Goal: Navigation & Orientation: Find specific page/section

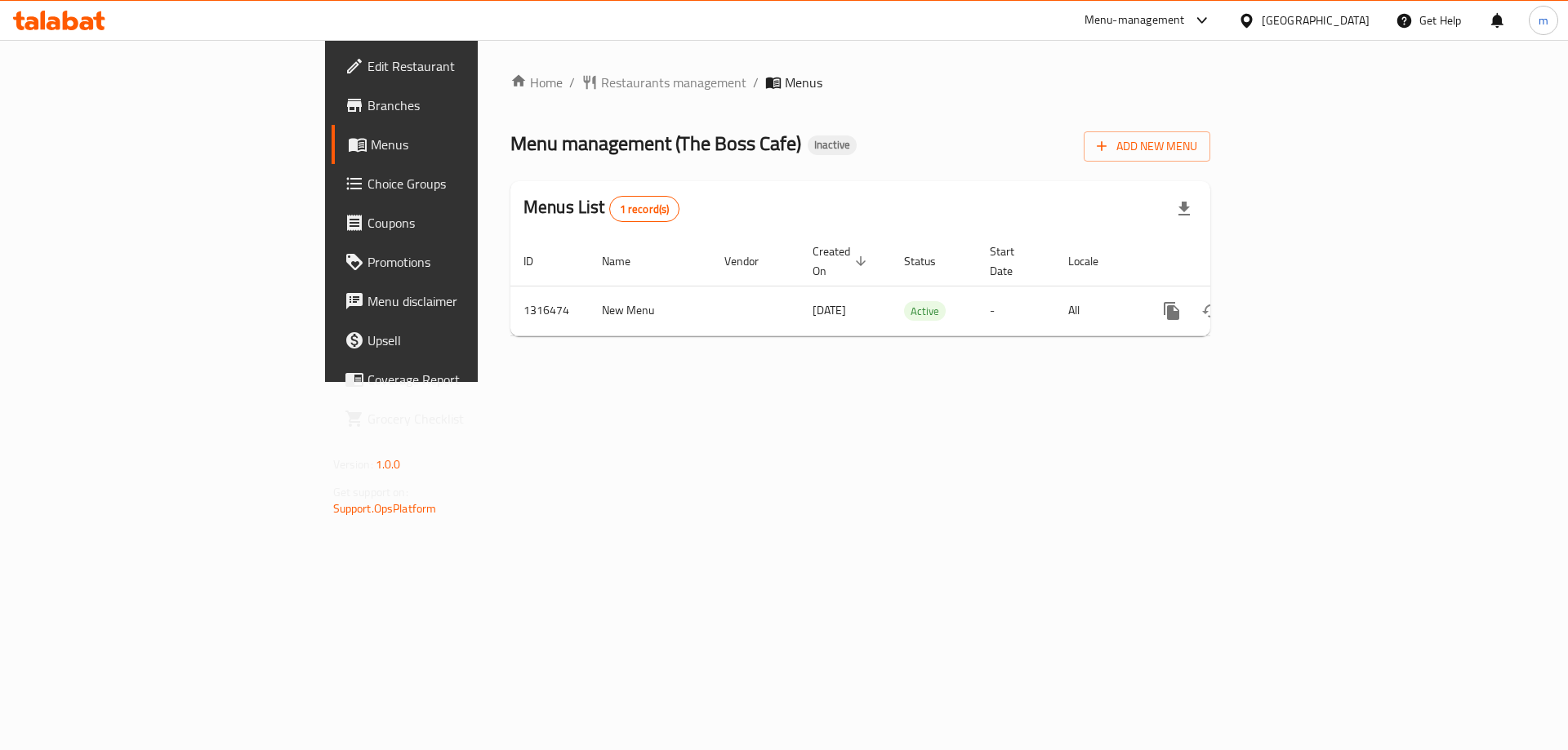
click at [1234, 382] on div "Home / Restaurants management / Menus Menu management ( The Boss Cafe ) Inactiv…" at bounding box center [860, 211] width 765 height 342
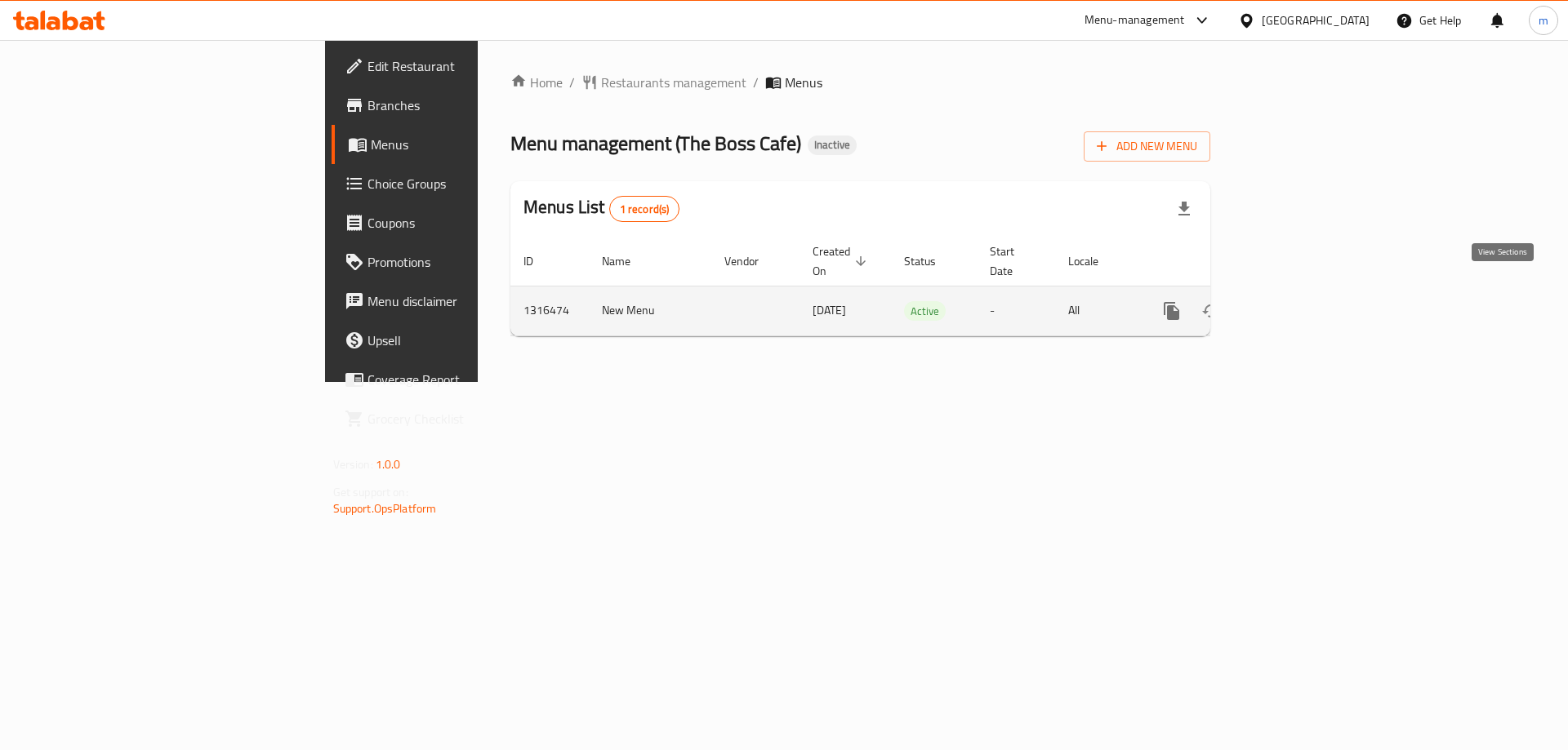
click at [1300, 302] on icon "enhanced table" at bounding box center [1290, 312] width 20 height 20
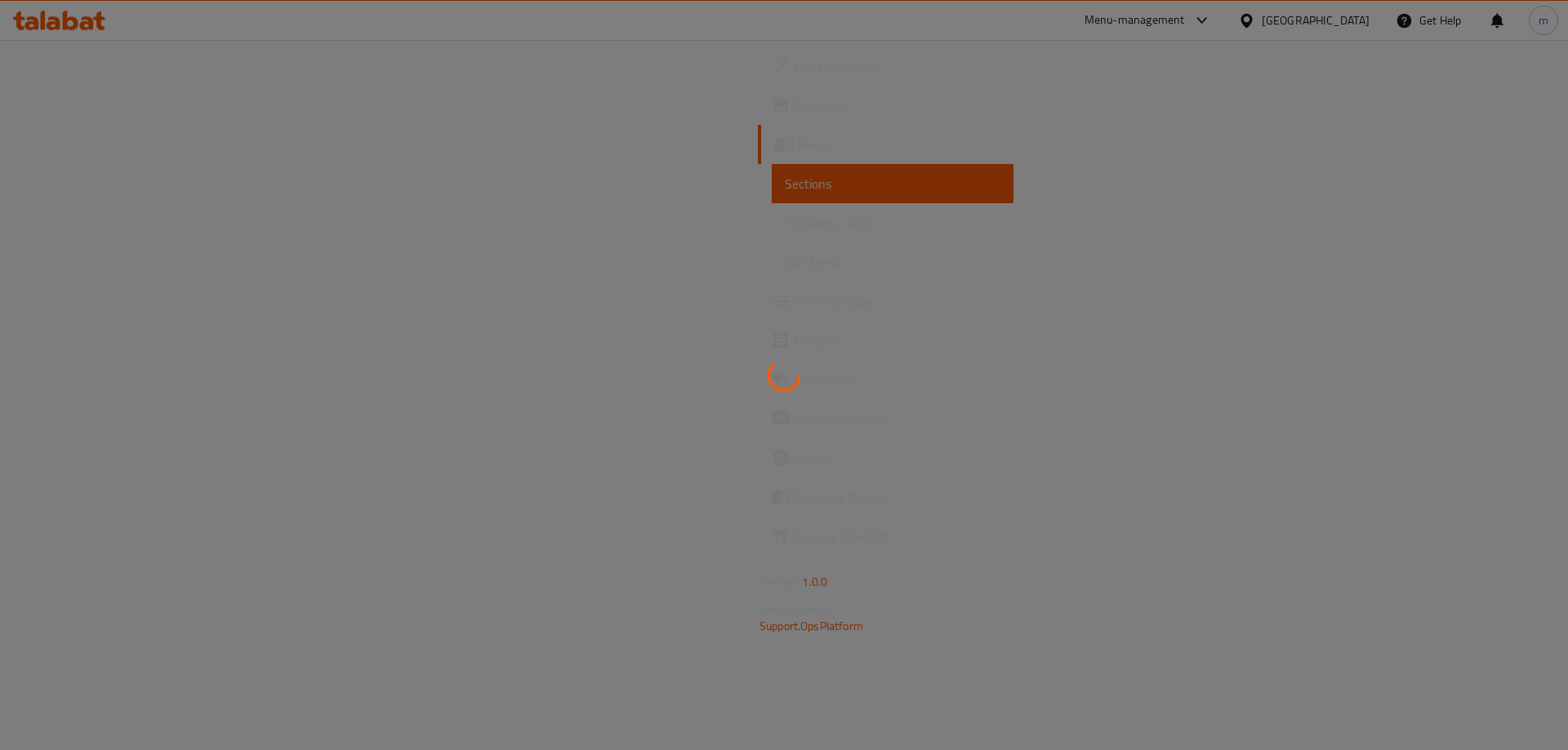
click at [139, 221] on div at bounding box center [784, 375] width 1568 height 750
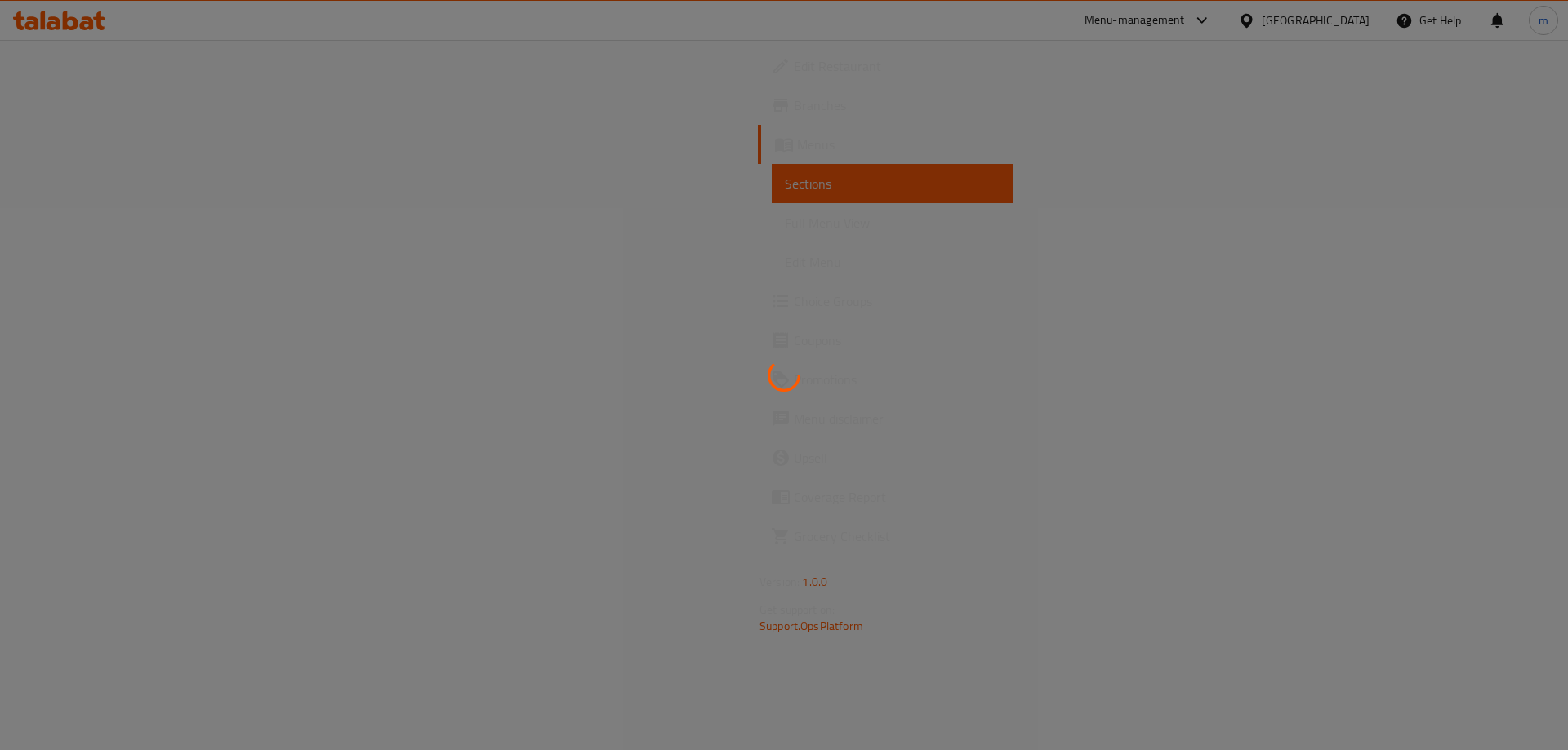
click at [139, 221] on div at bounding box center [784, 375] width 1568 height 750
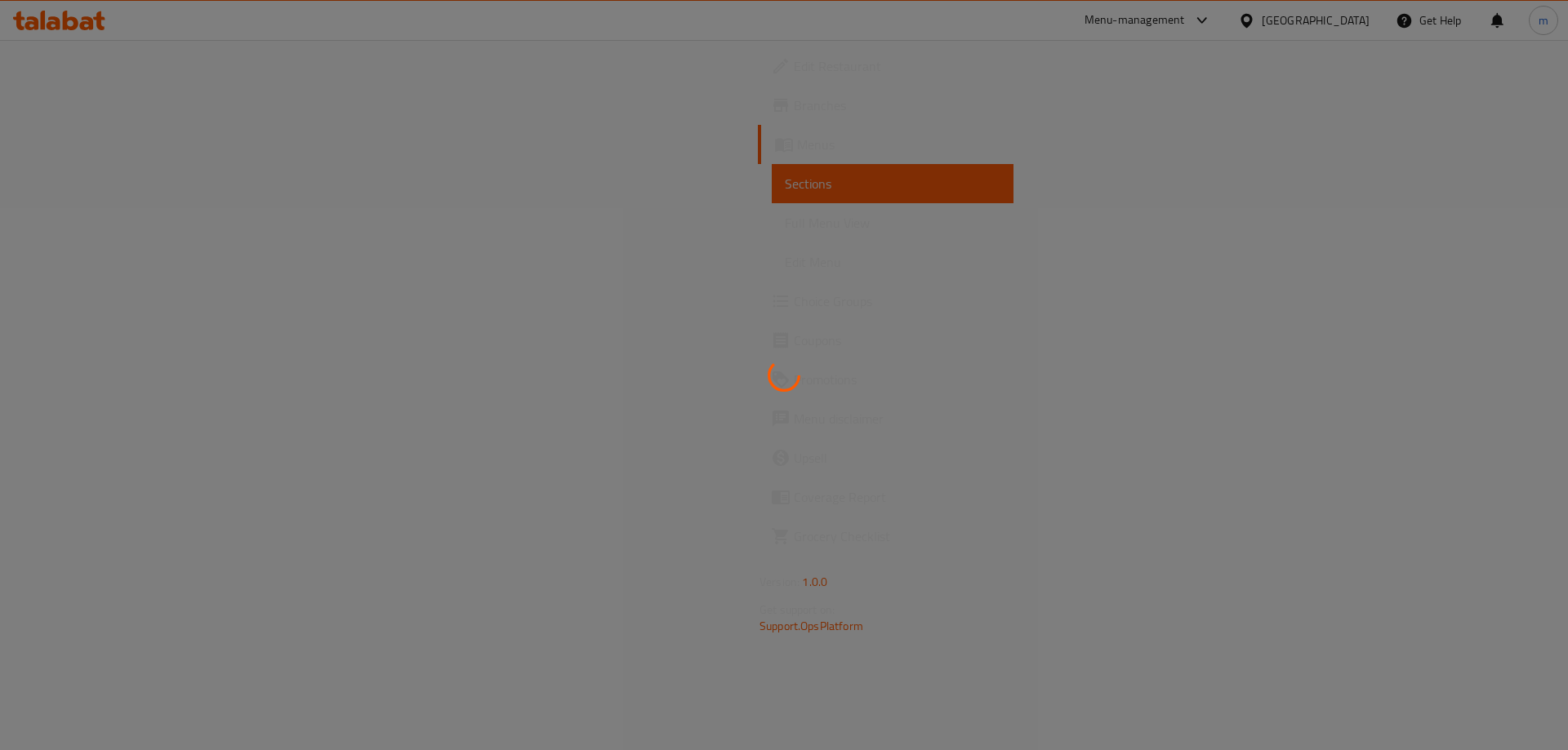
click at [139, 221] on div at bounding box center [784, 375] width 1568 height 750
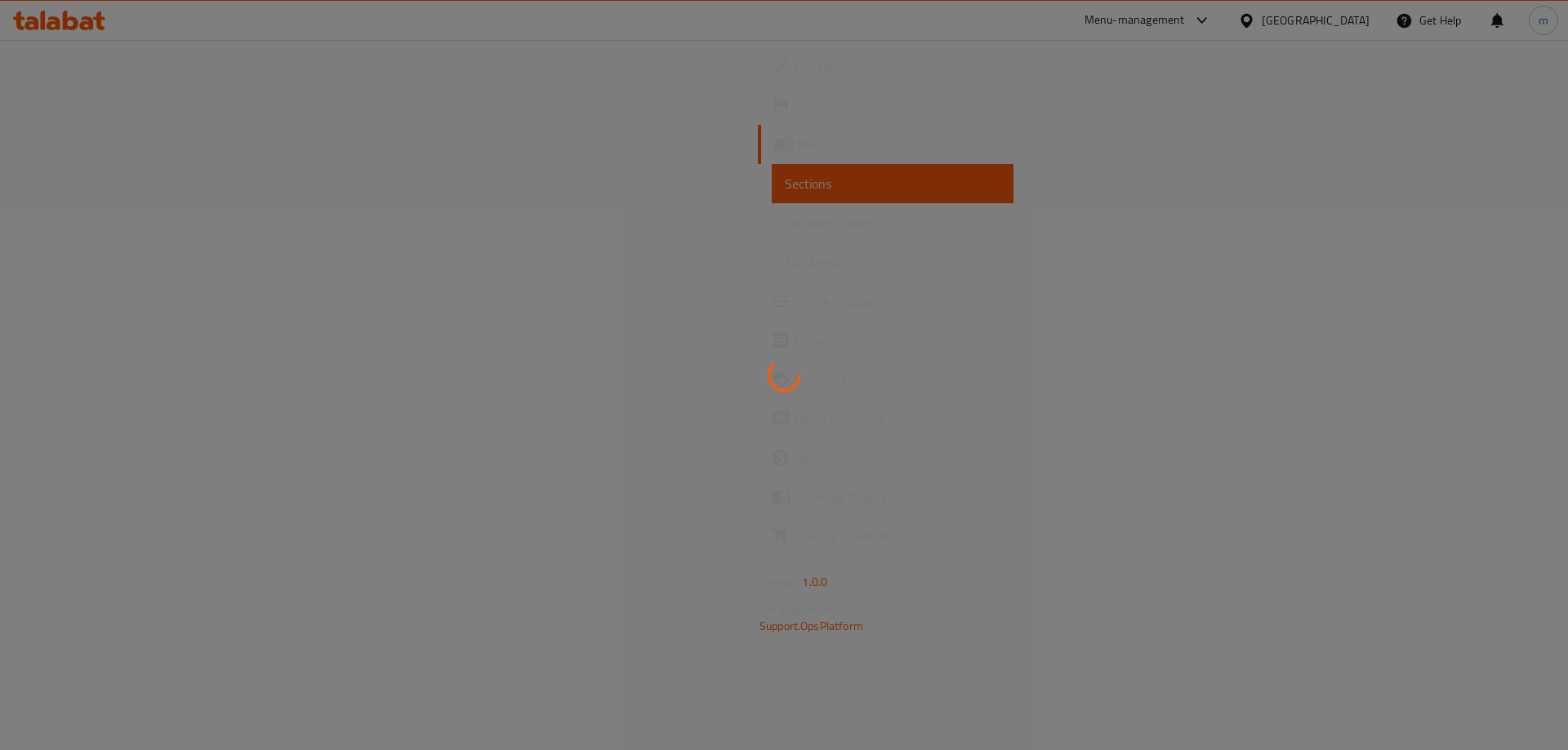
click at [139, 221] on div at bounding box center [784, 375] width 1568 height 750
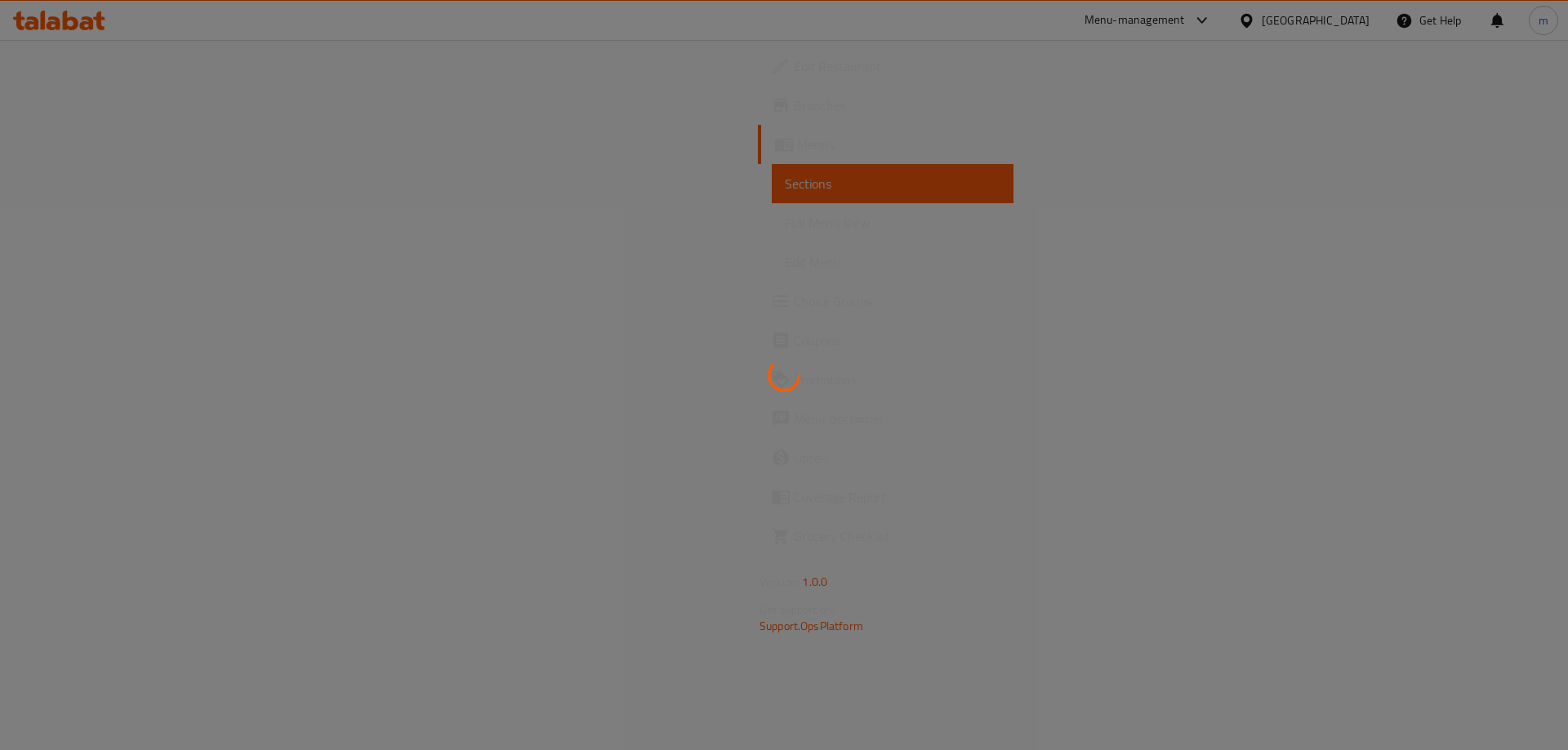
click at [139, 221] on div at bounding box center [784, 375] width 1568 height 750
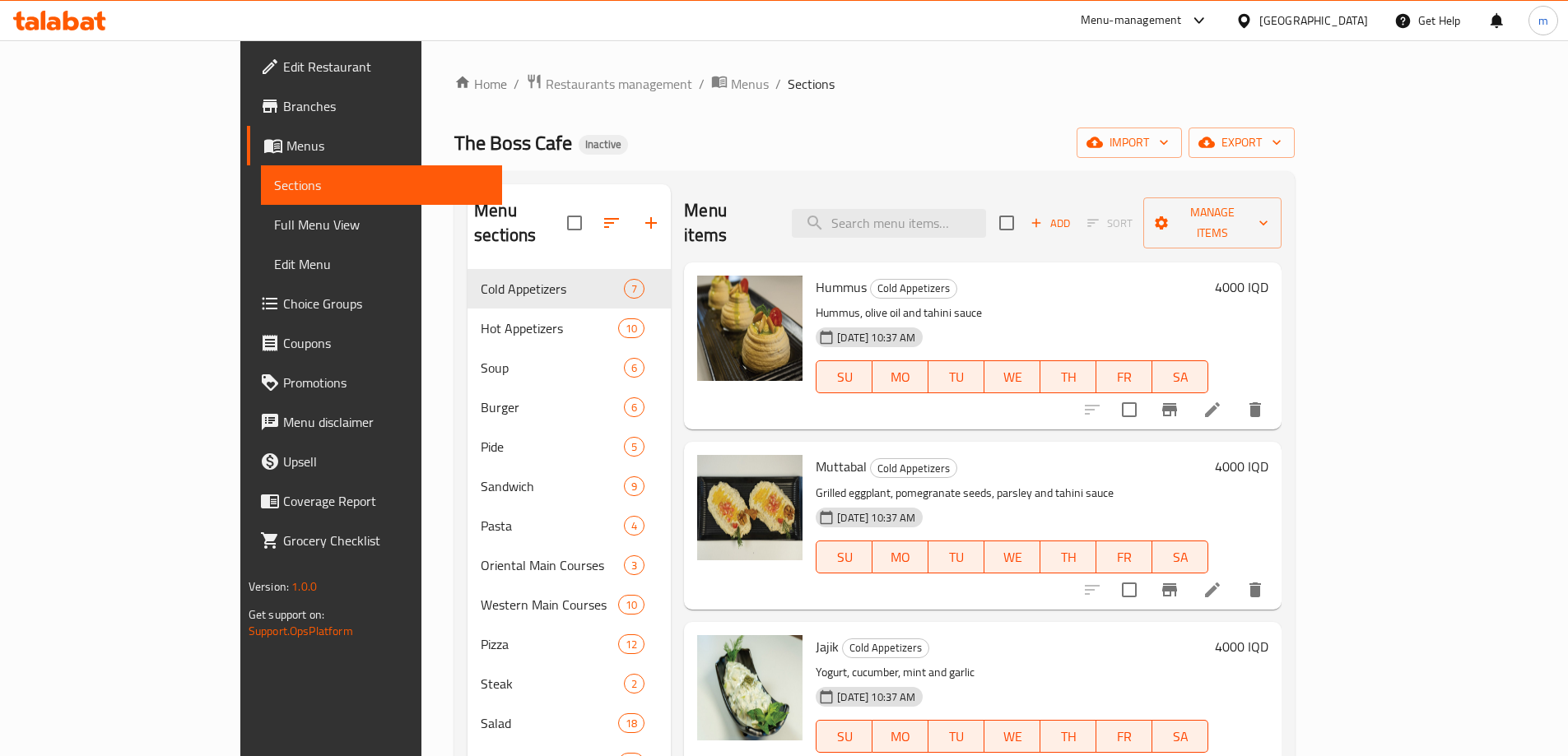
click at [274, 230] on span "Full Menu View" at bounding box center [381, 225] width 215 height 20
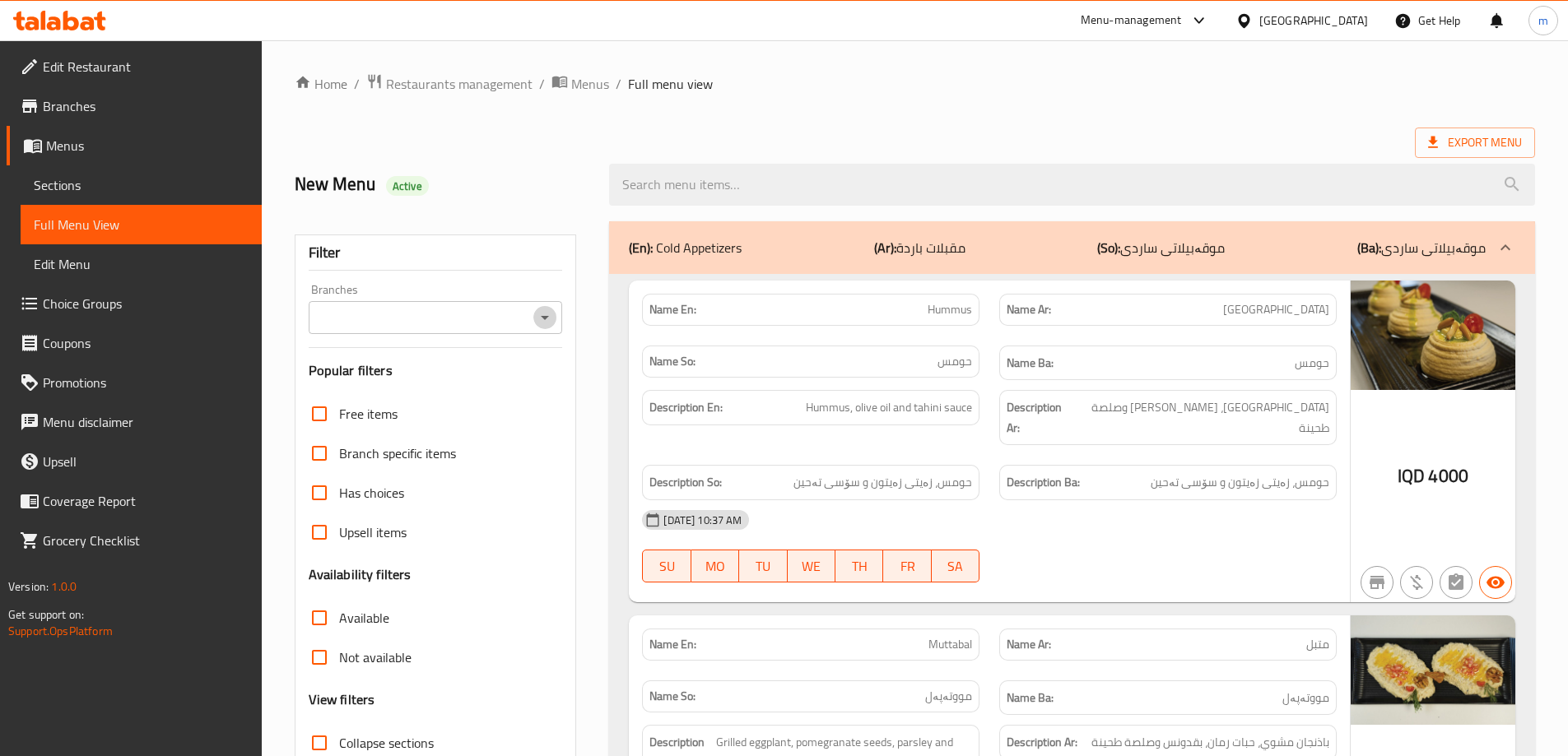
click at [543, 308] on icon "Open" at bounding box center [545, 318] width 20 height 20
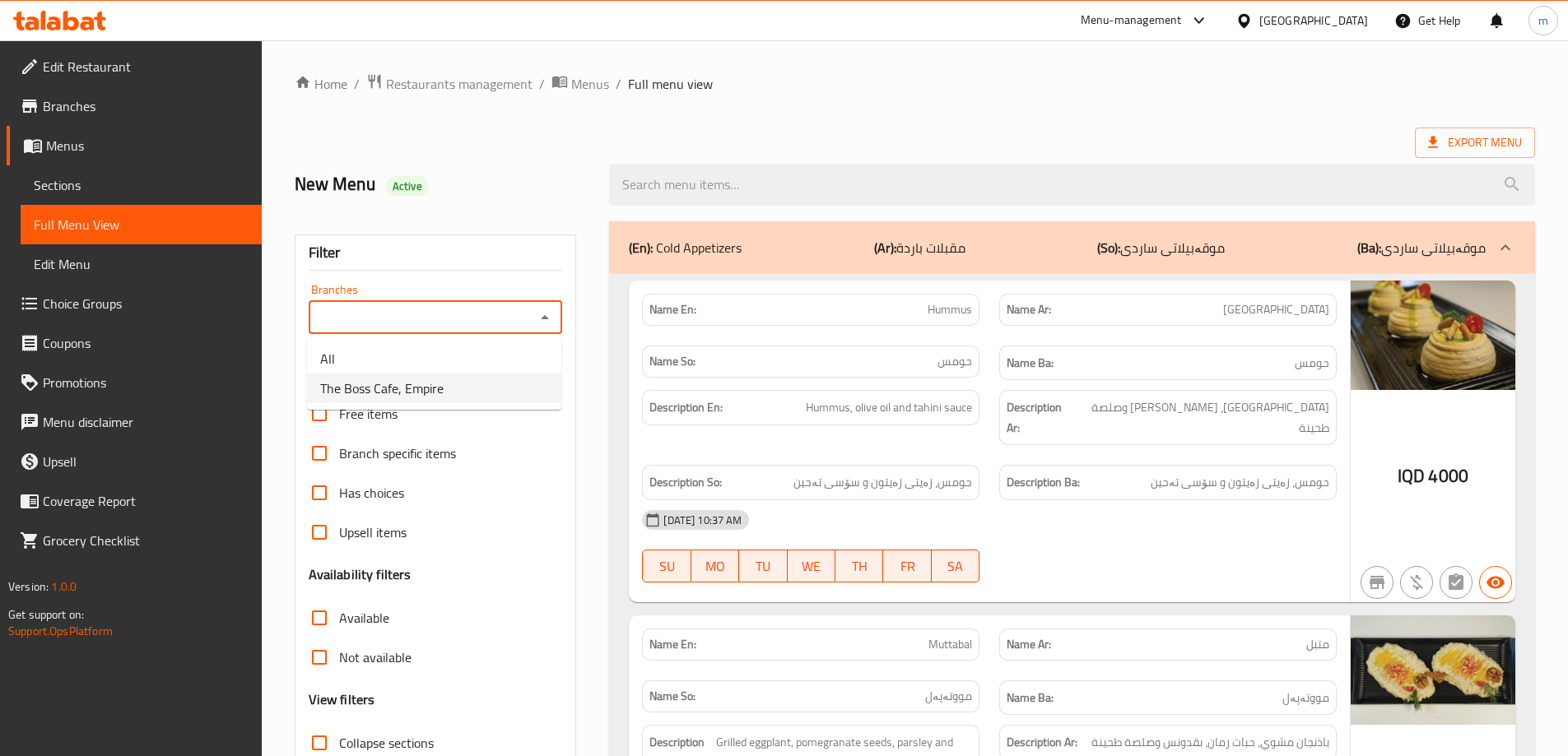
click at [476, 381] on li "The Boss Cafe, Empire" at bounding box center [434, 388] width 254 height 29
type input "The Boss Cafe, Empire"
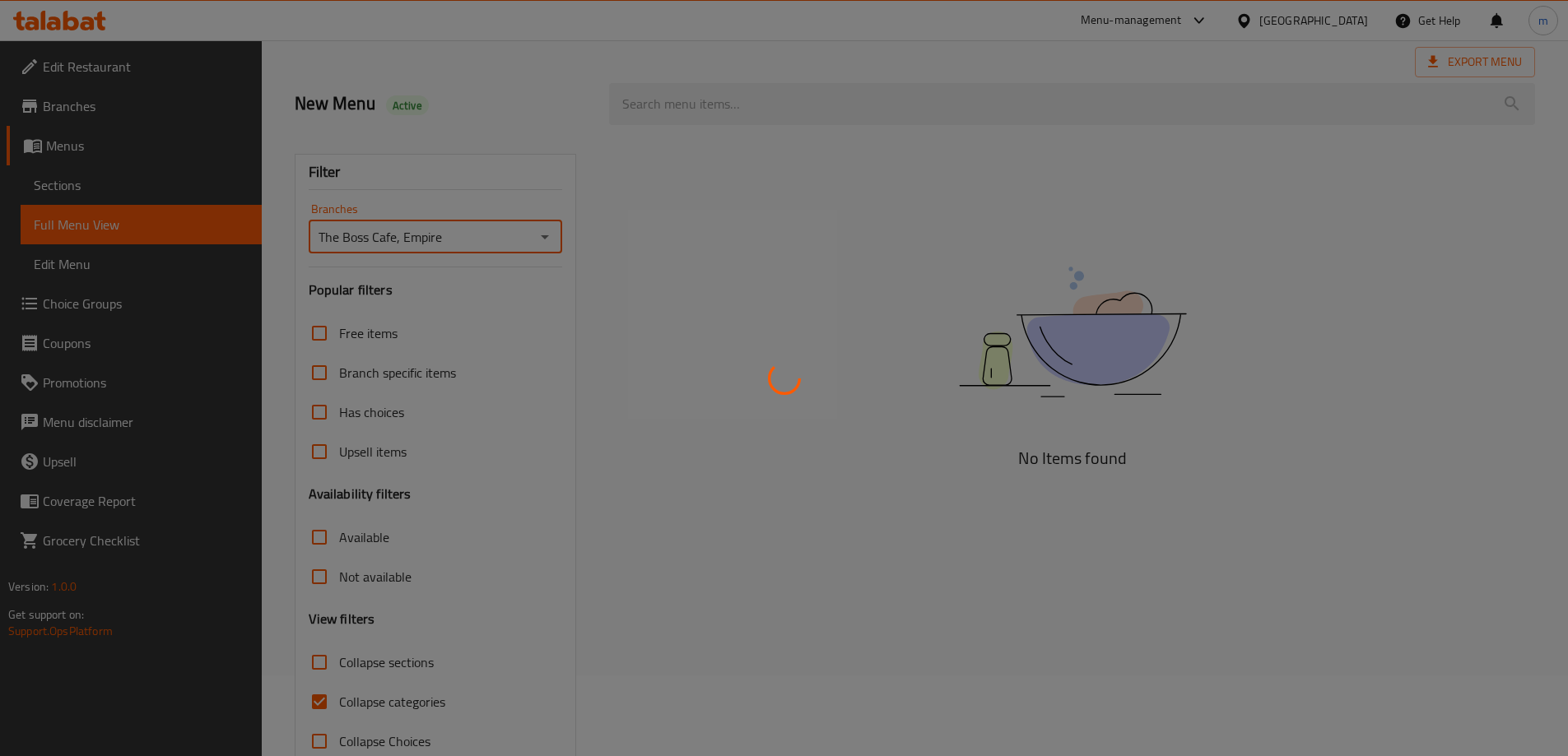
scroll to position [120, 0]
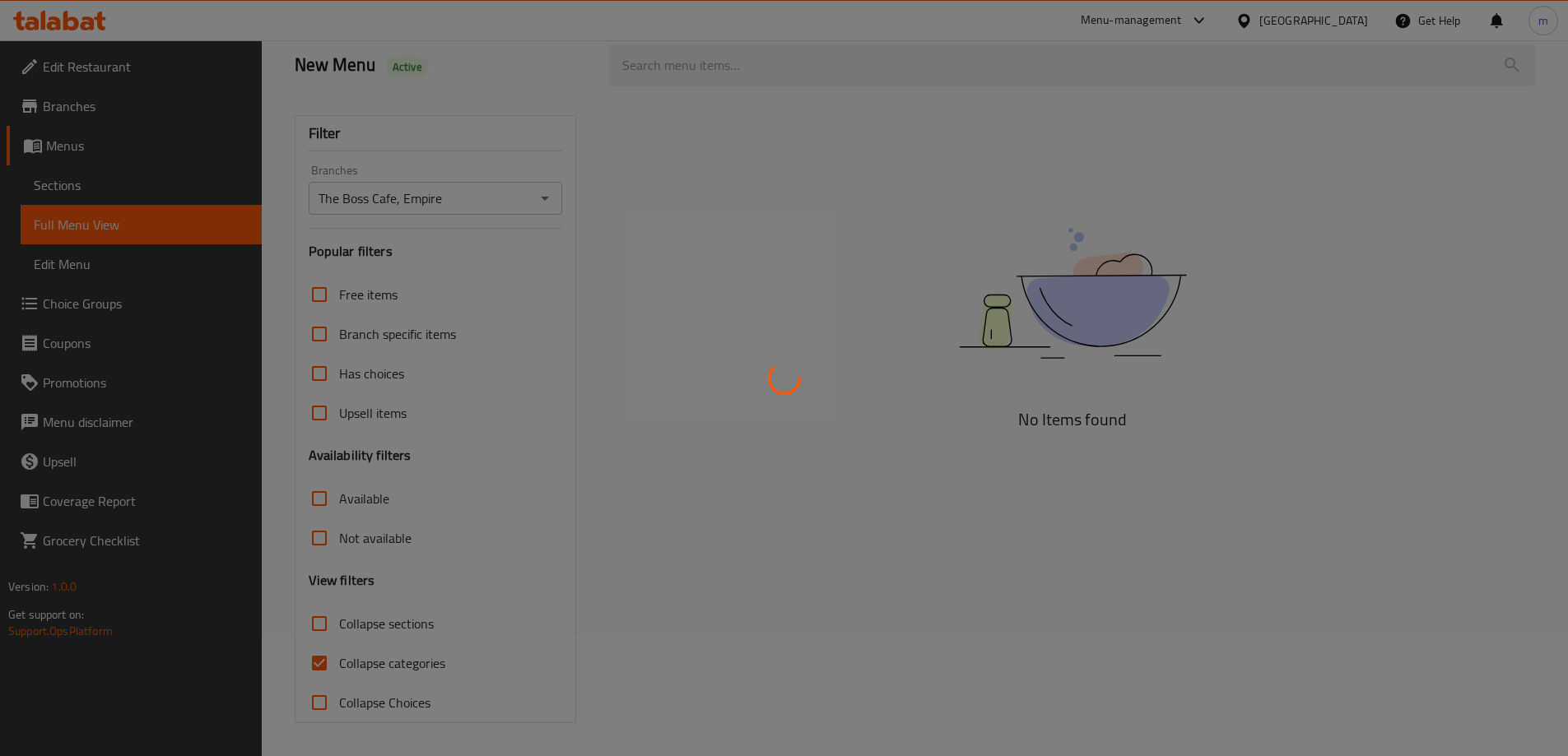
click at [710, 313] on div at bounding box center [784, 378] width 1568 height 756
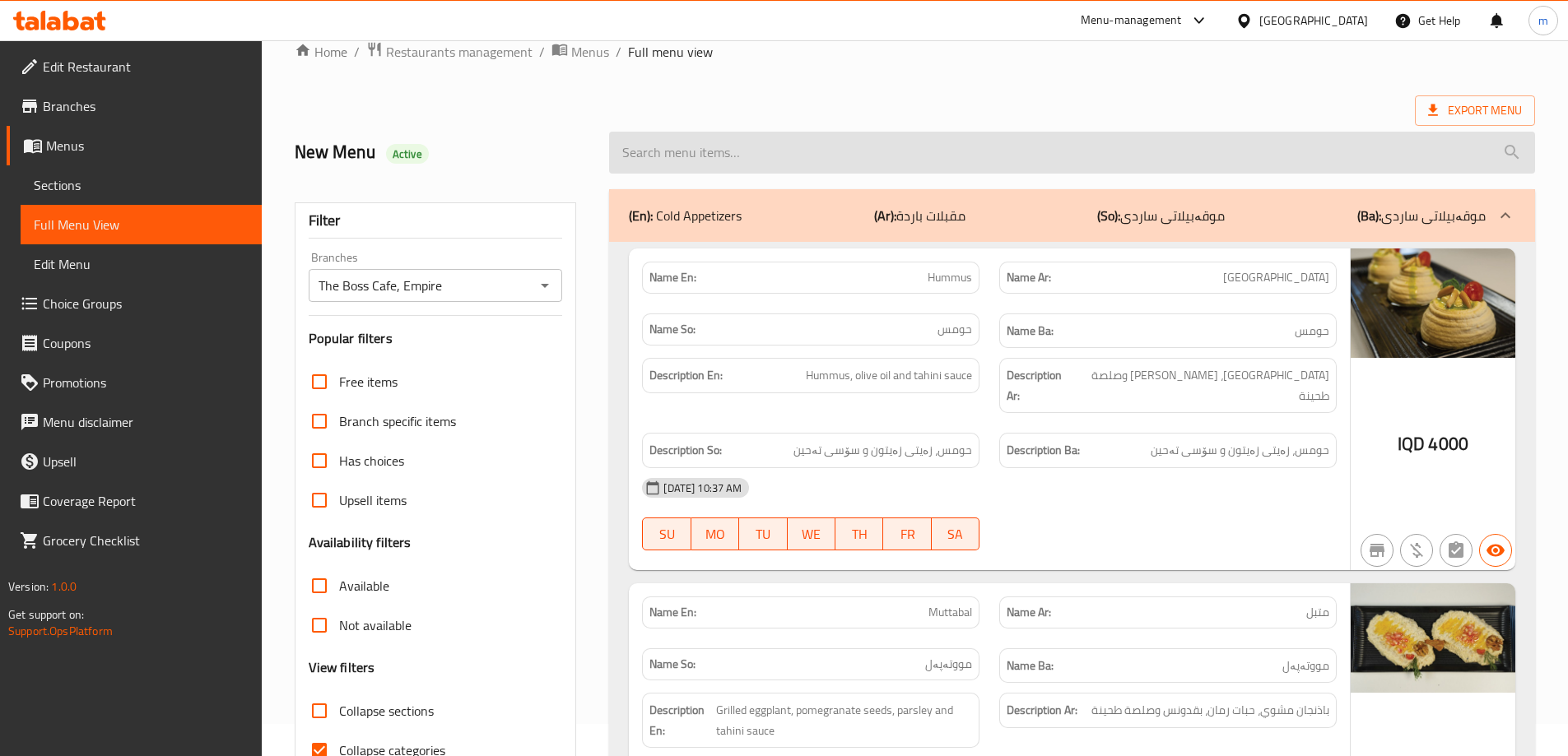
scroll to position [0, 0]
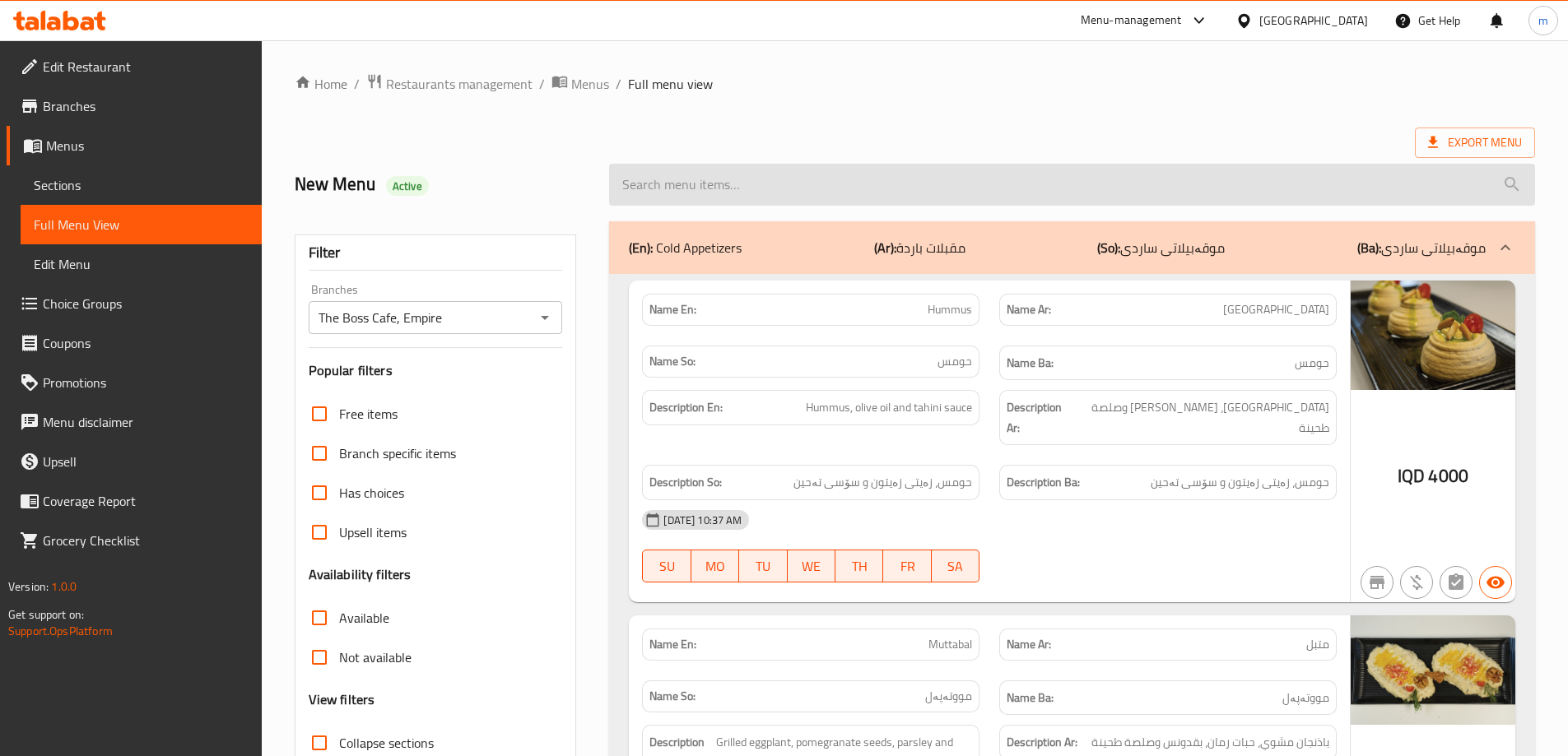
click at [706, 171] on input "search" at bounding box center [1072, 184] width 926 height 42
paste input "Cole Boro"
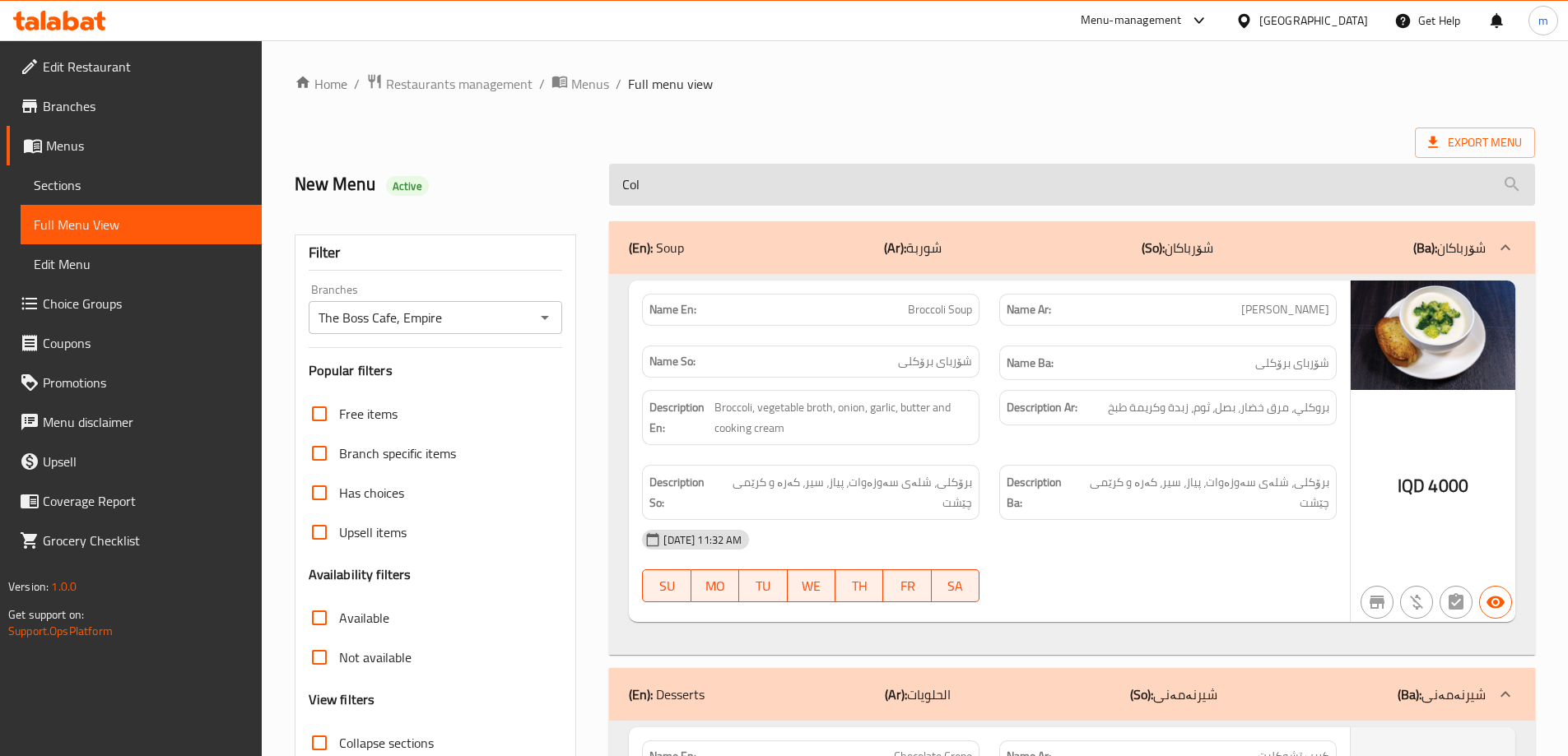
click at [628, 185] on input "Col" at bounding box center [1072, 184] width 926 height 42
click at [629, 185] on input "Col" at bounding box center [1072, 184] width 926 height 42
paste input "e Boro"
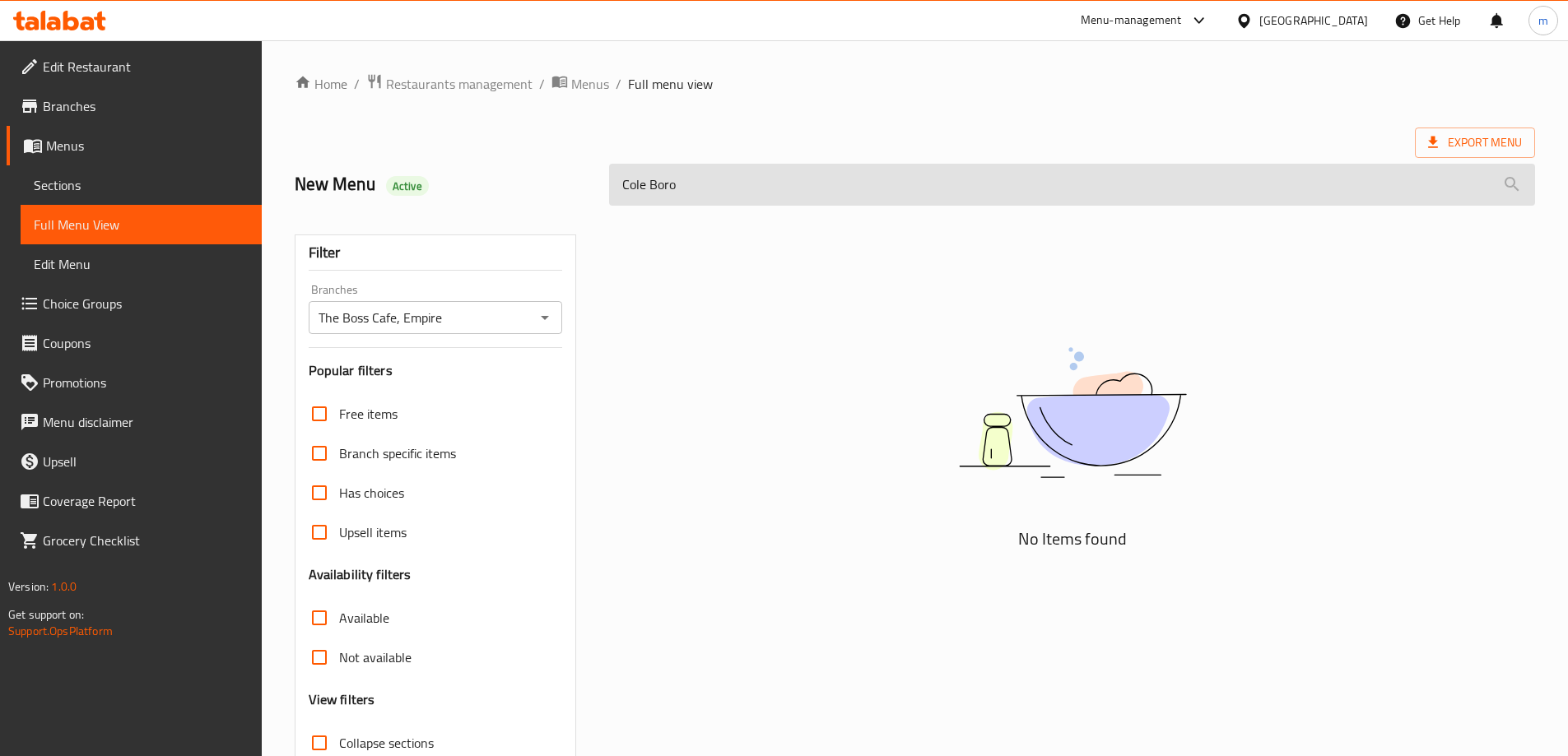
click at [637, 195] on input "Cole Boro" at bounding box center [1072, 184] width 926 height 42
click at [726, 193] on input "Boro" at bounding box center [1072, 184] width 926 height 42
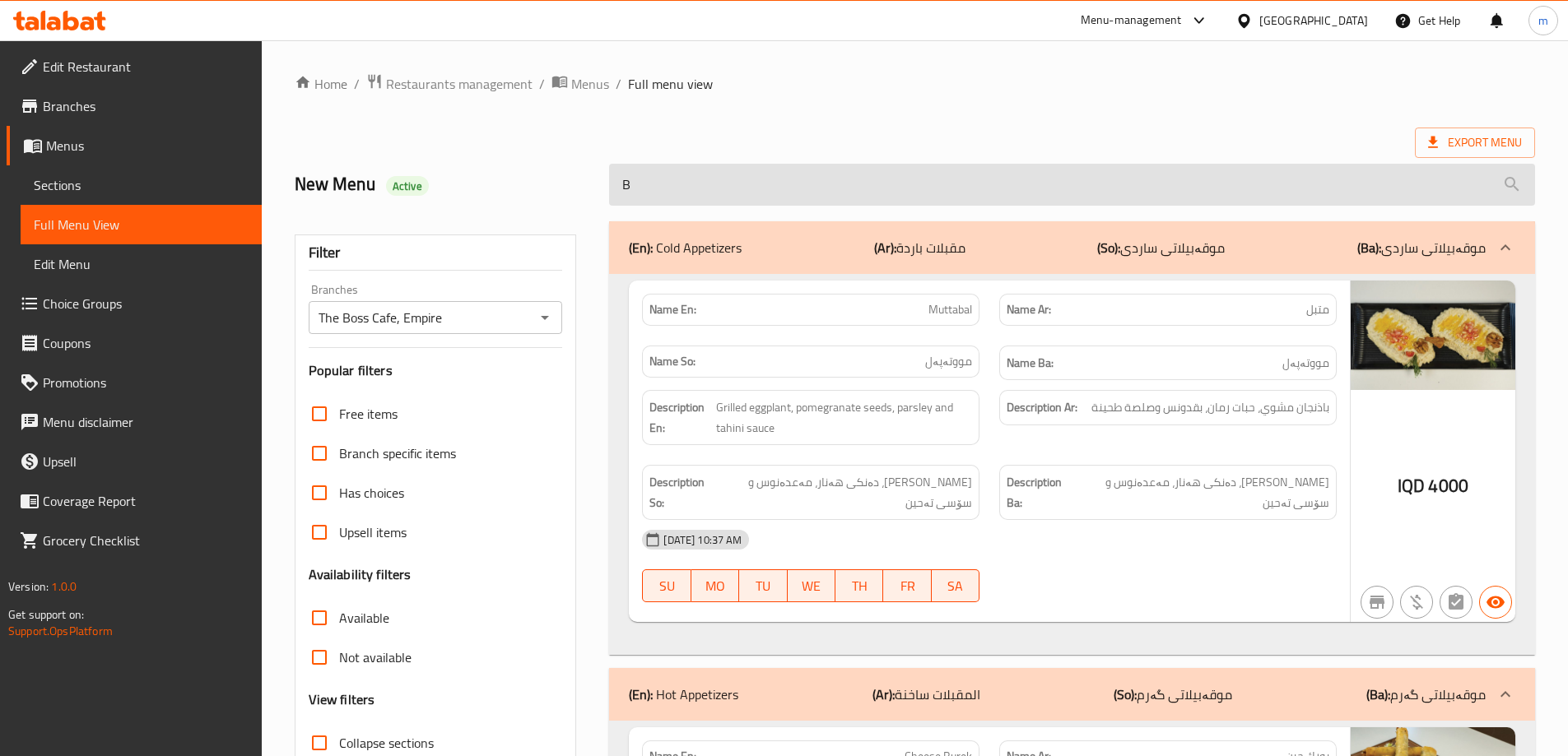
click at [721, 188] on input "B" at bounding box center [1072, 184] width 926 height 42
paste input "cold brew"
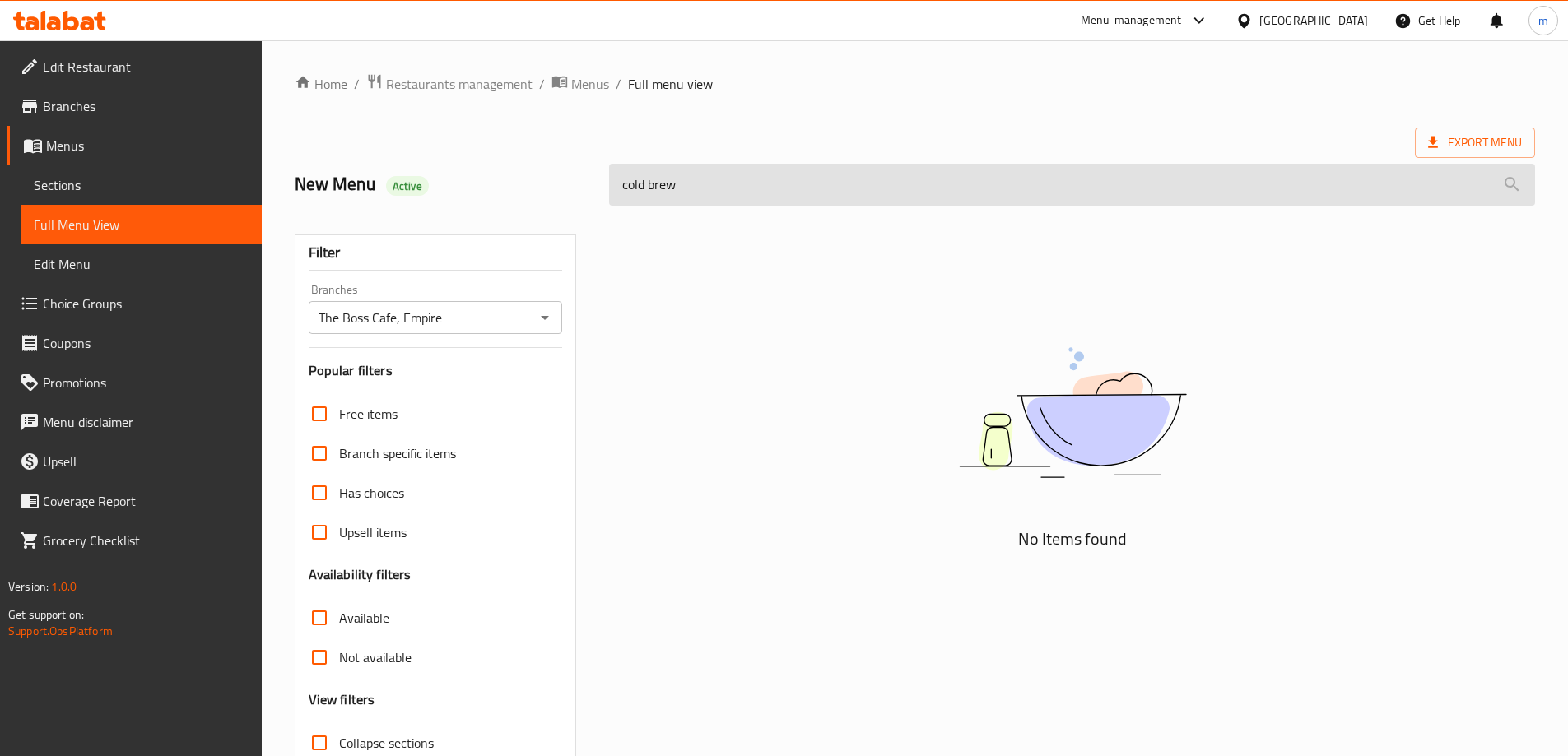
click at [622, 185] on input "cold brew" at bounding box center [1072, 184] width 926 height 42
click at [738, 186] on input "brew" at bounding box center [1072, 184] width 926 height 42
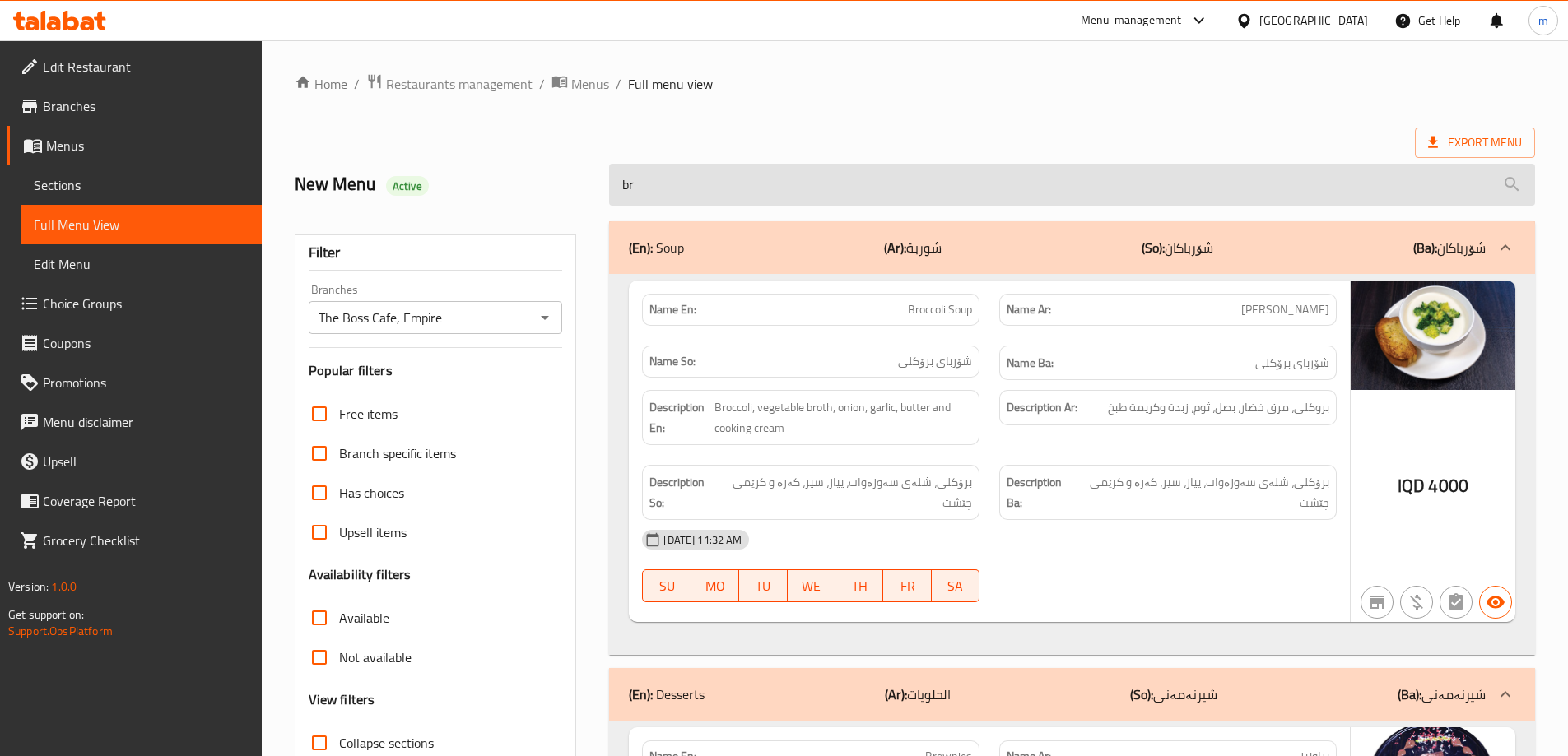
type input "b"
click at [739, 186] on input "search" at bounding box center [1072, 184] width 926 height 42
paste input "cold brew"
click at [739, 186] on input "cold brew" at bounding box center [1072, 184] width 926 height 42
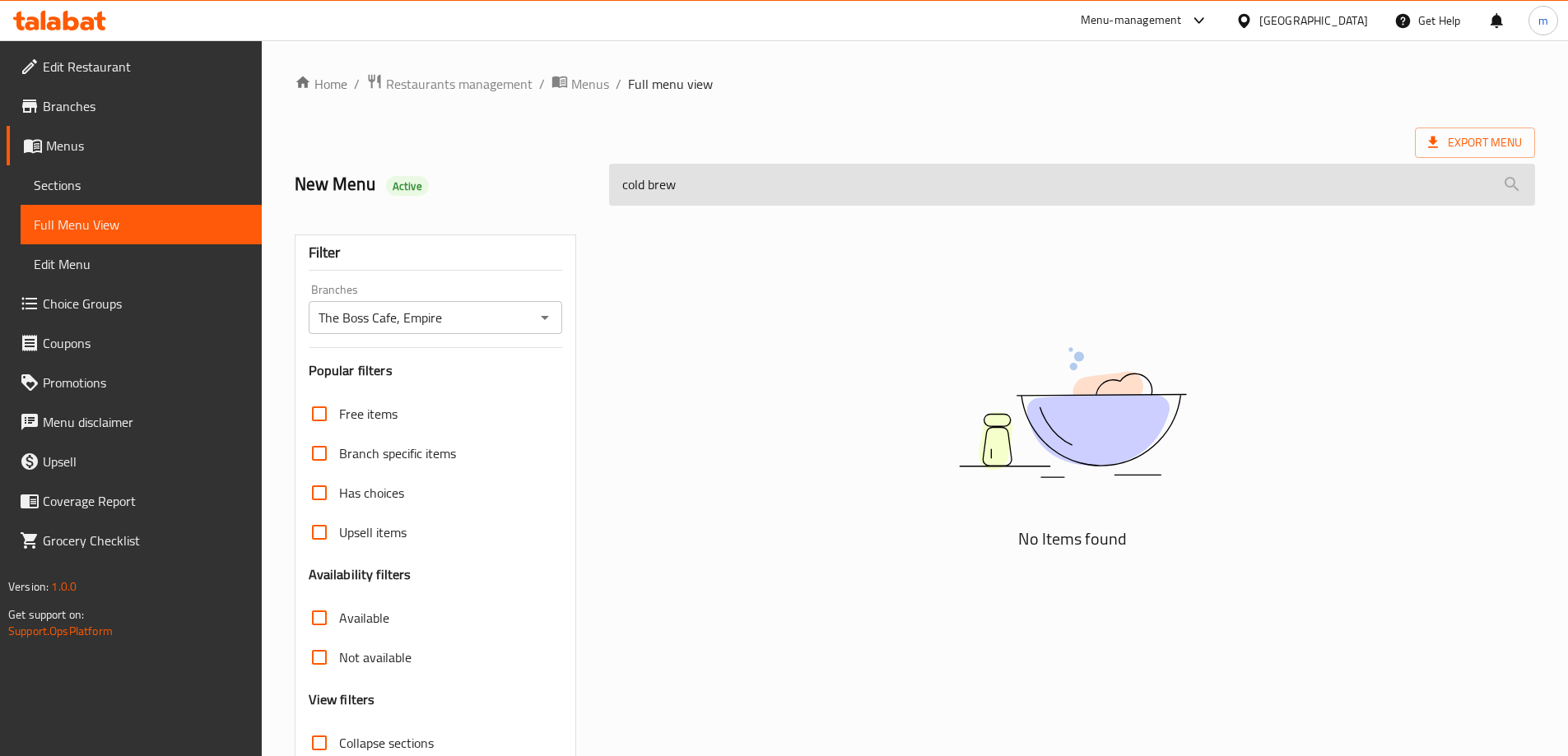
click at [739, 186] on input "cold brew" at bounding box center [1072, 184] width 926 height 42
paste input "search"
click at [689, 183] on input "cold brew" at bounding box center [1072, 184] width 926 height 42
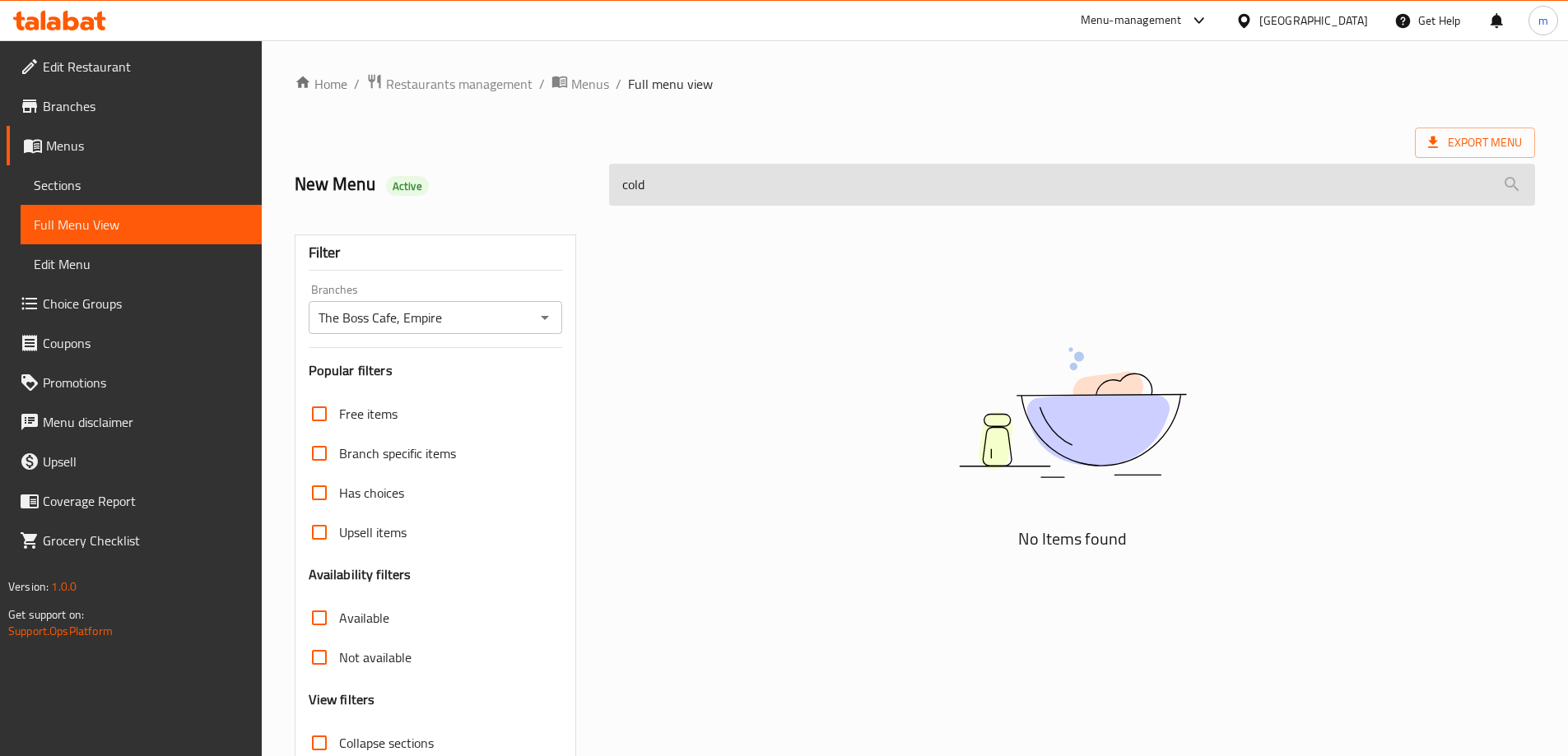
type input "cold"
click at [700, 204] on input "cold" at bounding box center [1072, 184] width 926 height 42
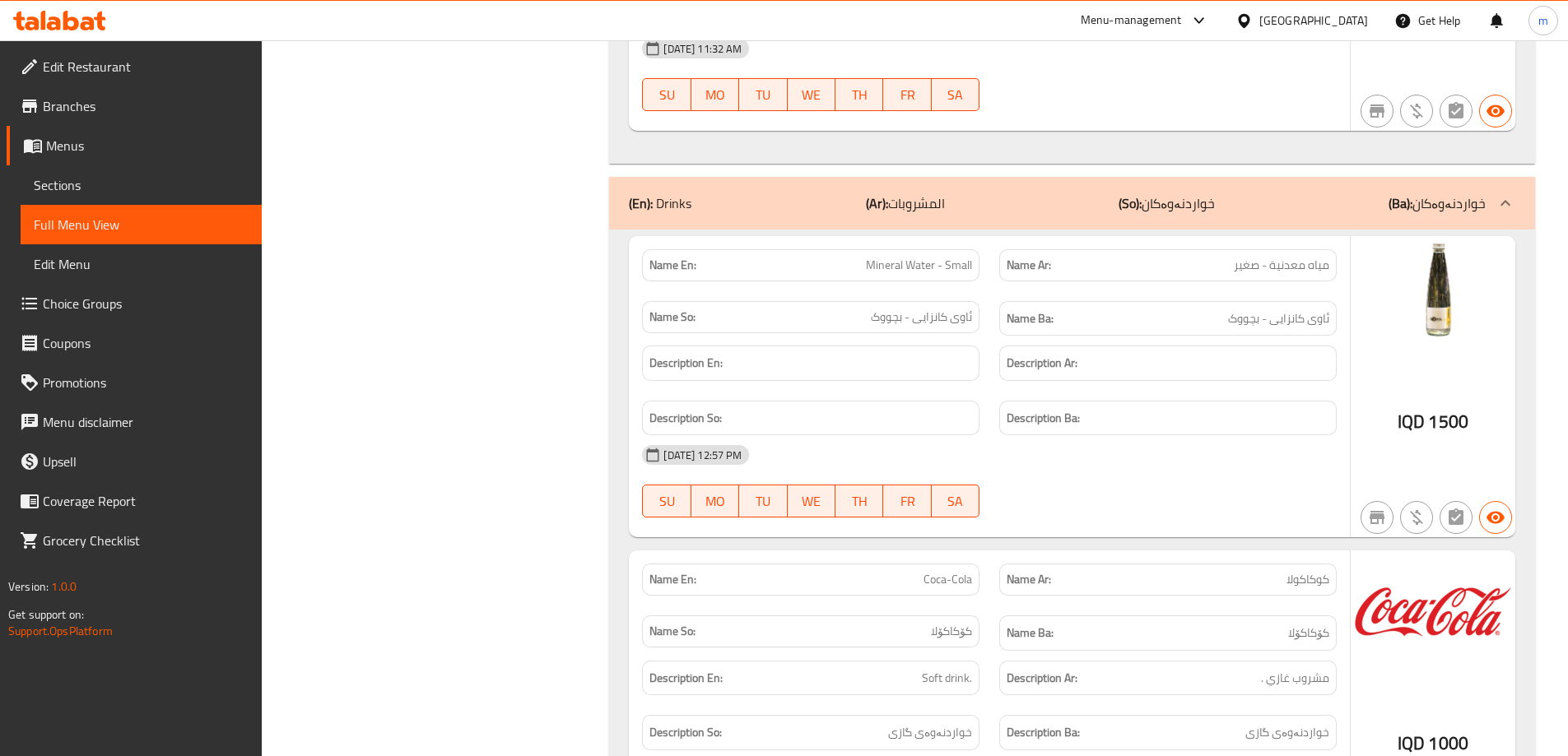
scroll to position [2821, 0]
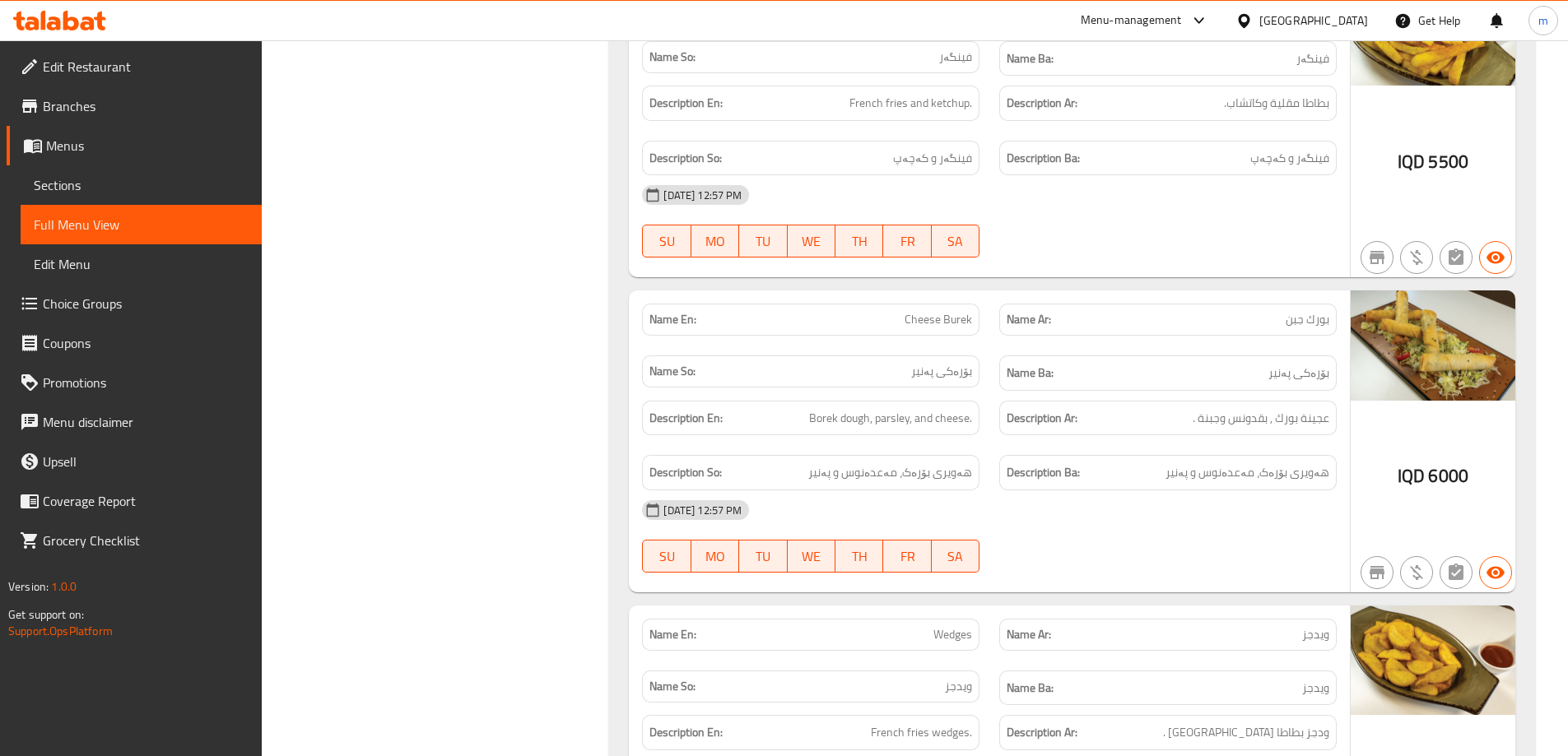
click at [70, 29] on icon at bounding box center [70, 21] width 16 height 20
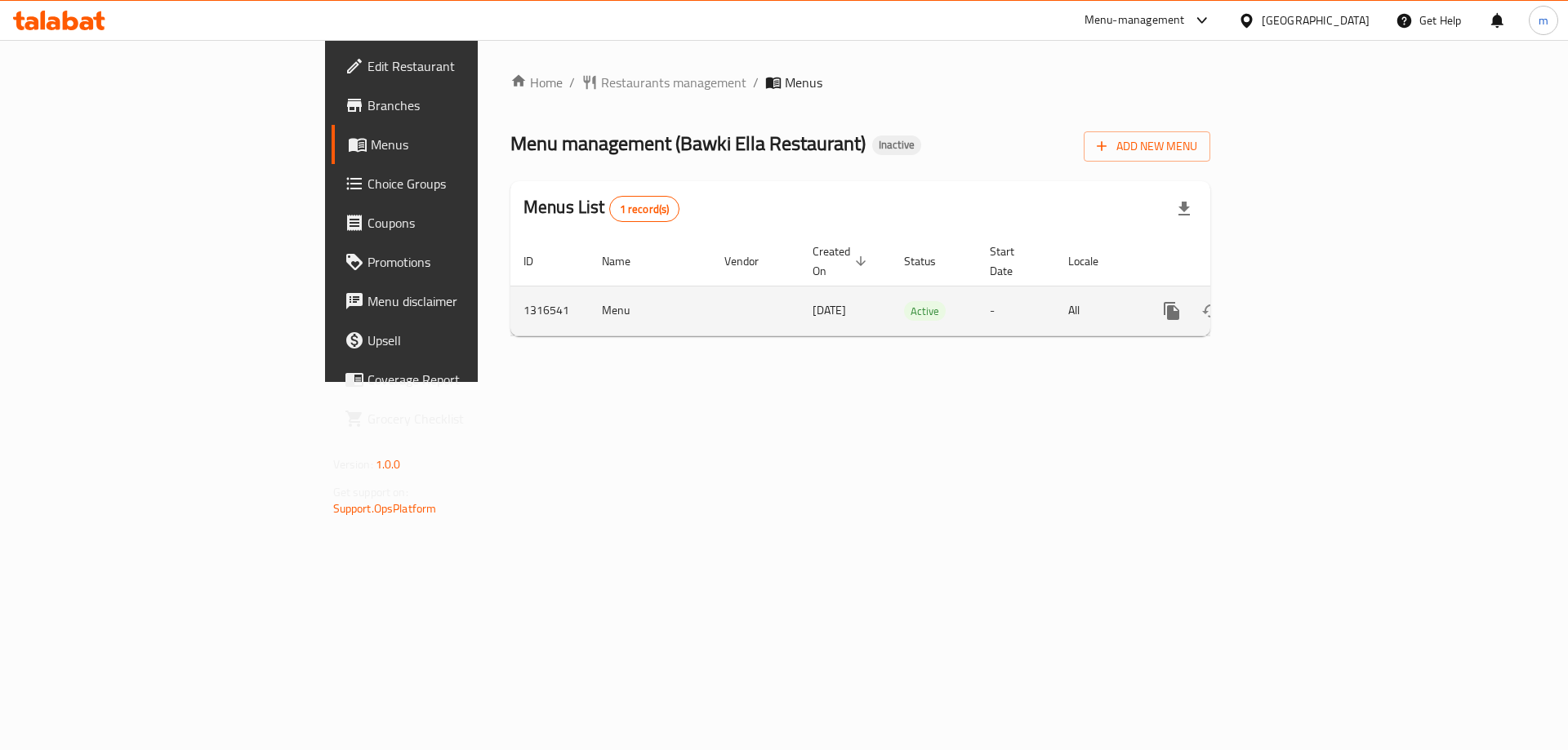
click at [1300, 302] on icon "enhanced table" at bounding box center [1290, 312] width 20 height 20
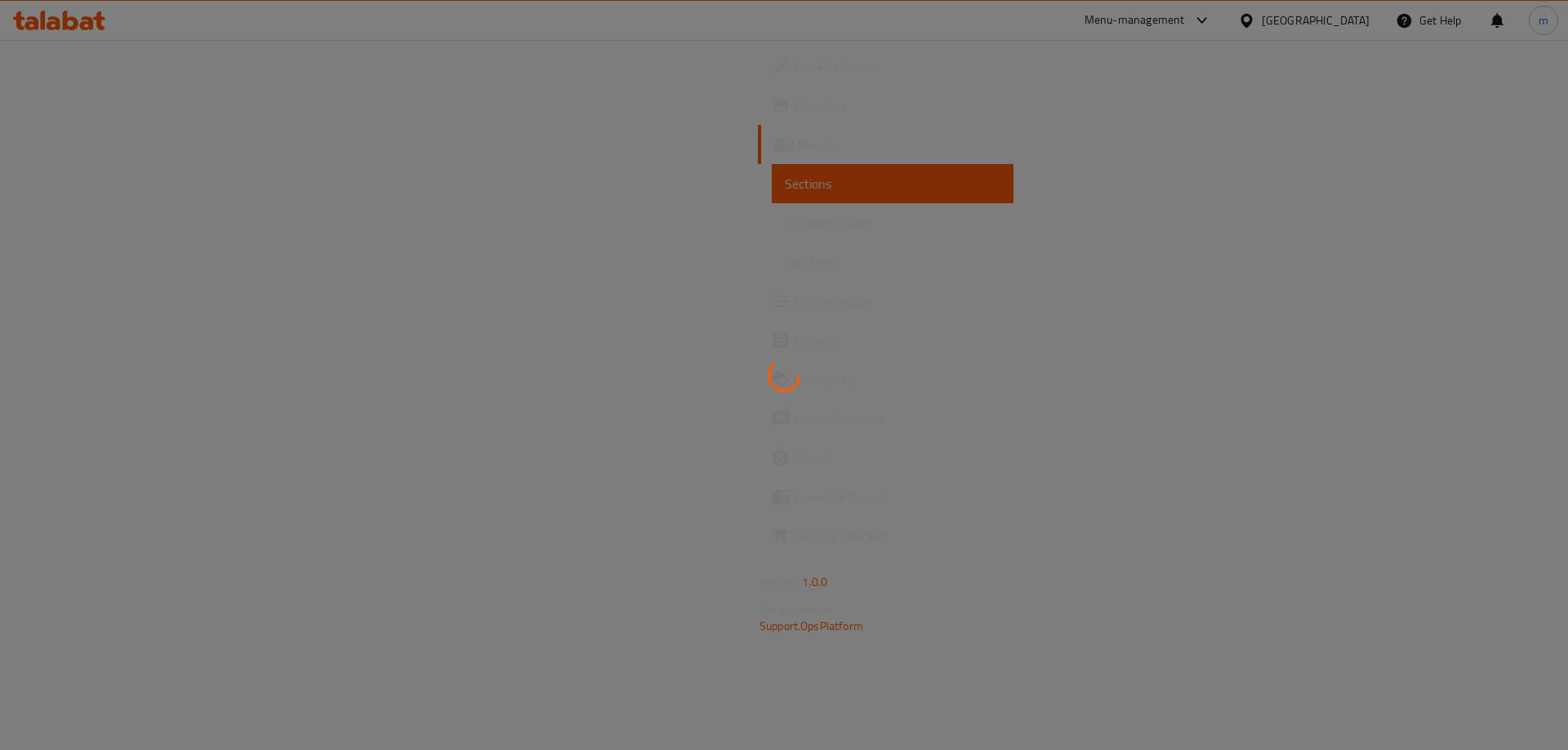
click at [153, 224] on div at bounding box center [784, 375] width 1568 height 750
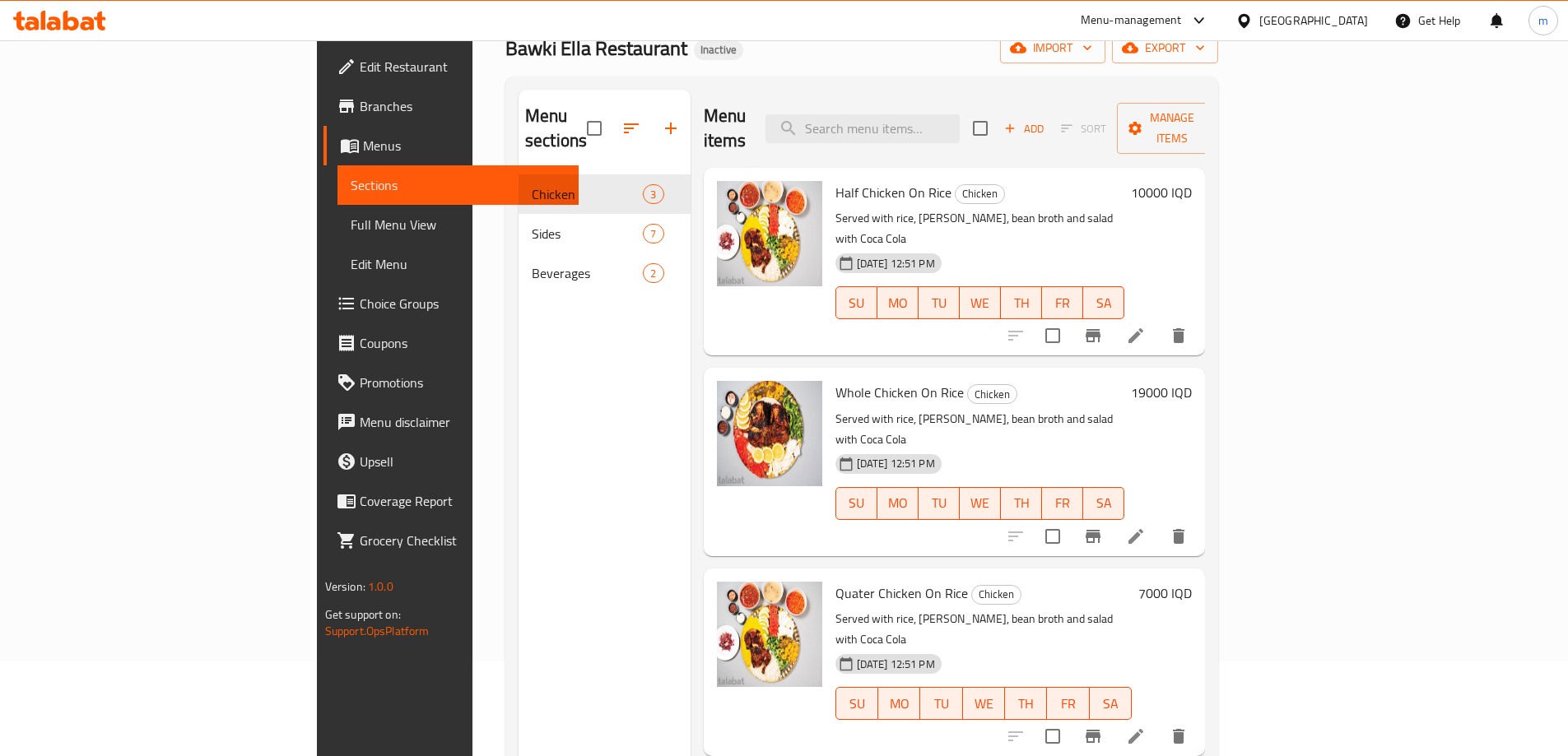
scroll to position [93, 0]
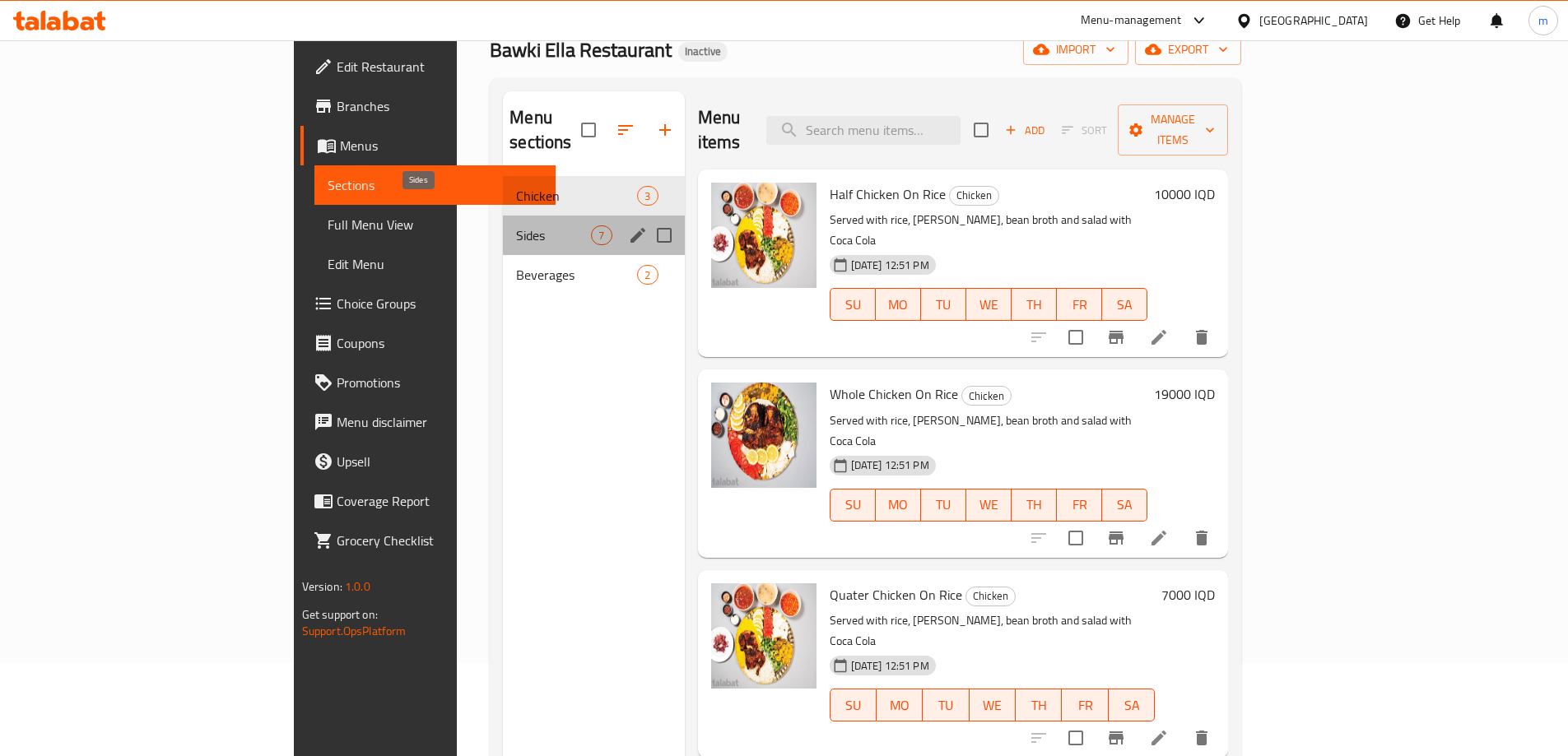
click at [516, 226] on span "Sides" at bounding box center [553, 236] width 75 height 20
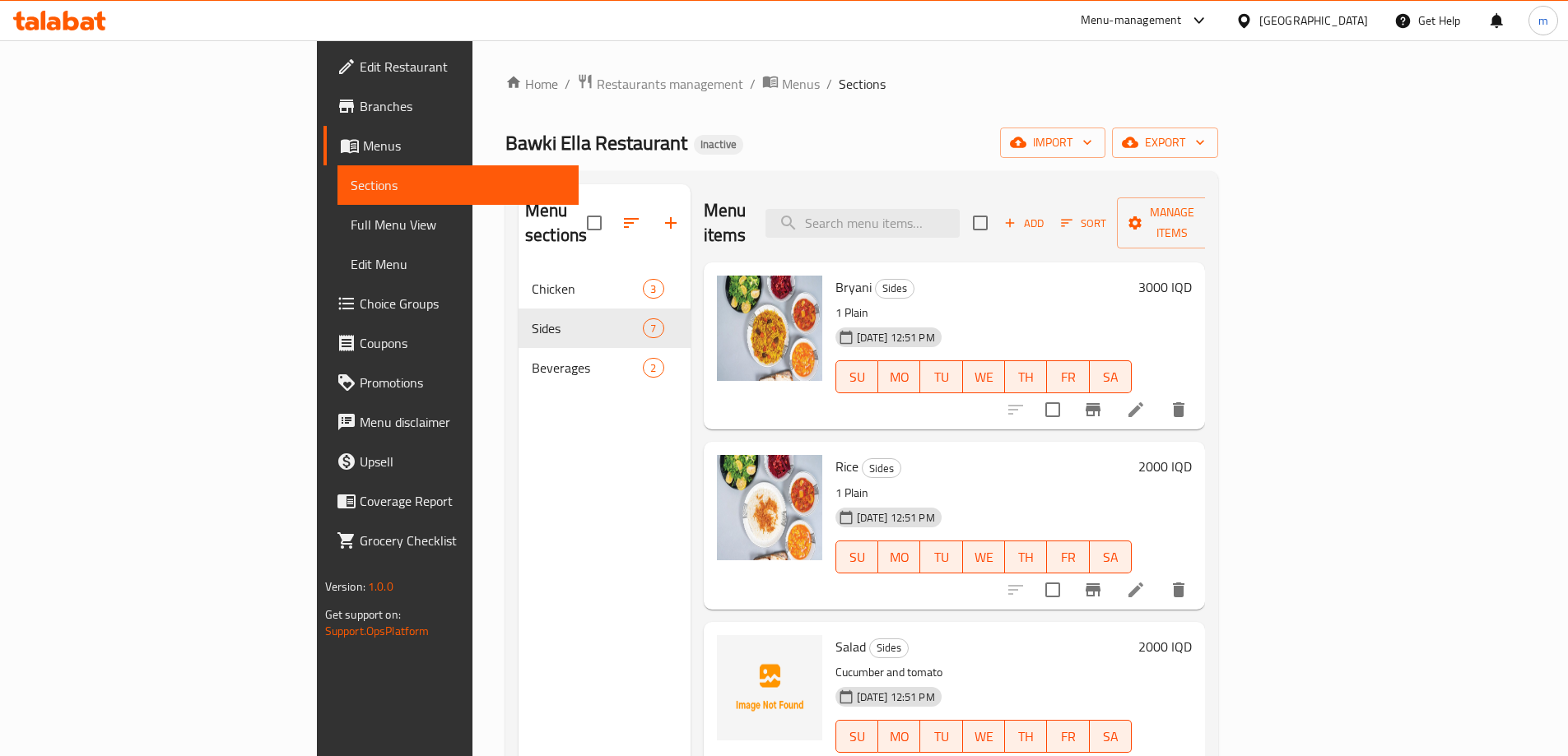
click at [351, 225] on span "Full Menu View" at bounding box center [458, 225] width 215 height 20
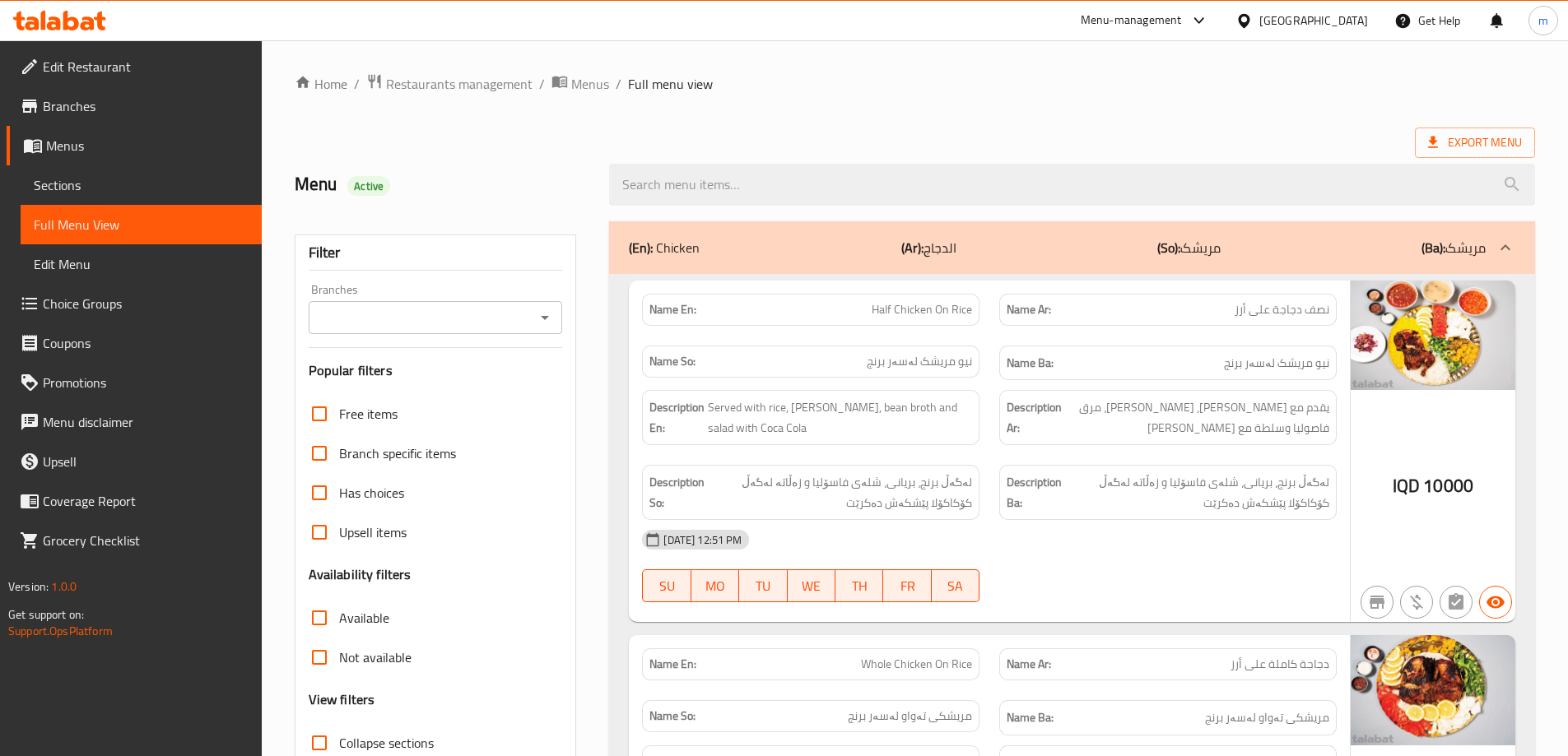
click at [550, 318] on icon "Open" at bounding box center [545, 318] width 20 height 20
click at [521, 151] on div "Menu Active" at bounding box center [442, 184] width 315 height 73
click at [142, 62] on span "Edit Restaurant" at bounding box center [145, 67] width 205 height 20
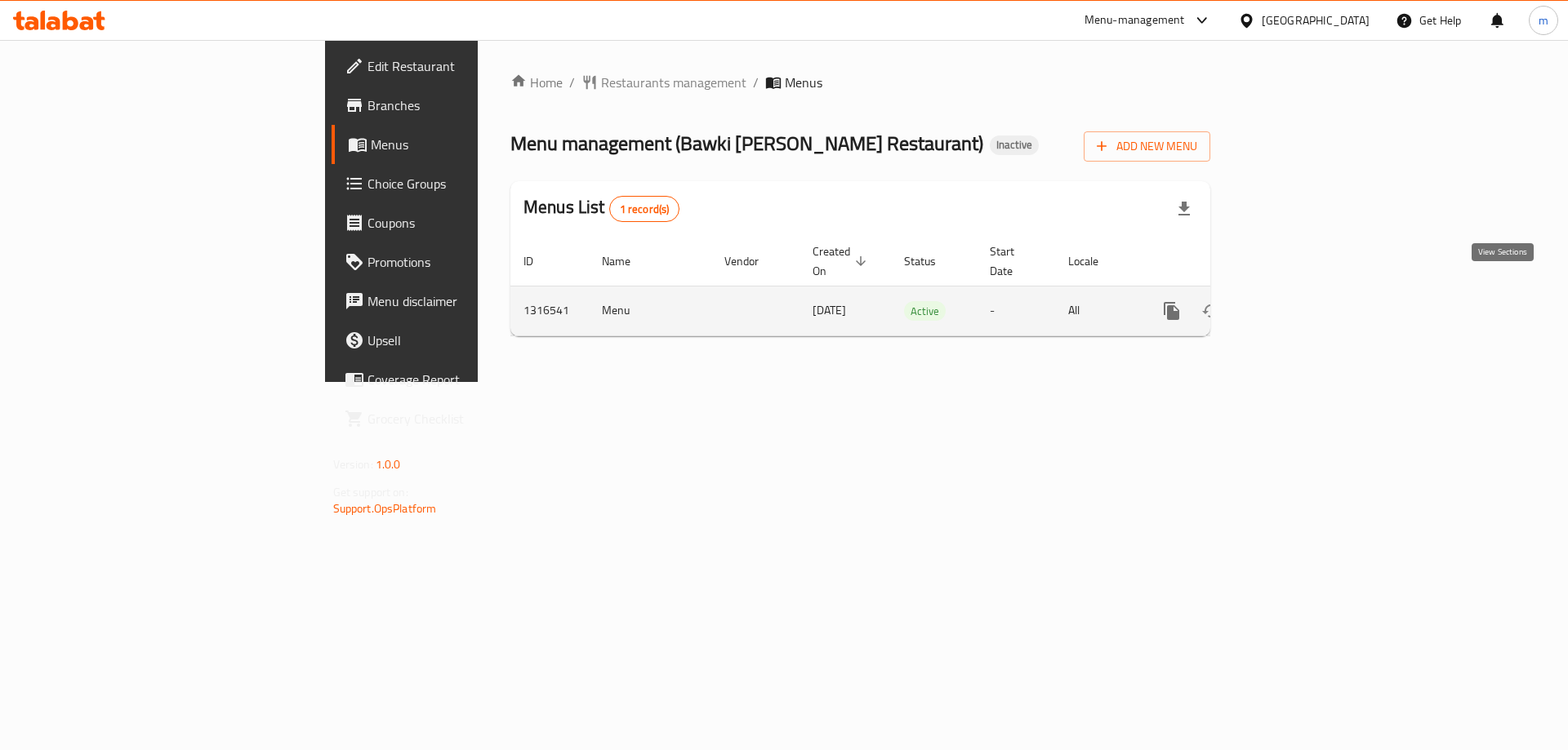
click at [1300, 302] on icon "enhanced table" at bounding box center [1290, 312] width 20 height 20
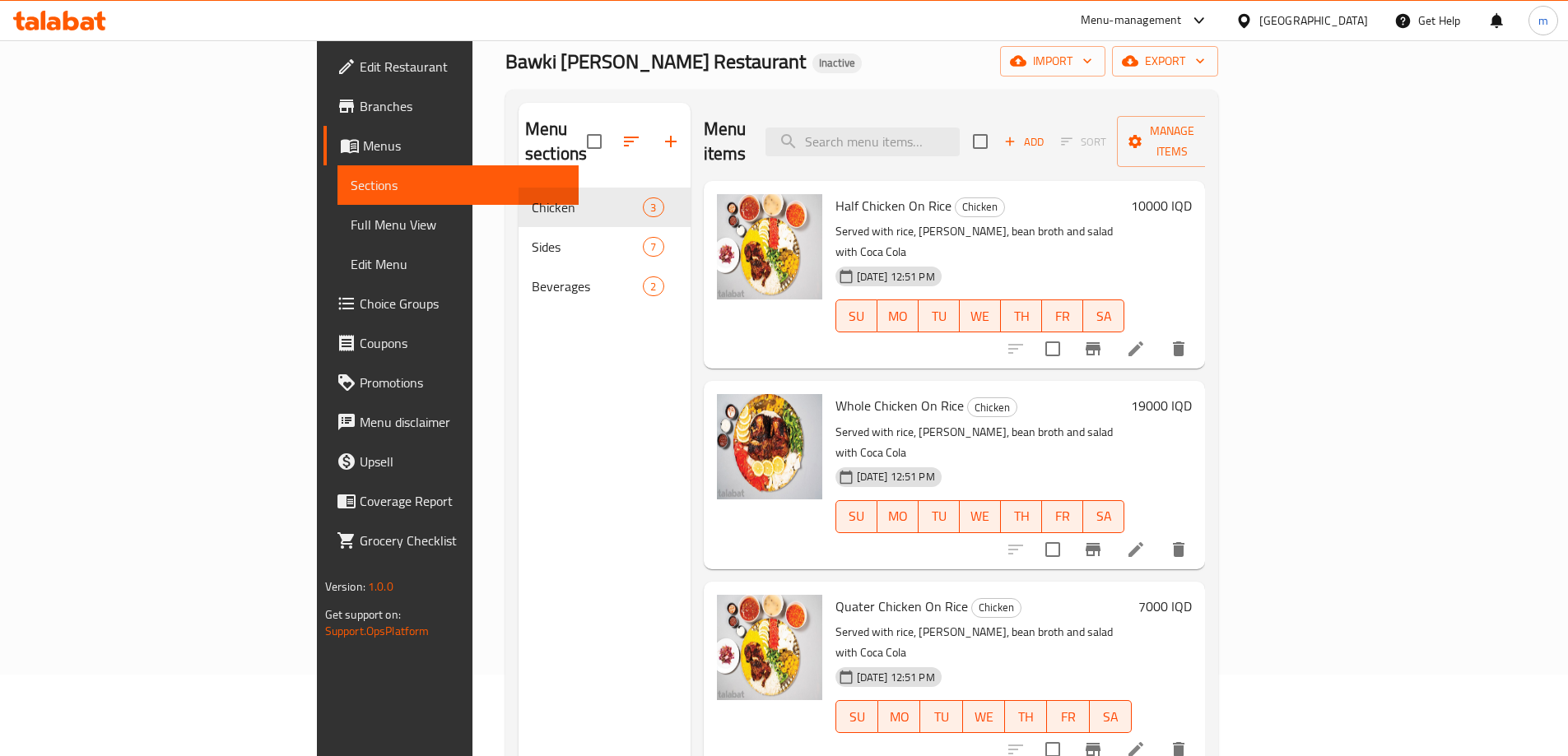
scroll to position [137, 0]
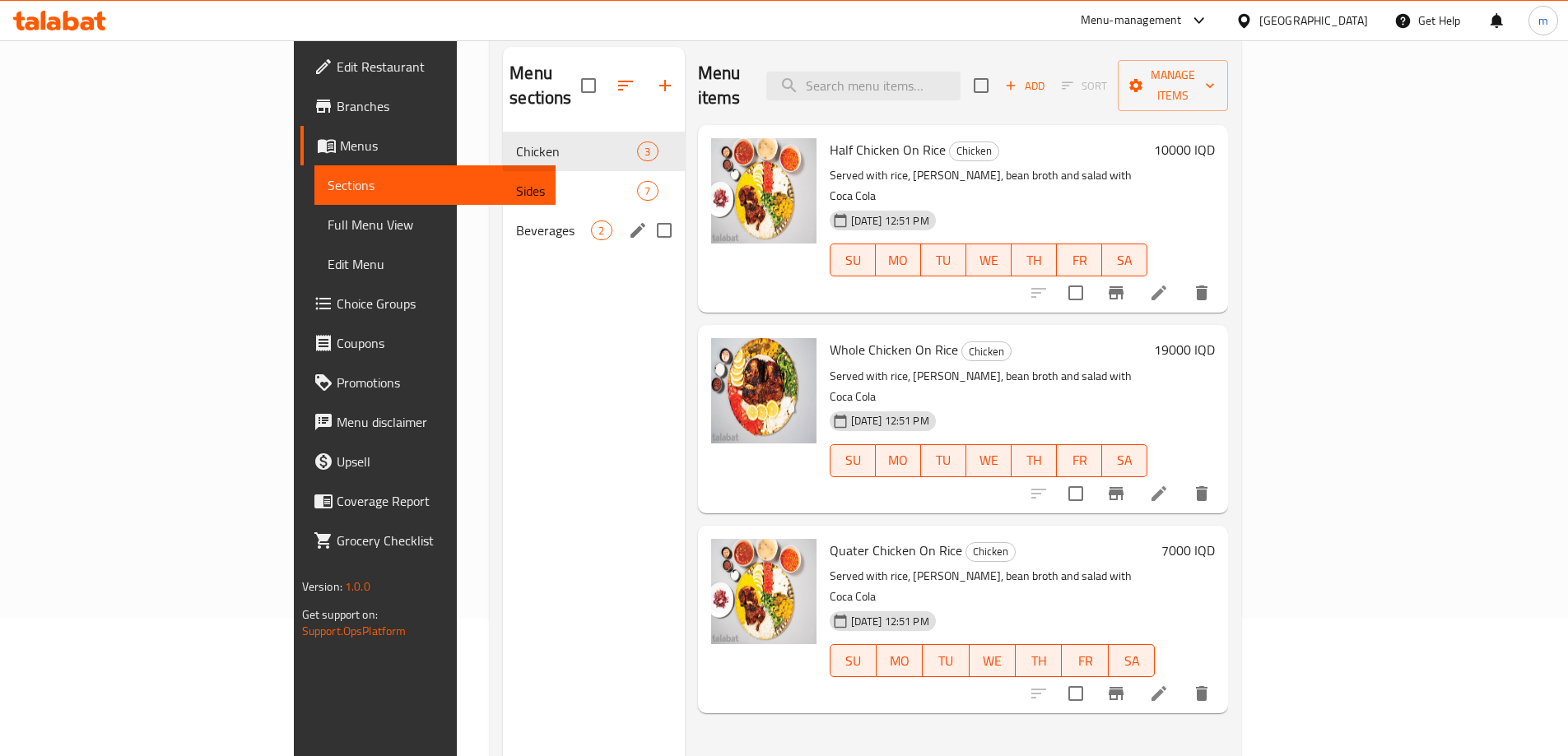
click at [516, 181] on span "Sides" at bounding box center [576, 191] width 121 height 20
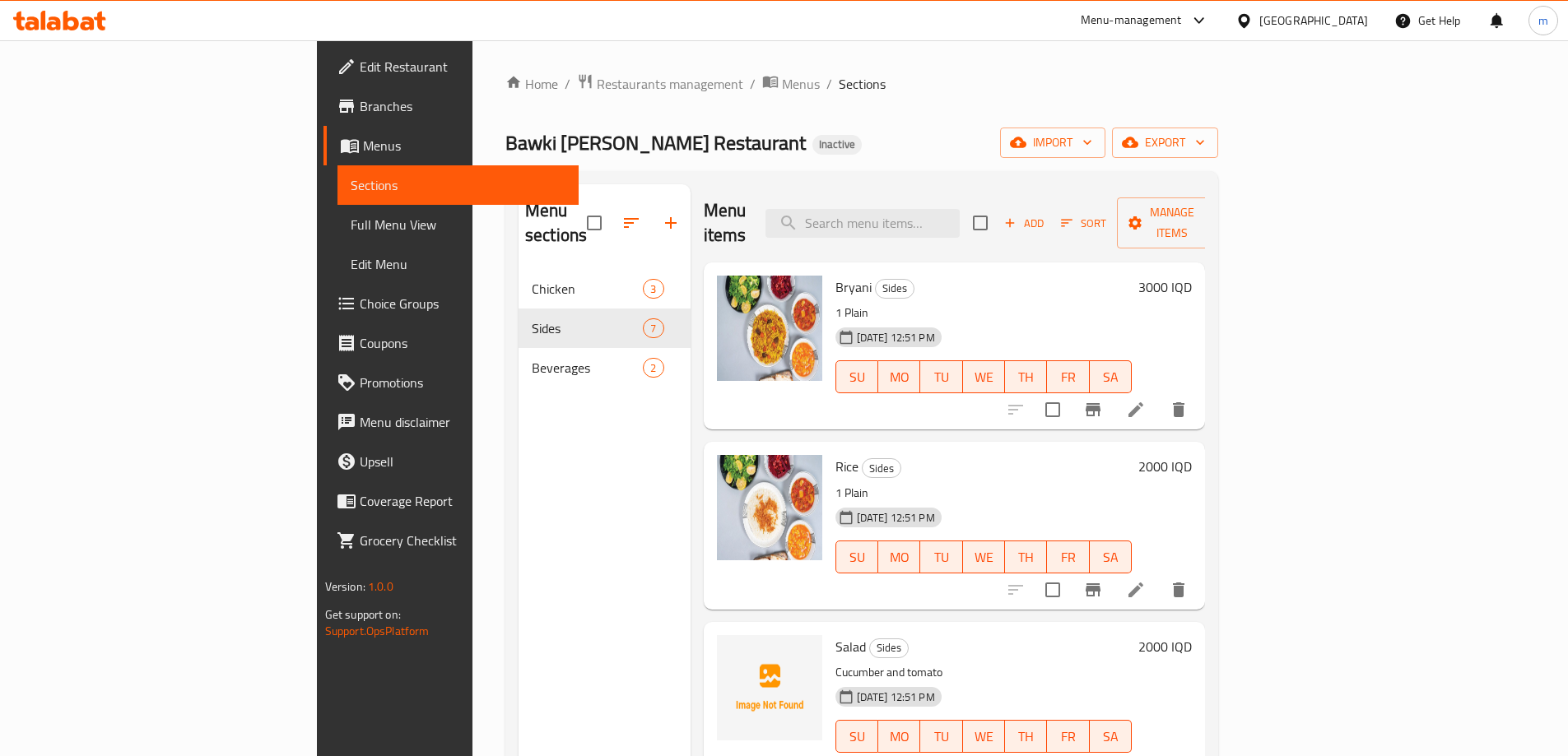
click at [879, 172] on div "Menu sections Chicken 3 Sides 7 Beverages 2 Menu items Add Sort Manage items Br…" at bounding box center [861, 562] width 712 height 782
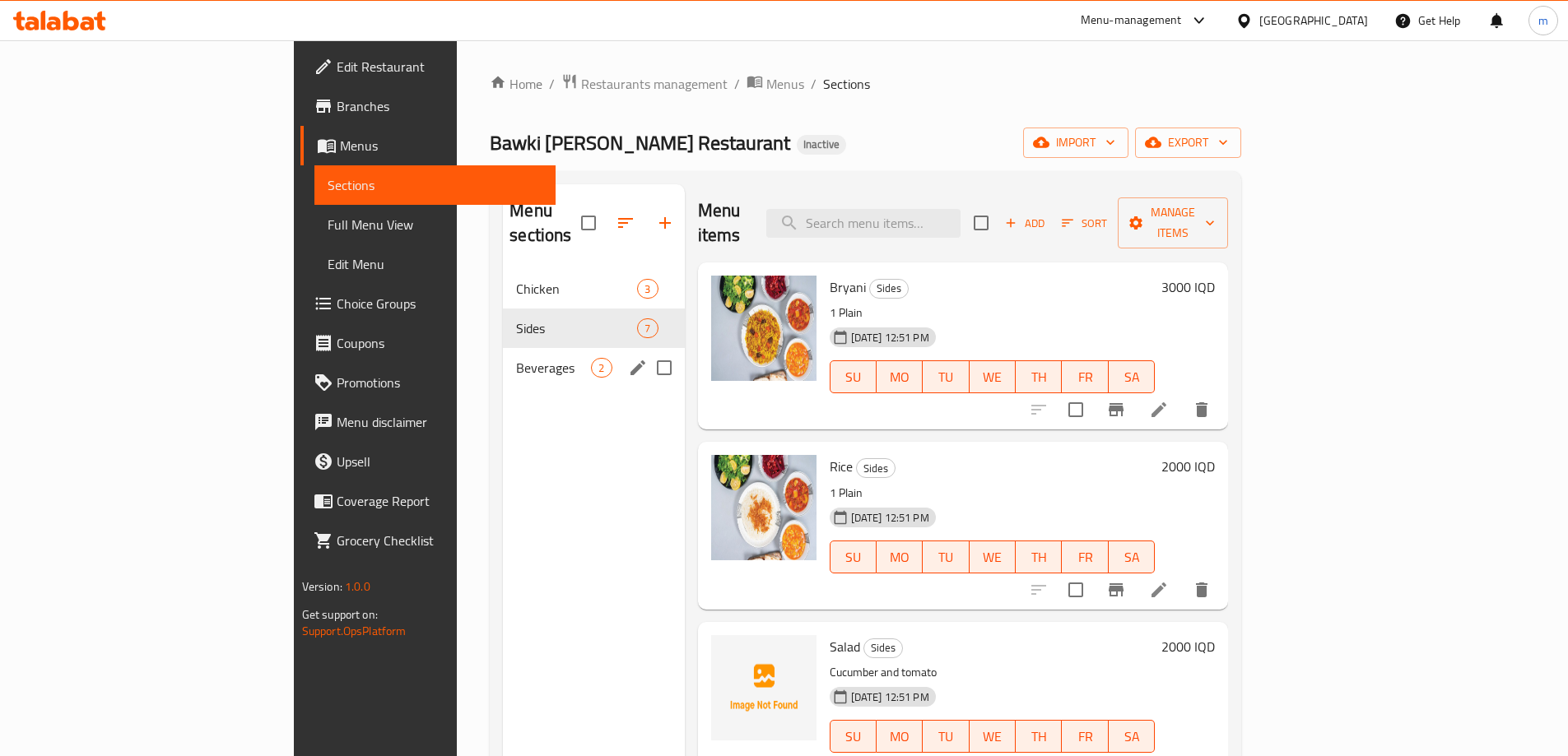
click at [503, 354] on div "Beverages 2" at bounding box center [594, 367] width 181 height 39
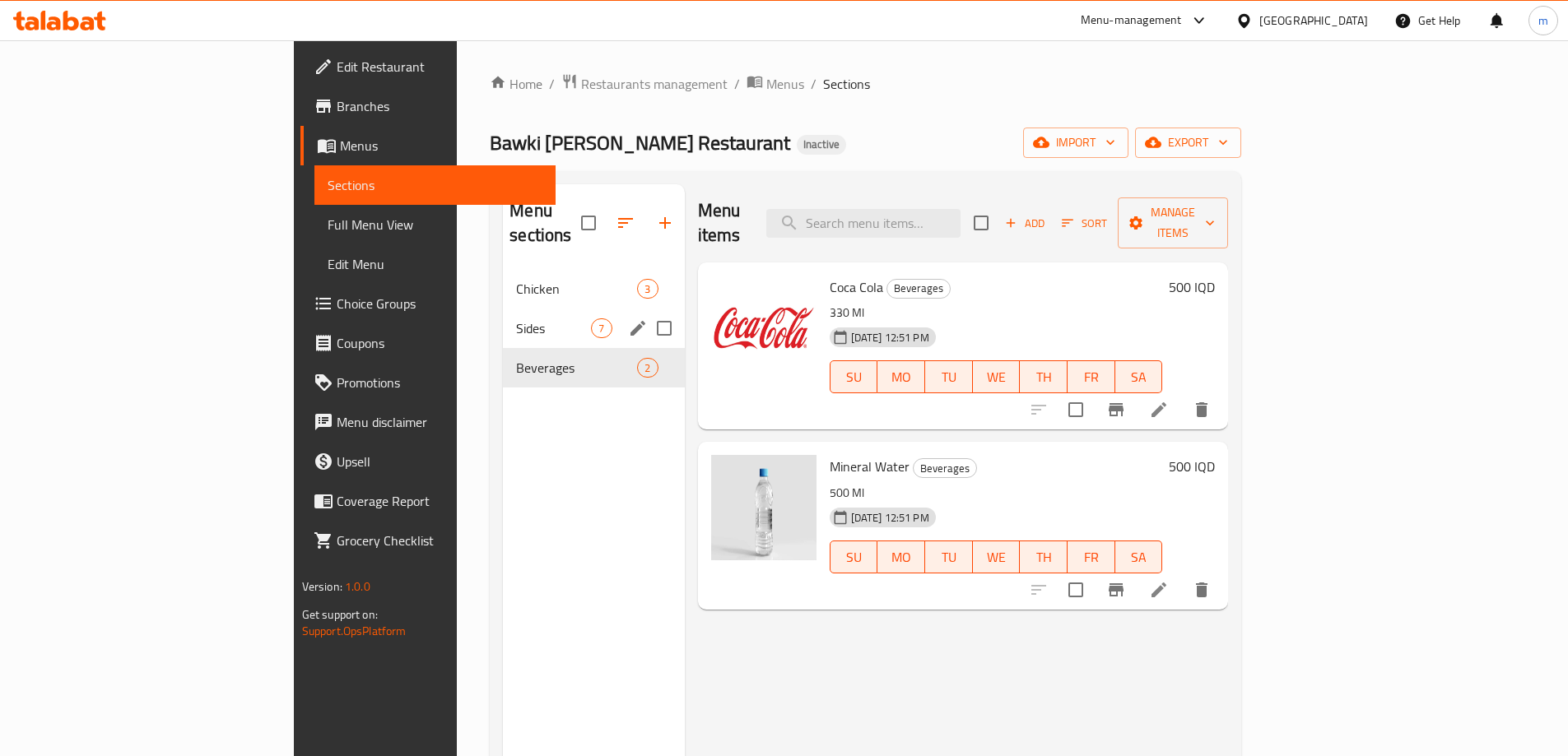
click at [516, 319] on span "Sides" at bounding box center [553, 329] width 75 height 20
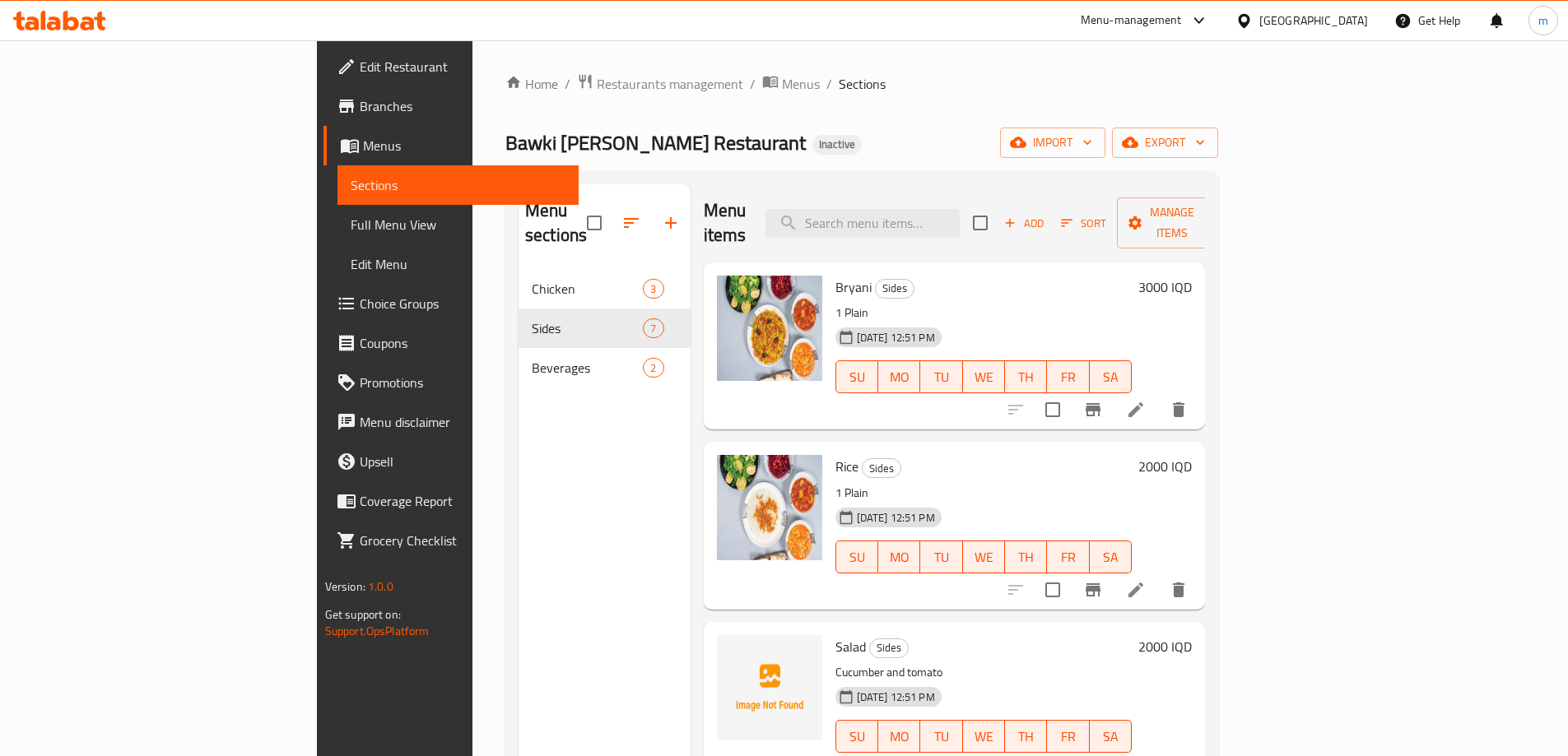
click at [861, 171] on div "Menu sections Chicken 3 Sides 7 Beverages 2 Menu items Add Sort Manage items Br…" at bounding box center [861, 562] width 712 height 782
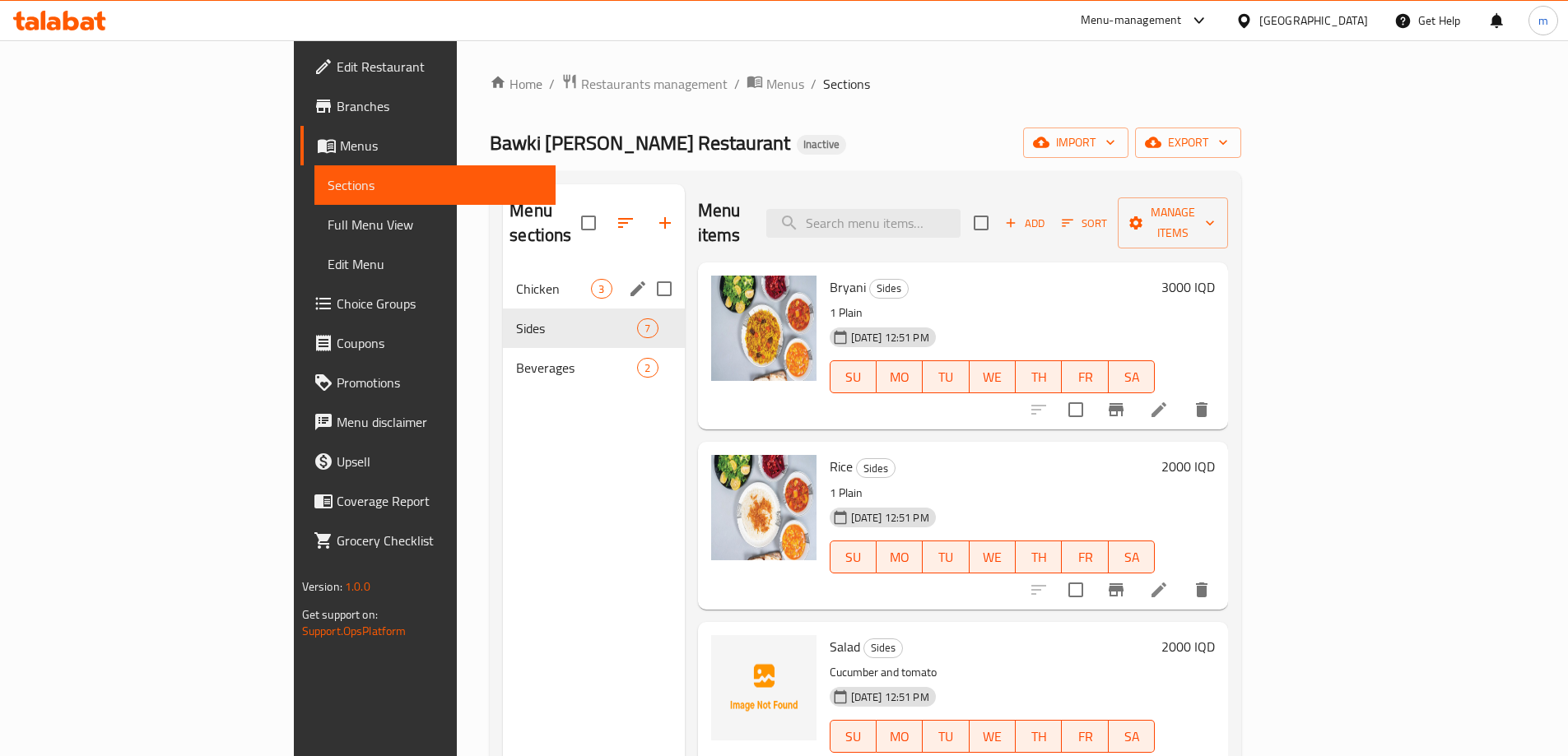
click at [516, 278] on span "Chicken" at bounding box center [553, 289] width 75 height 20
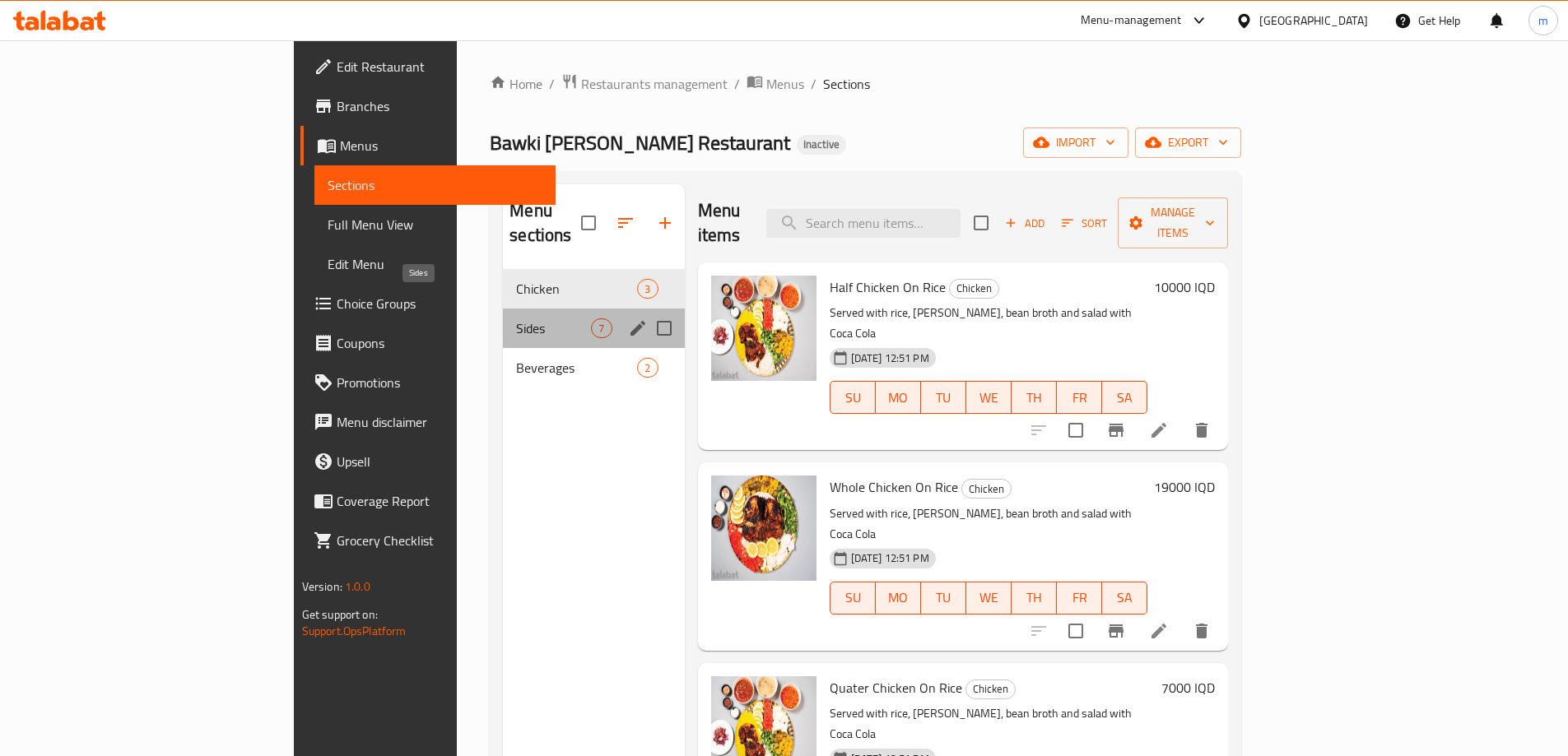
click at [516, 319] on span "Sides" at bounding box center [553, 329] width 75 height 20
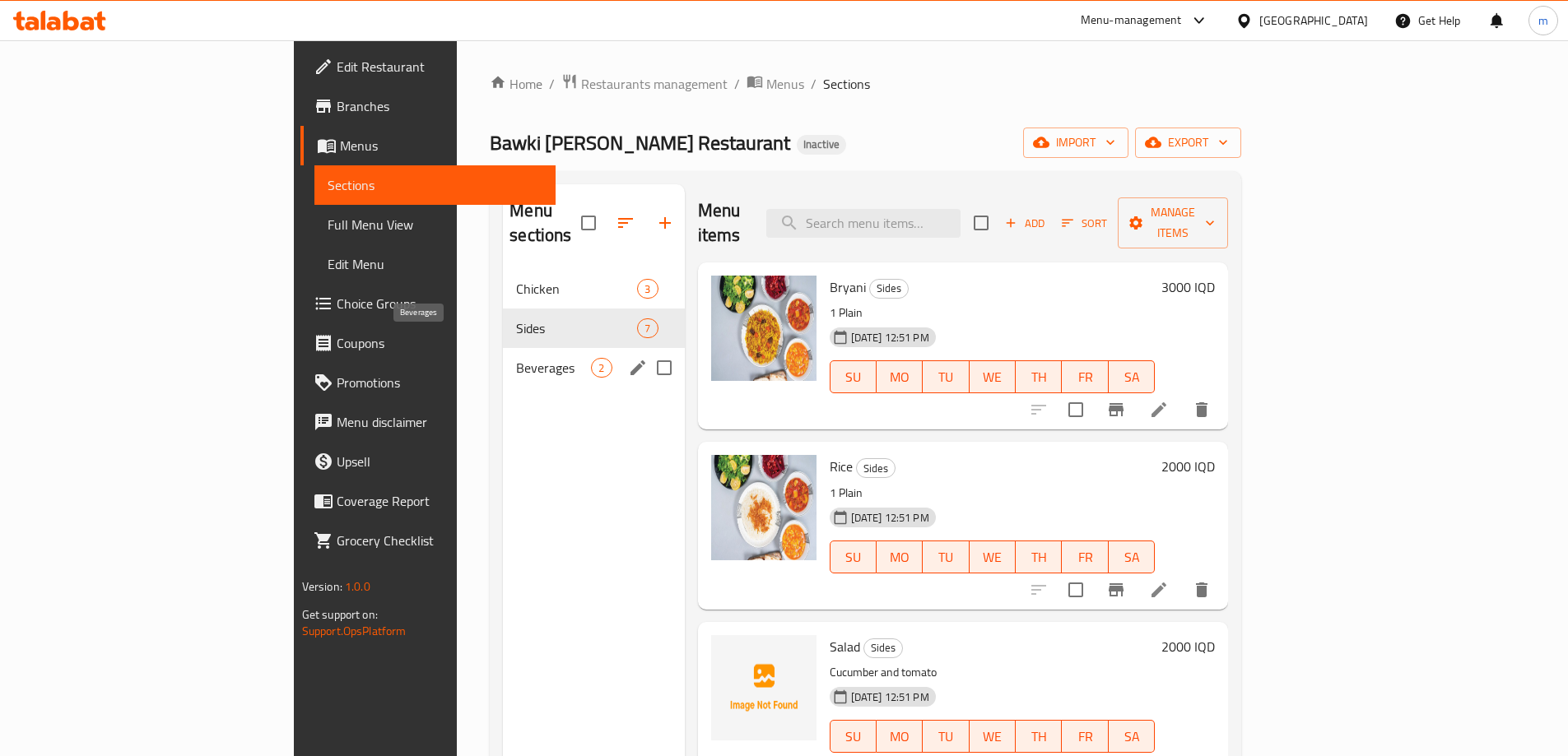
click at [516, 358] on span "Beverages" at bounding box center [553, 368] width 75 height 20
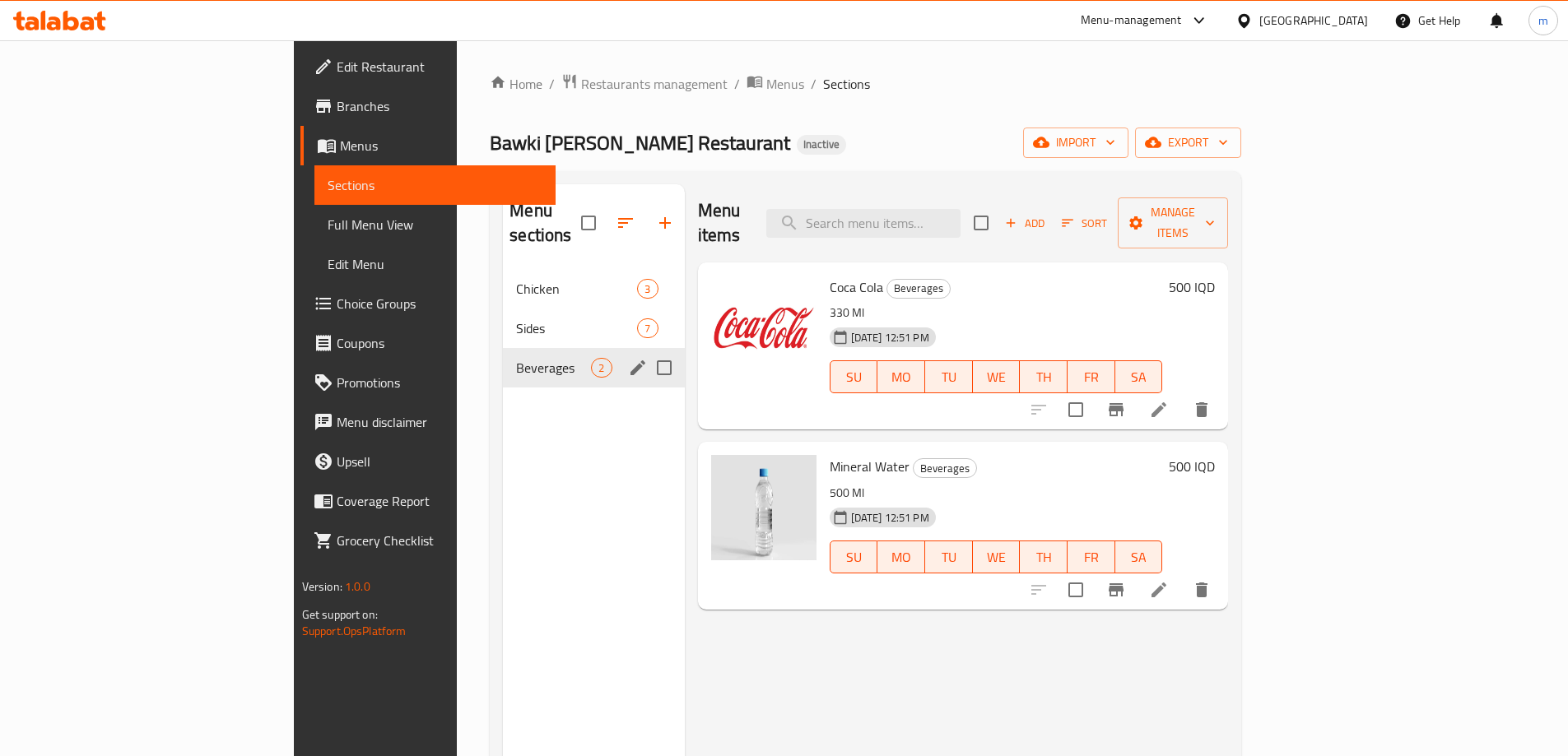
click at [503, 321] on div "Sides 7" at bounding box center [594, 328] width 181 height 39
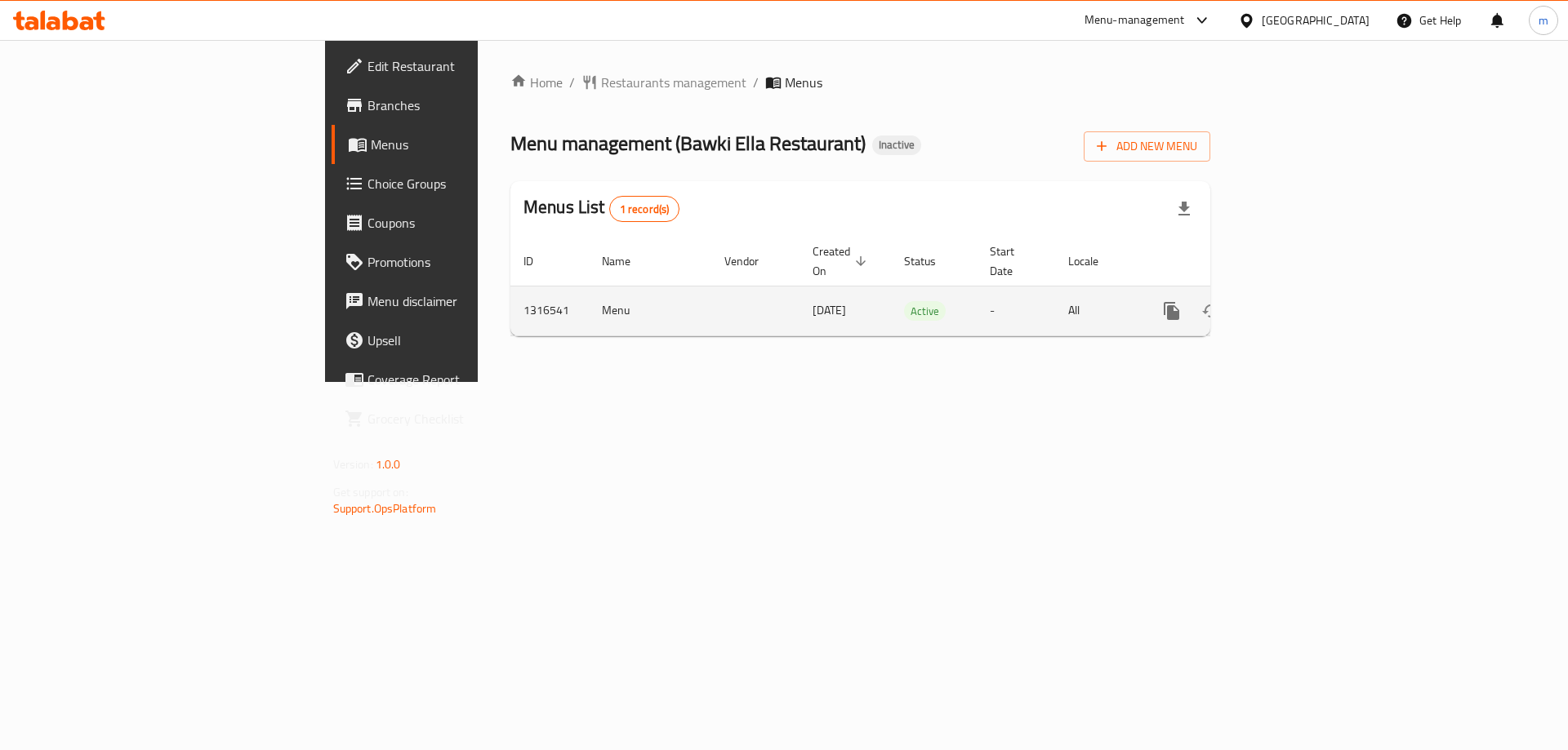
click at [1300, 302] on icon "enhanced table" at bounding box center [1290, 312] width 20 height 20
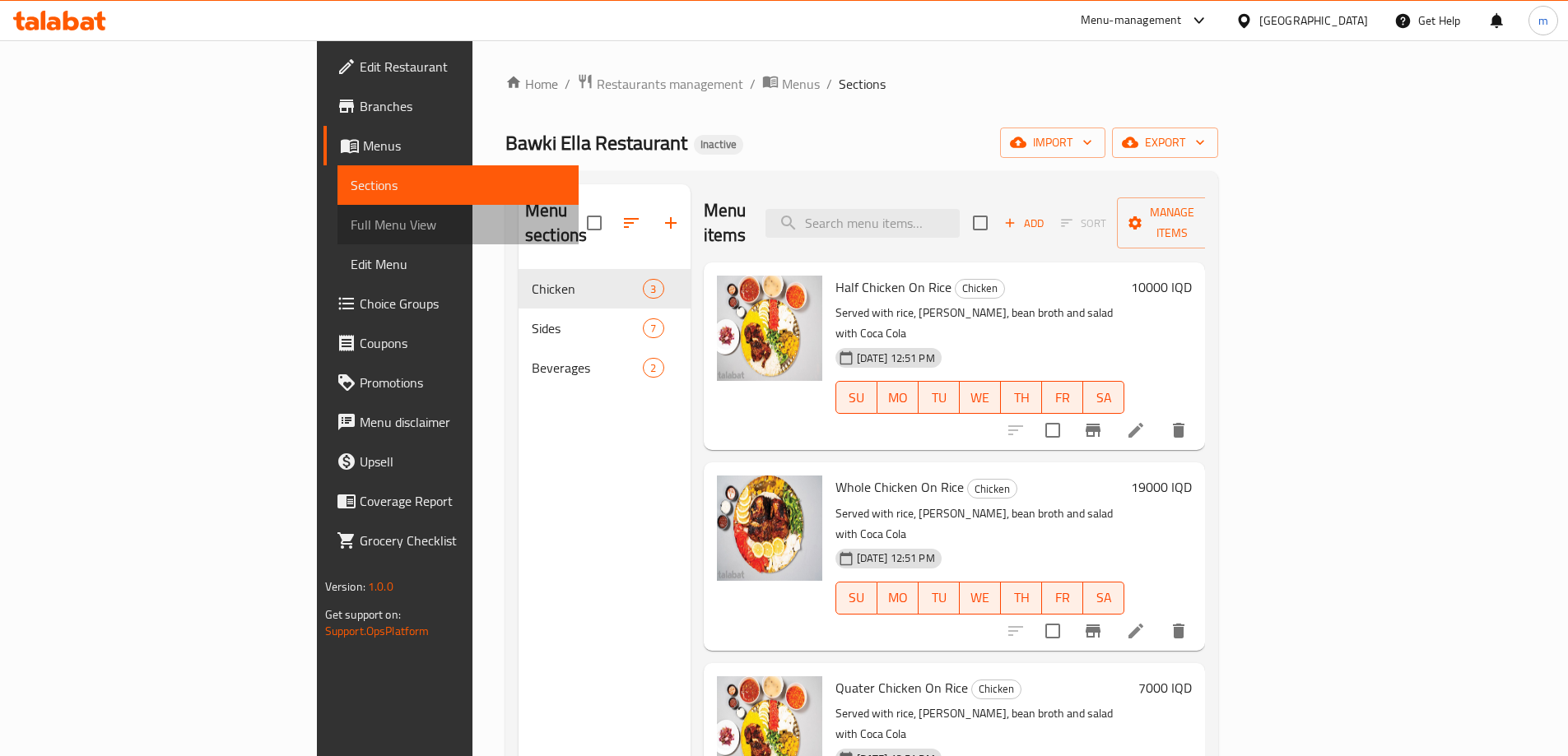
click at [351, 220] on span "Full Menu View" at bounding box center [458, 225] width 215 height 20
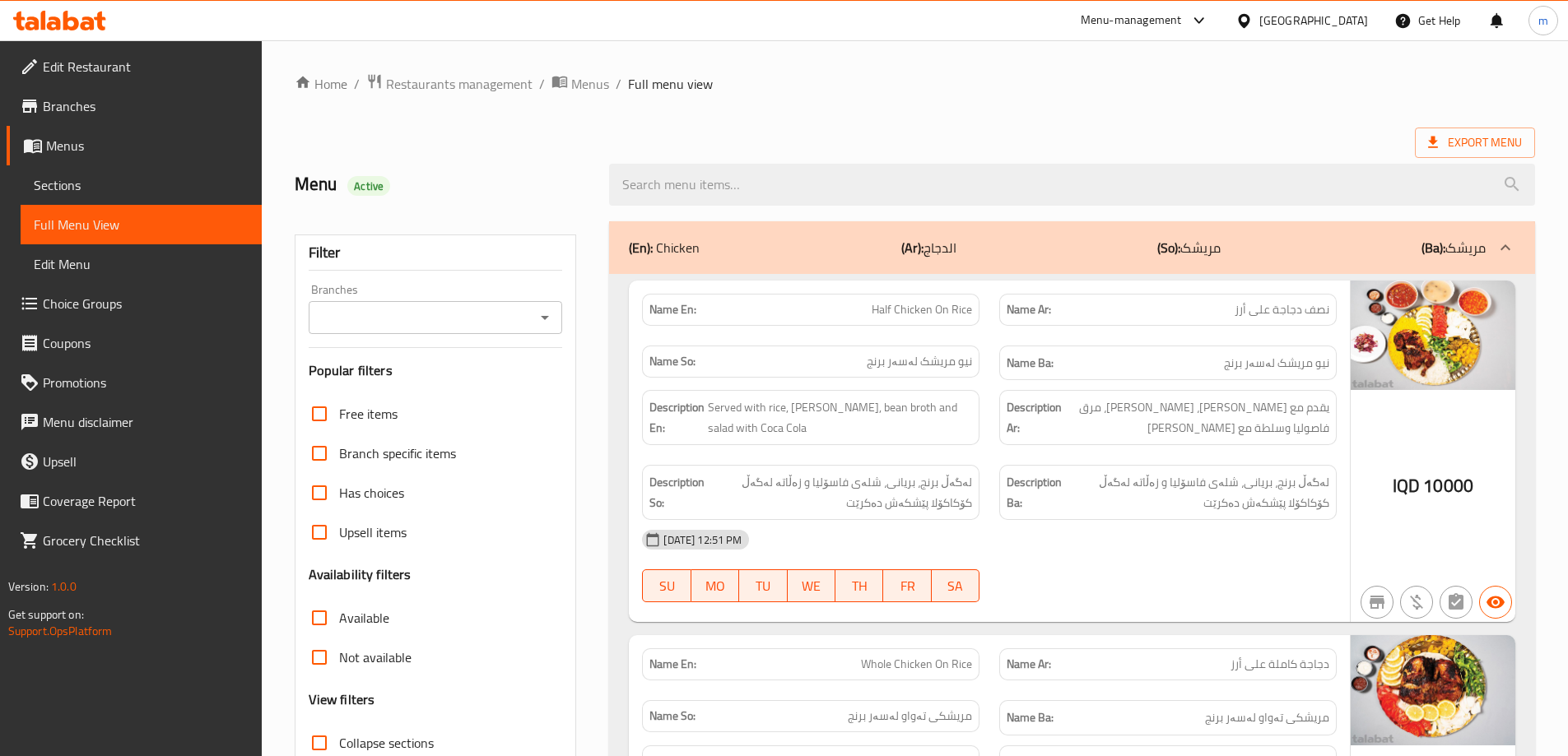
click at [542, 317] on icon "Open" at bounding box center [544, 318] width 8 height 5
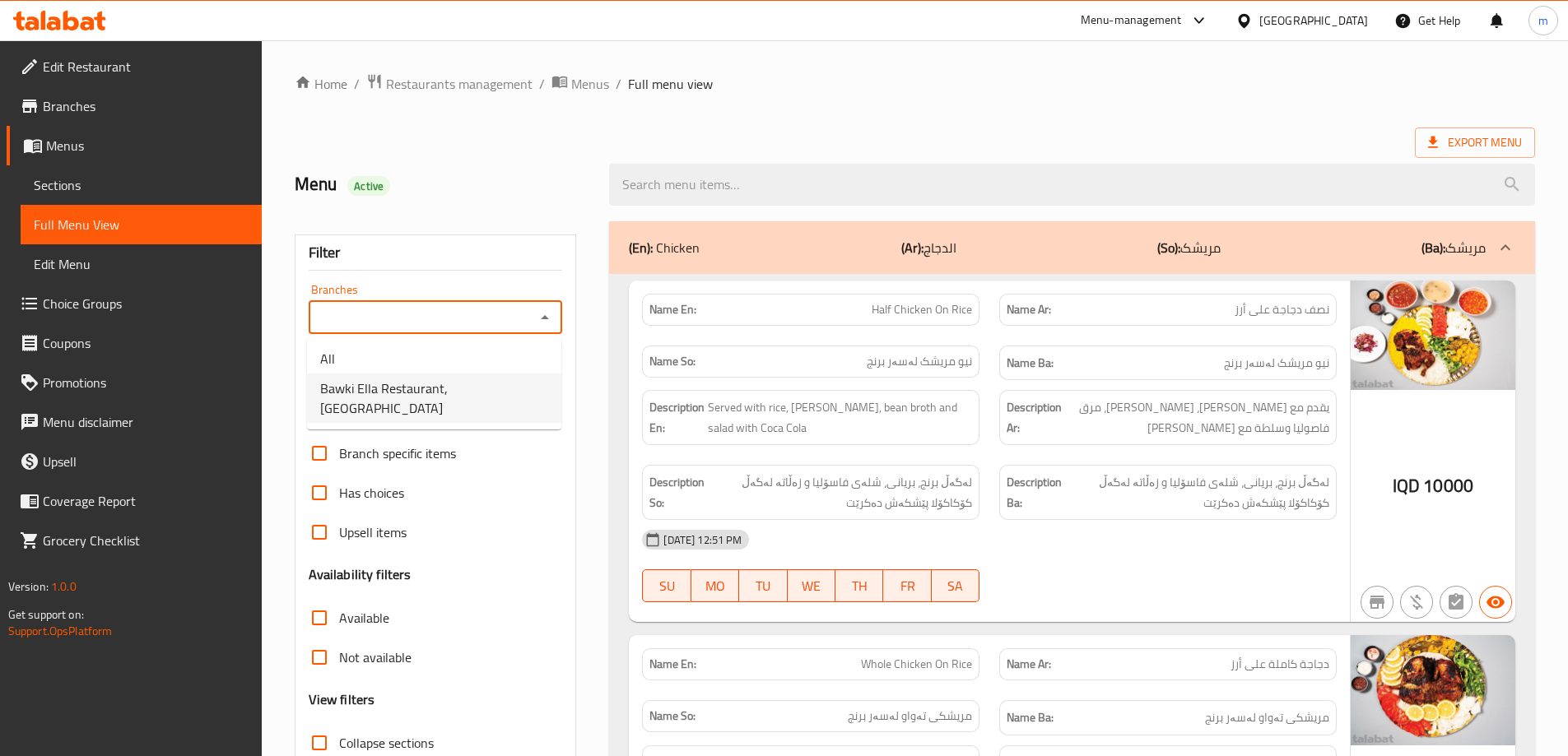
drag, startPoint x: 472, startPoint y: 371, endPoint x: 472, endPoint y: 383, distance: 12.0
click at [472, 383] on ul "All Bawki Ella Restaurant, Sarbasti" at bounding box center [434, 383] width 254 height 92
click at [472, 383] on span "Bawki Ella Restaurant, Sarbasti" at bounding box center [435, 398] width 228 height 39
type input "Bawki Ella Restaurant, Sarbasti"
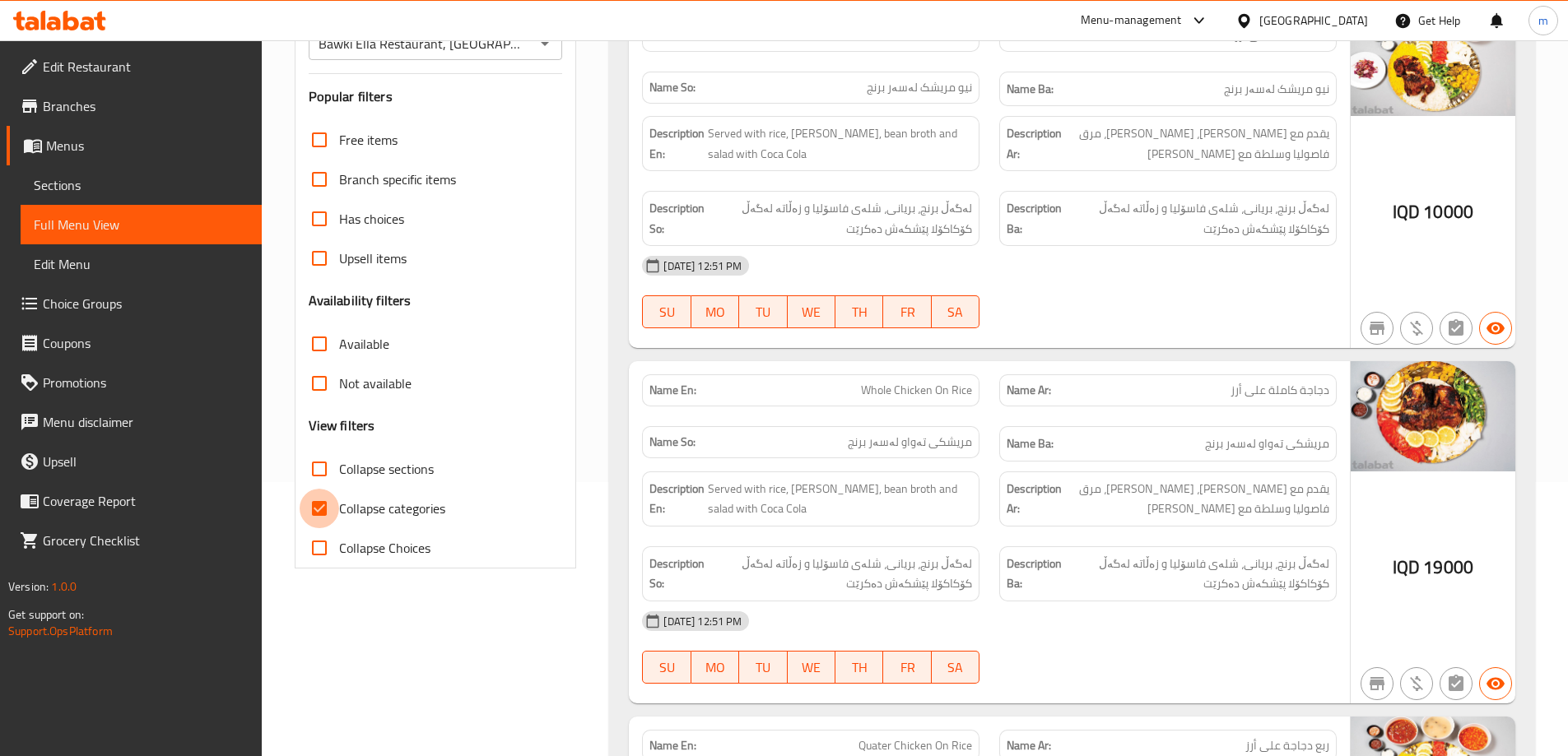
click at [331, 507] on input "Collapse categories" at bounding box center [319, 508] width 39 height 39
checkbox input "false"
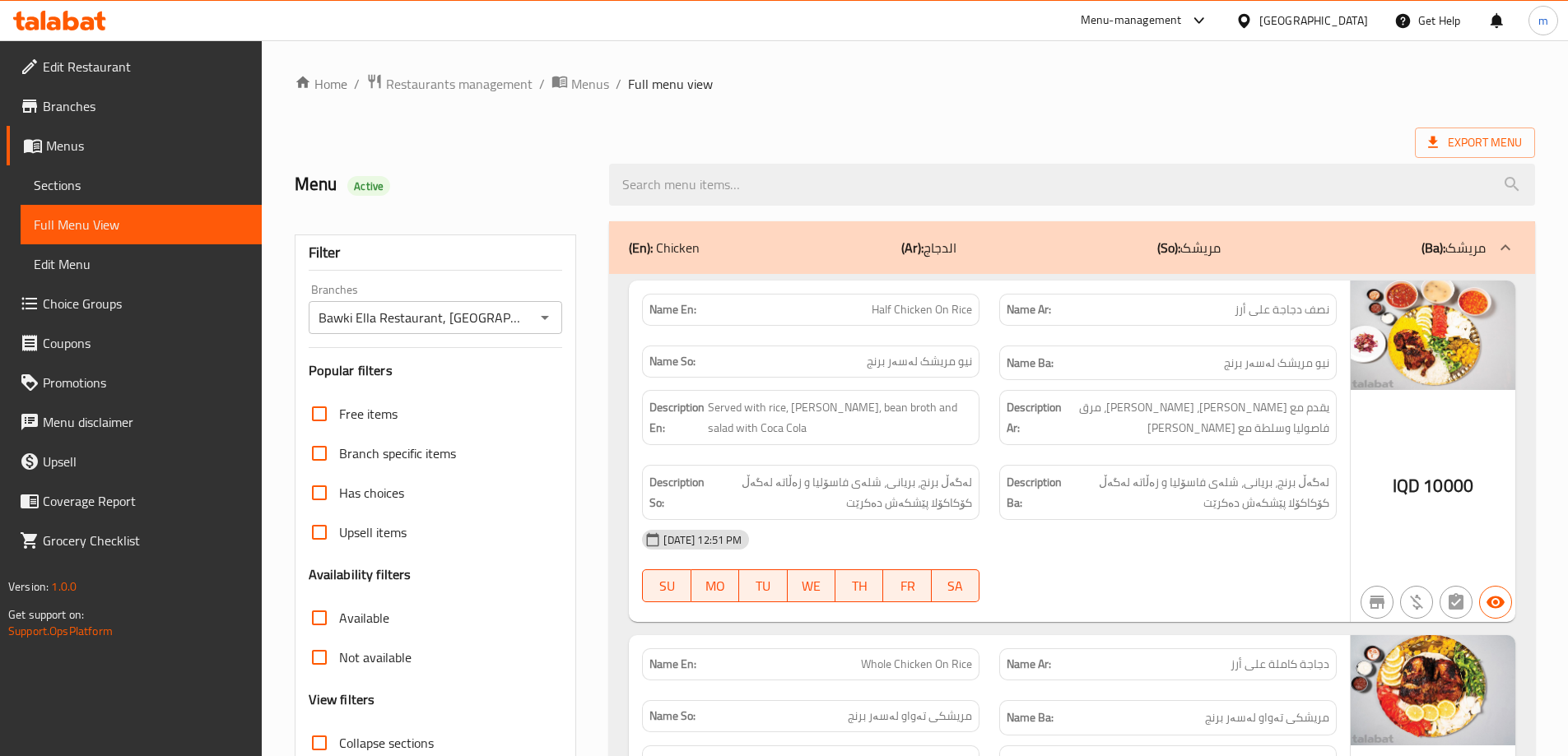
click at [699, 209] on div at bounding box center [1071, 185] width 945 height 62
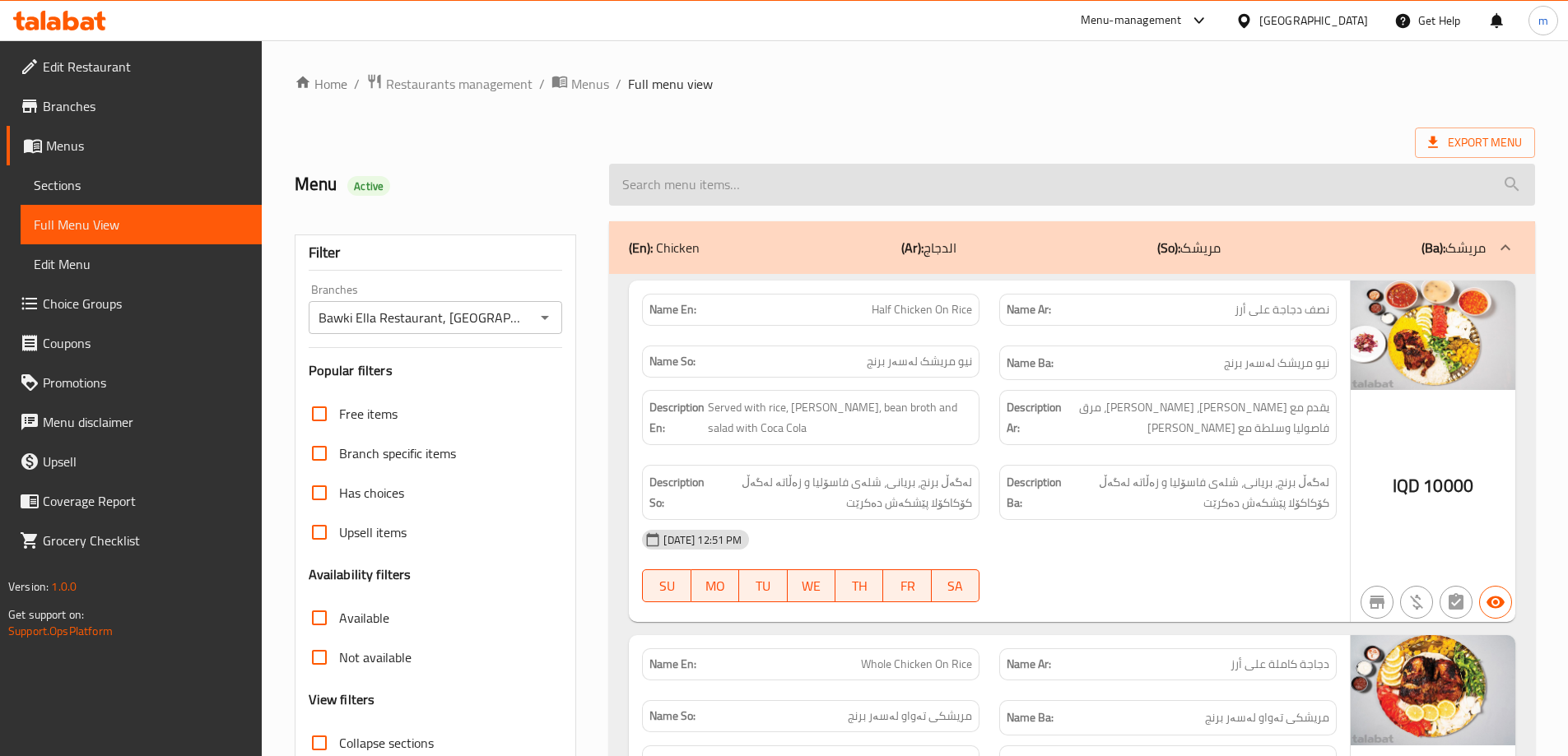
click at [701, 187] on input "search" at bounding box center [1072, 184] width 926 height 42
paste input "Qaysi"
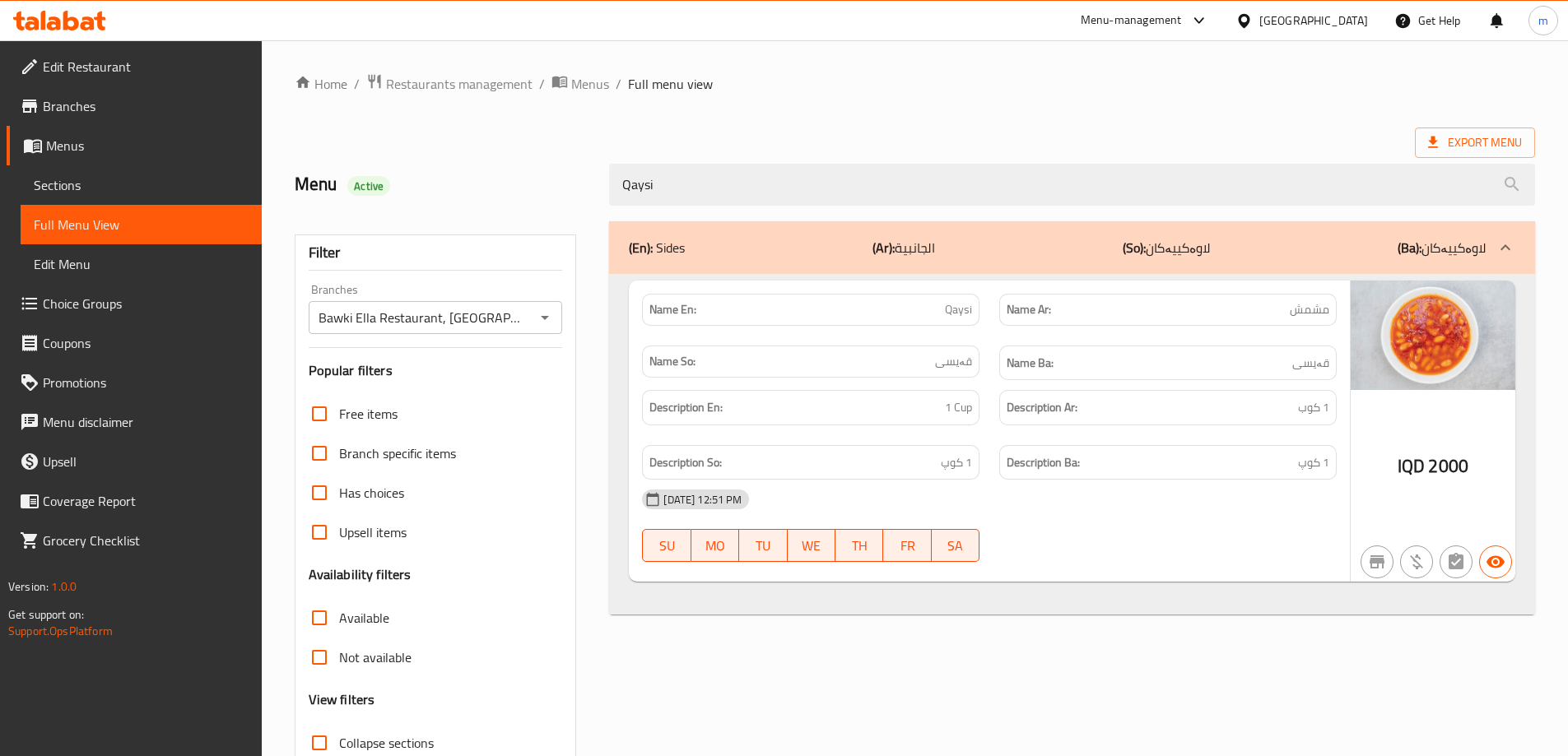
type input "Qaysi"
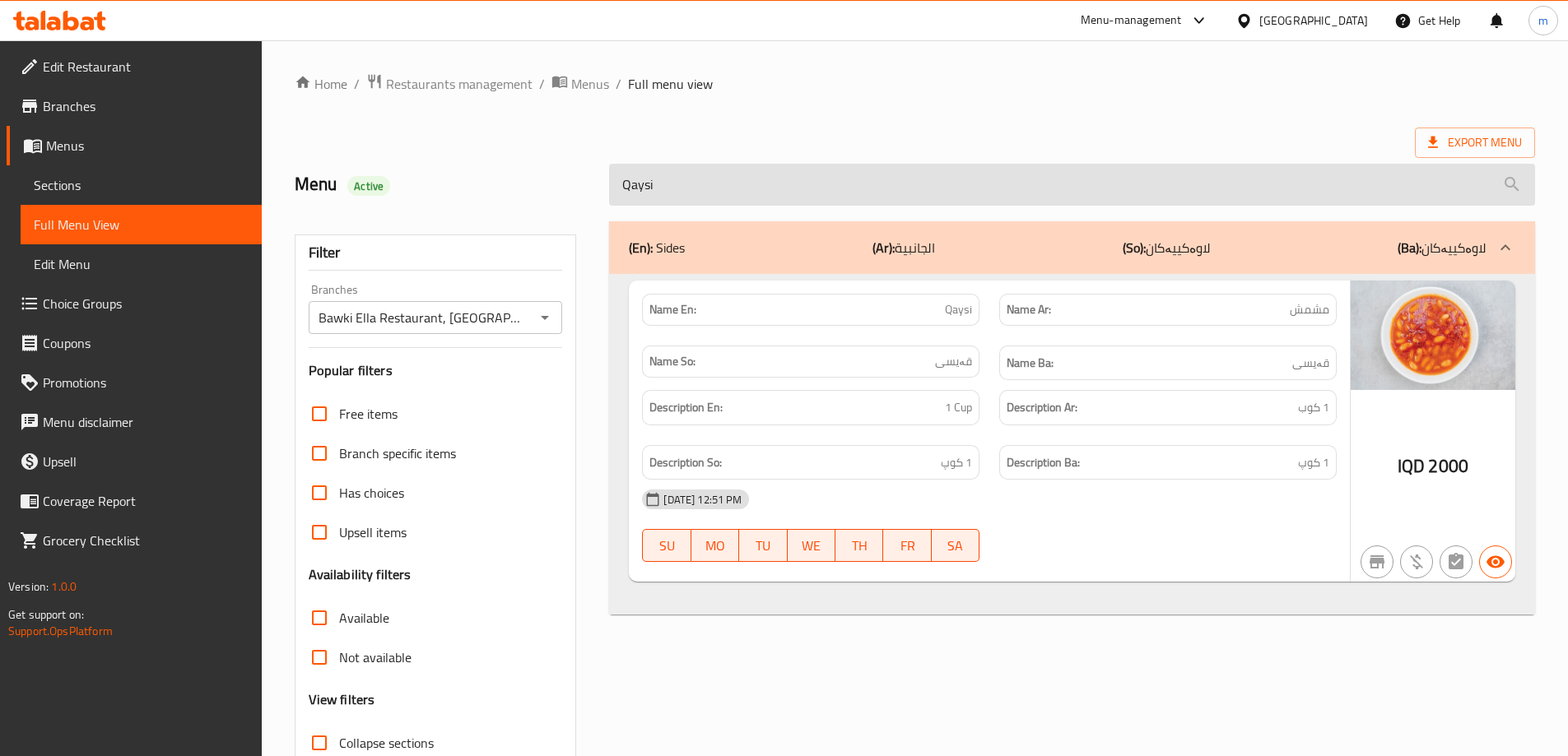
click at [668, 194] on input "Qaysi" at bounding box center [1072, 184] width 926 height 42
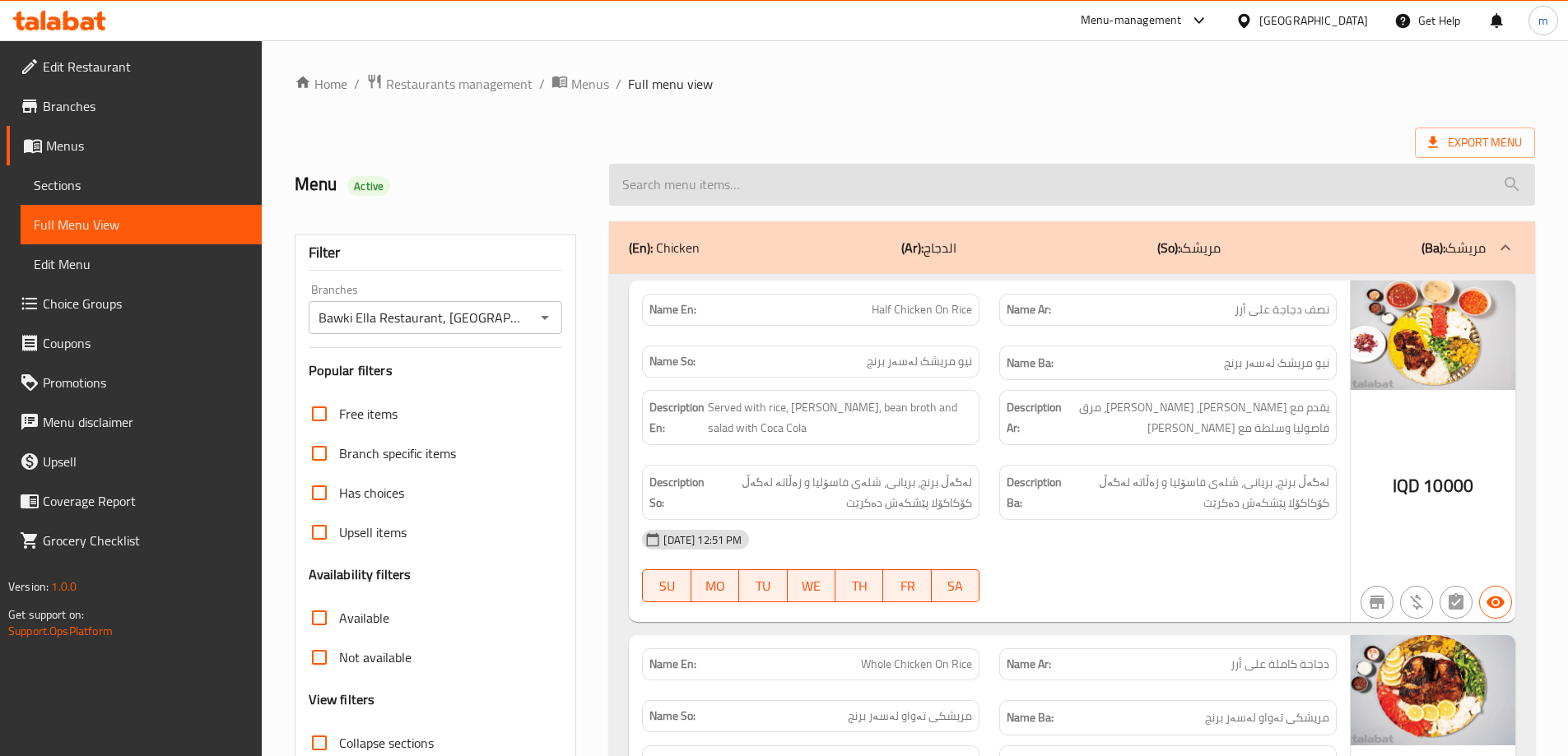
paste input "Quater Chicken On Rice"
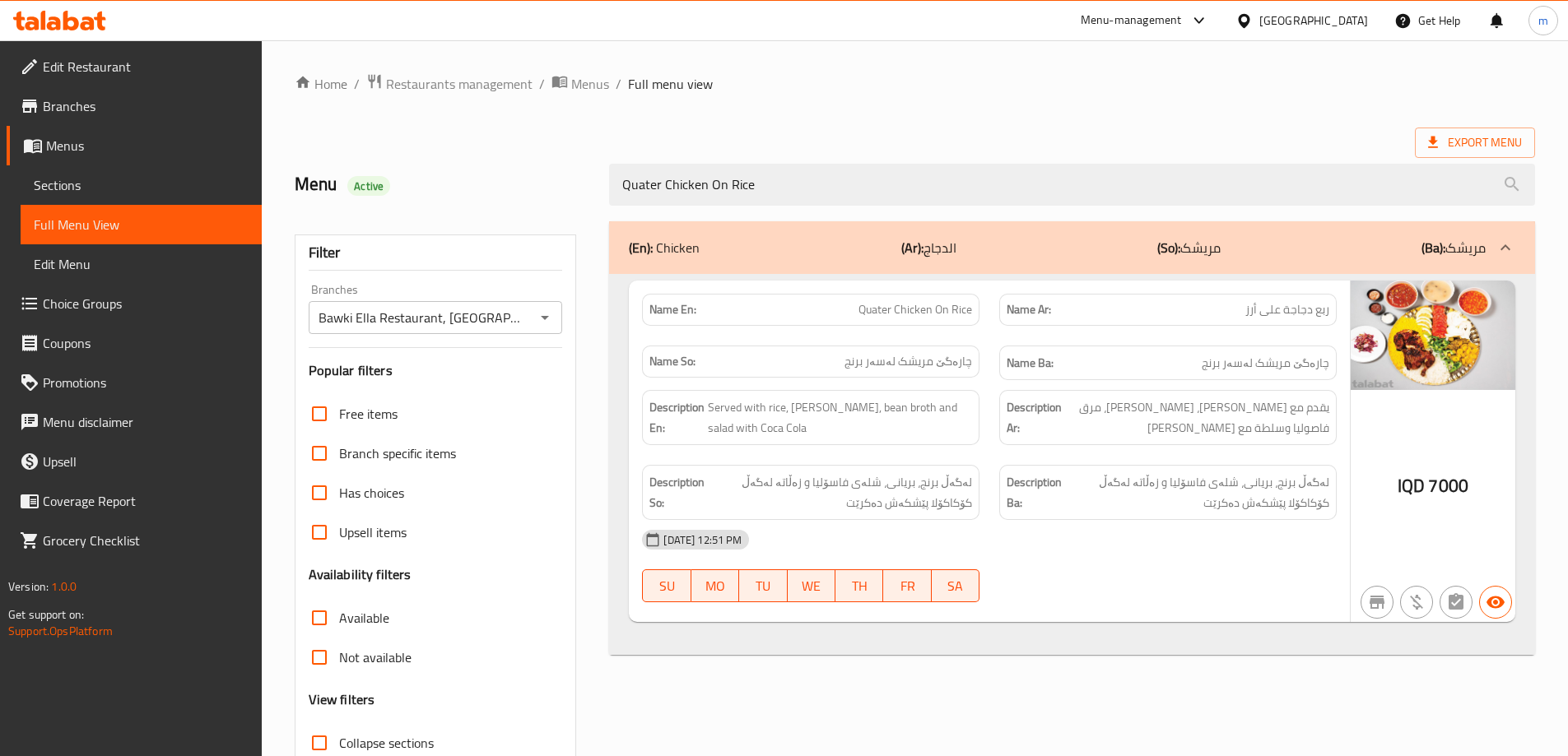
type input "Quater Chicken On Rice"
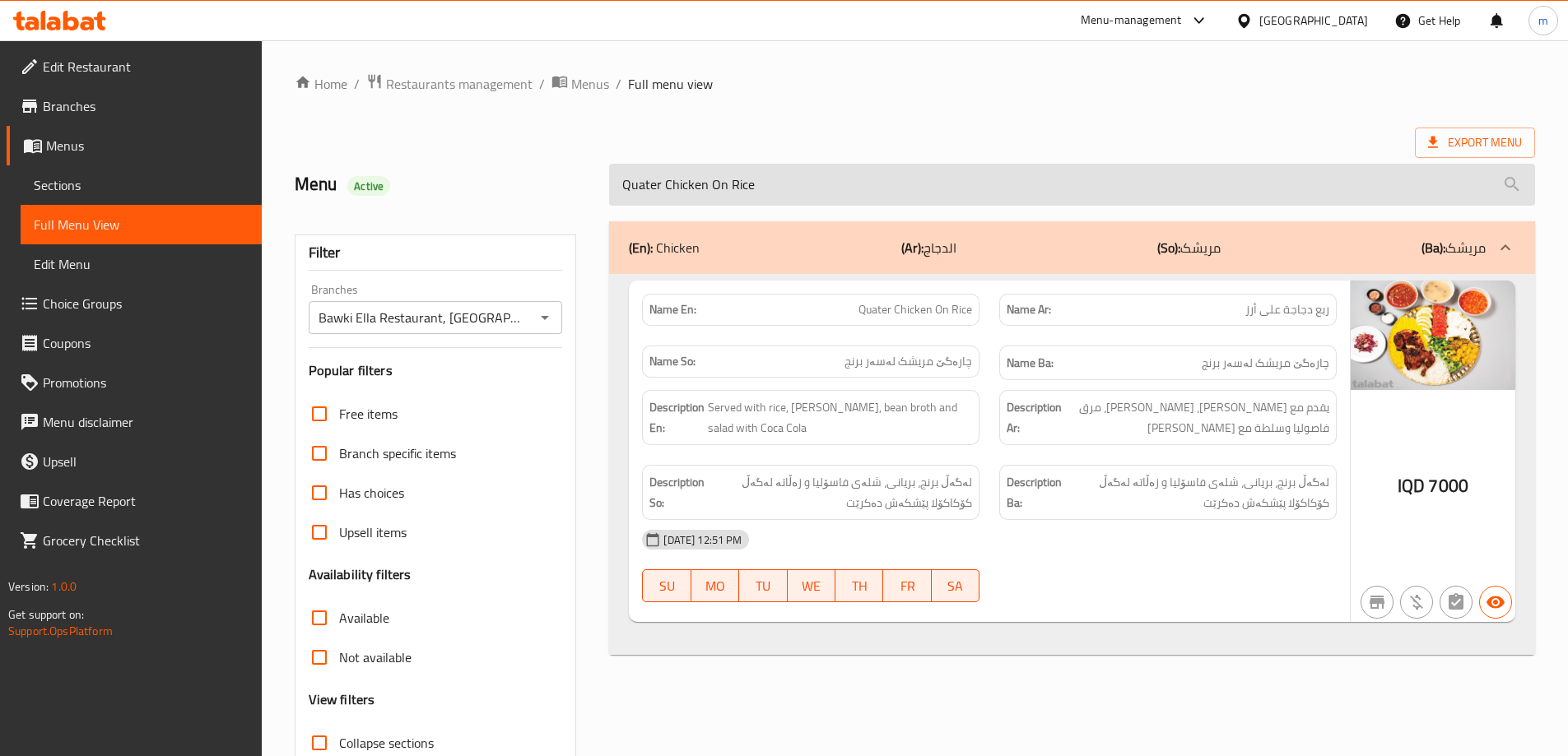
click at [752, 195] on input "Quater Chicken On Rice" at bounding box center [1072, 184] width 926 height 42
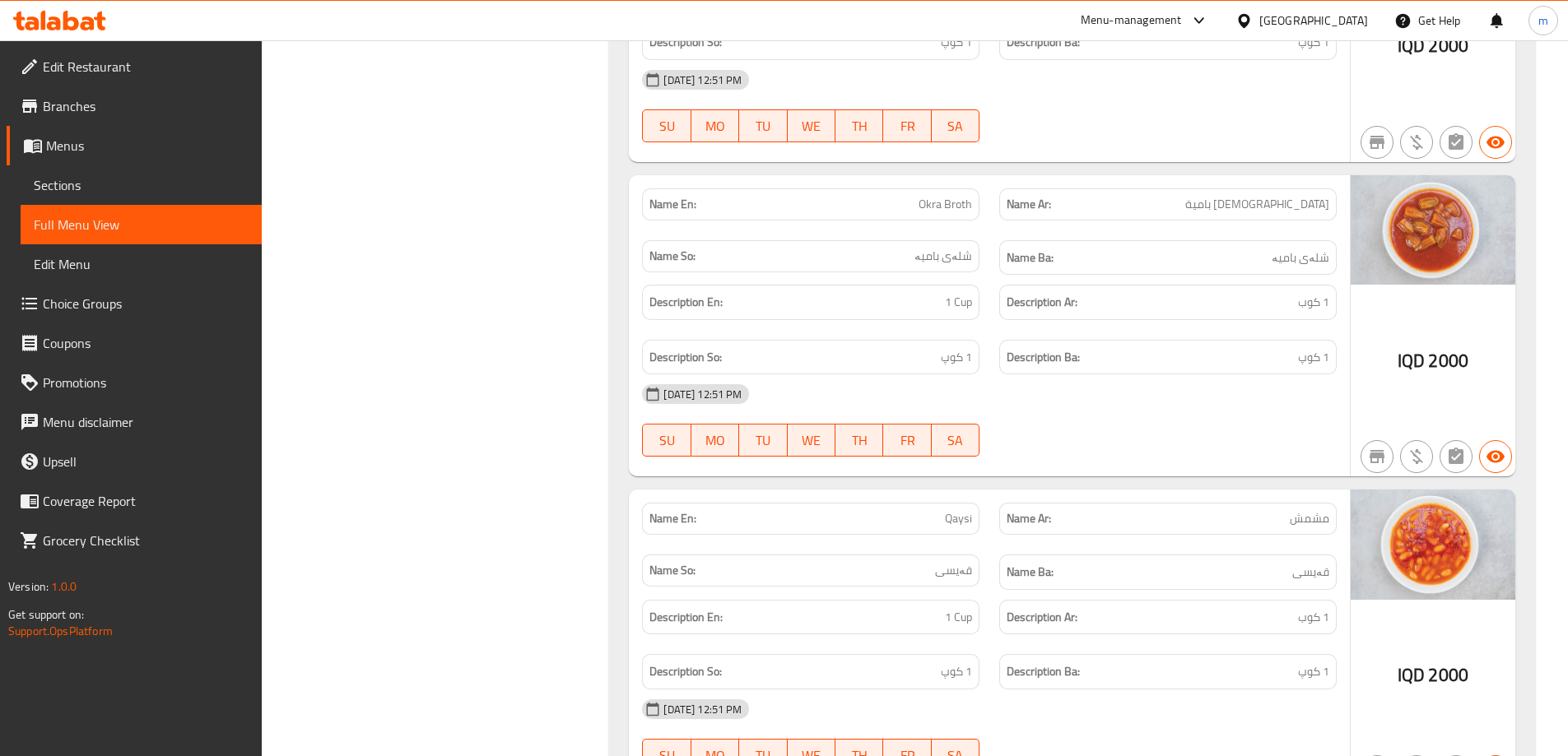
scroll to position [2699, 0]
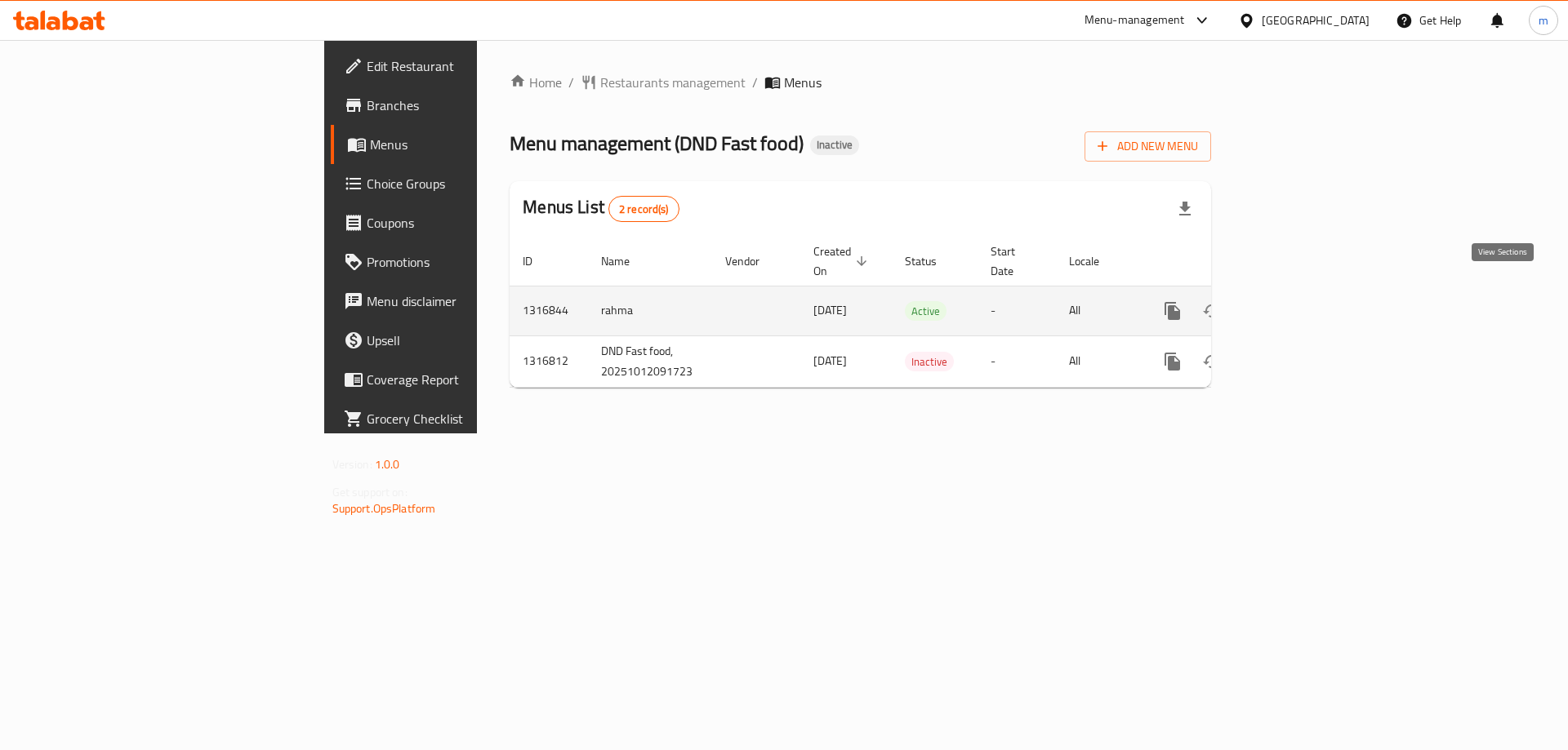
click at [1301, 302] on icon "enhanced table" at bounding box center [1291, 312] width 20 height 20
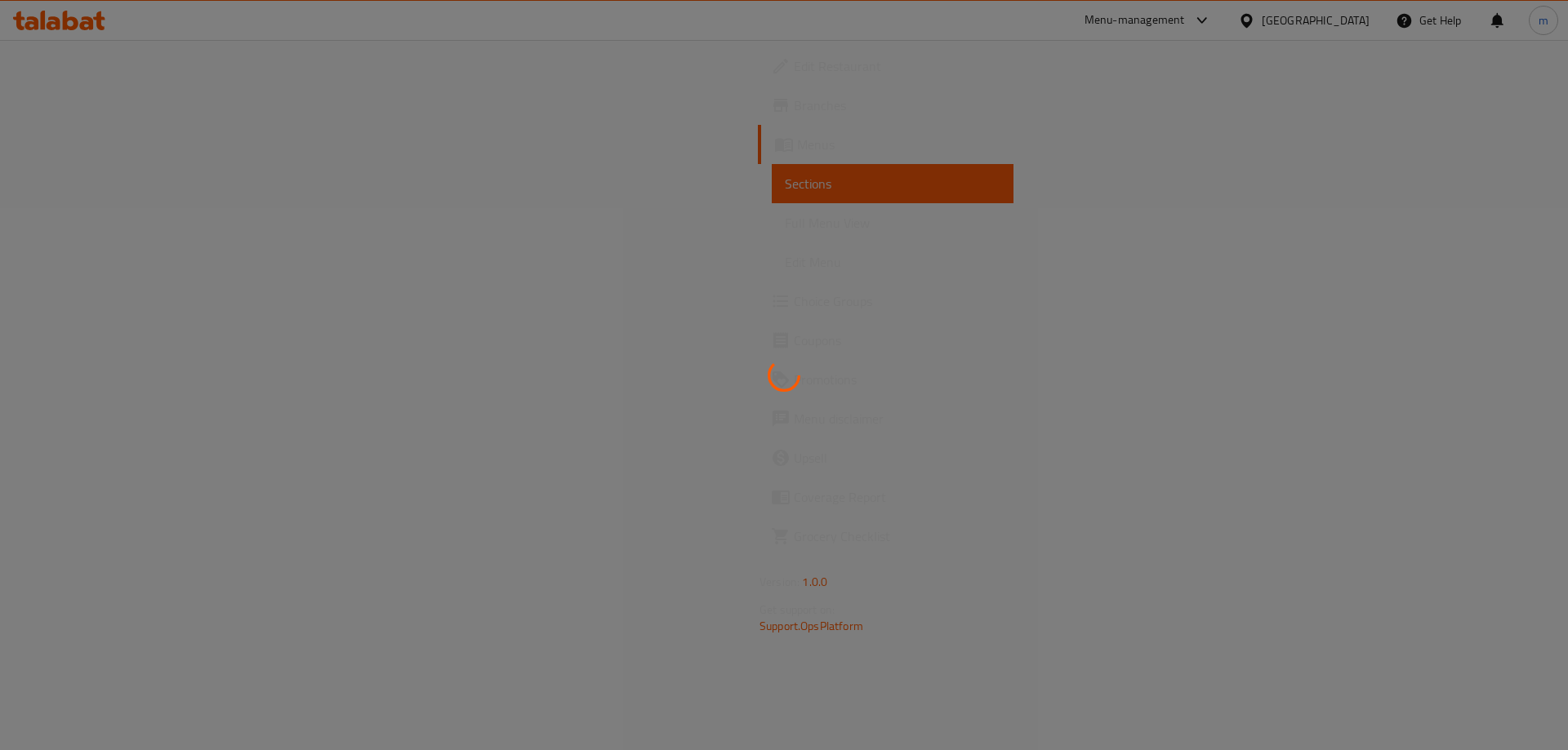
click at [108, 227] on div at bounding box center [784, 375] width 1568 height 750
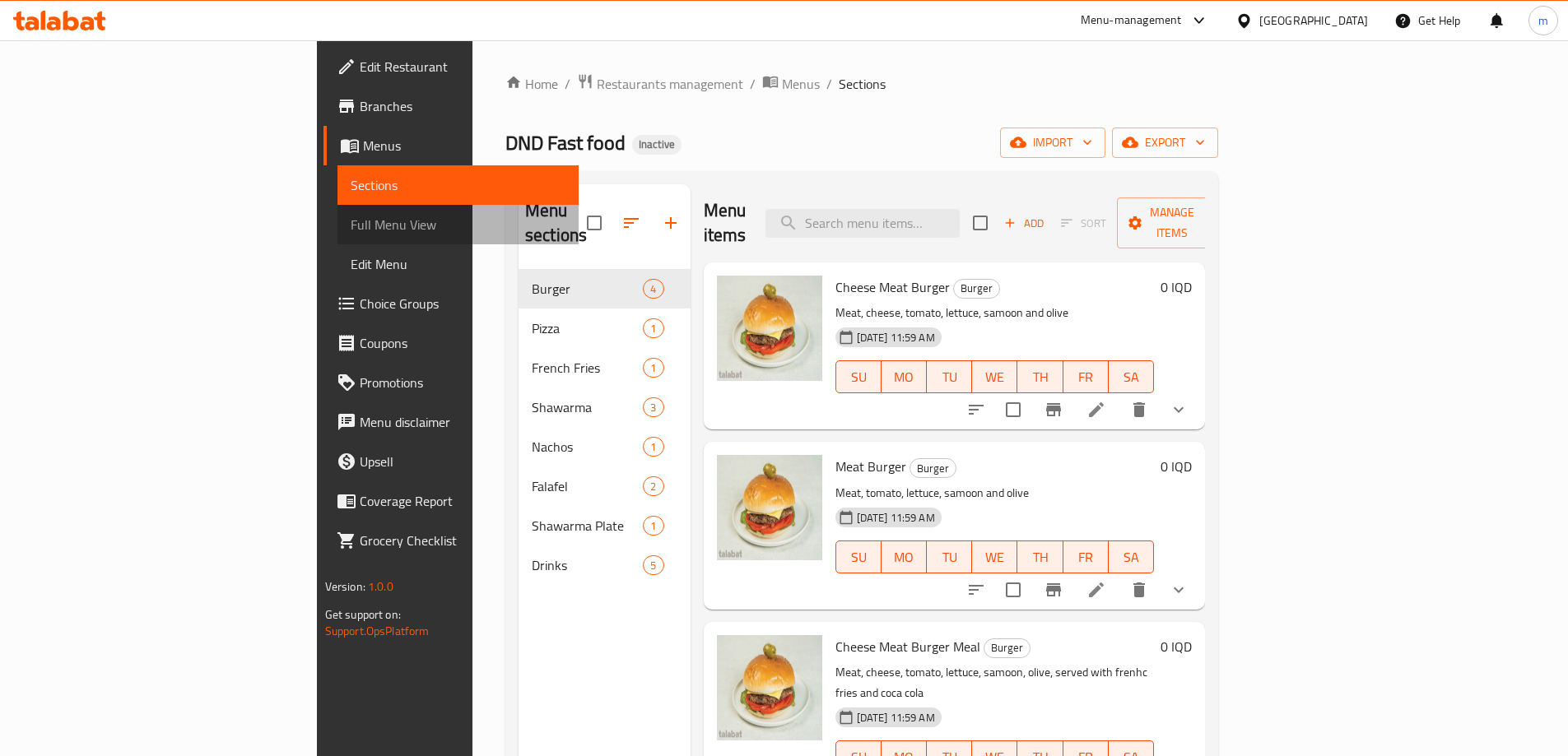
click at [351, 229] on span "Full Menu View" at bounding box center [458, 225] width 215 height 20
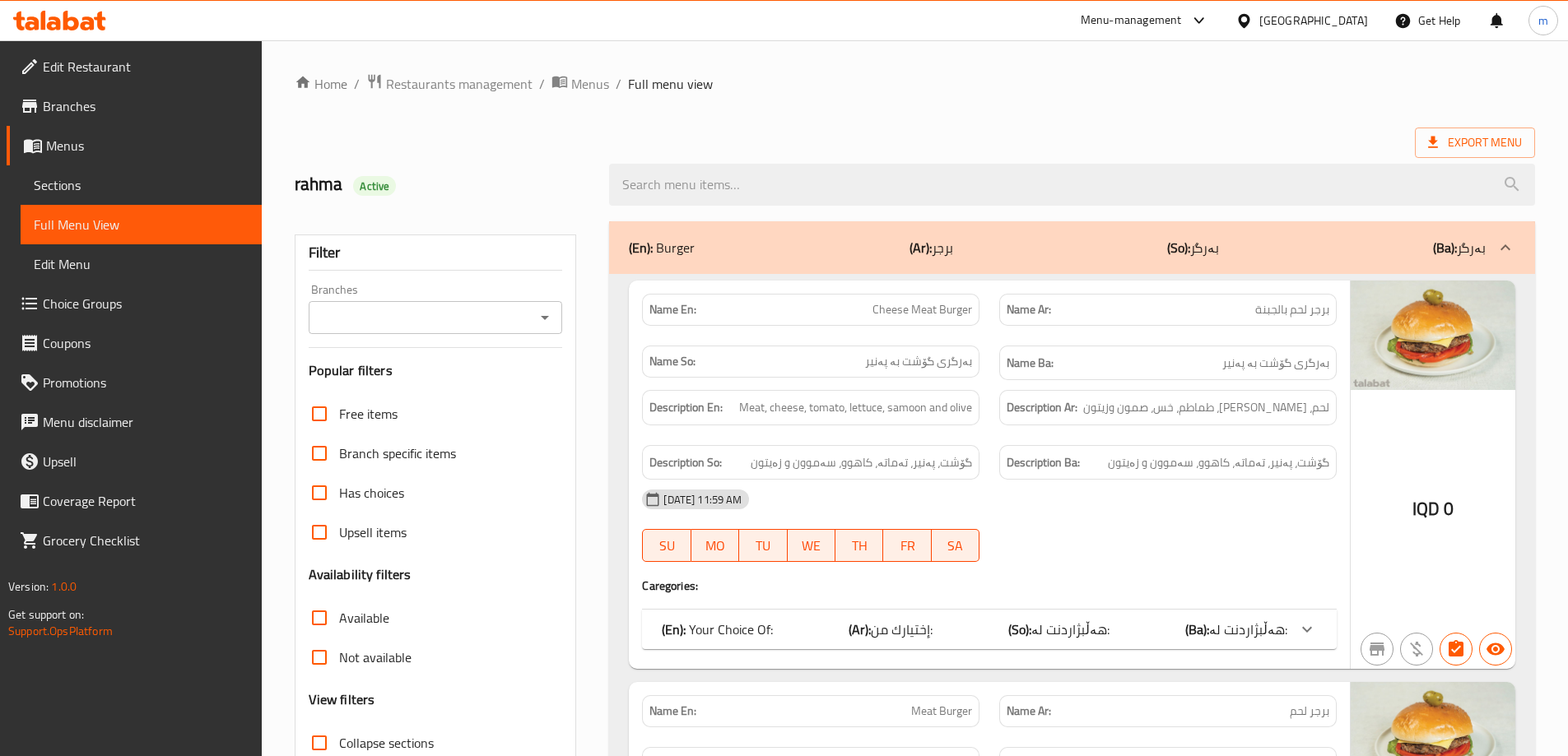
drag, startPoint x: 539, startPoint y: 315, endPoint x: 529, endPoint y: 331, distance: 18.9
click at [539, 316] on icon "Open" at bounding box center [545, 318] width 20 height 20
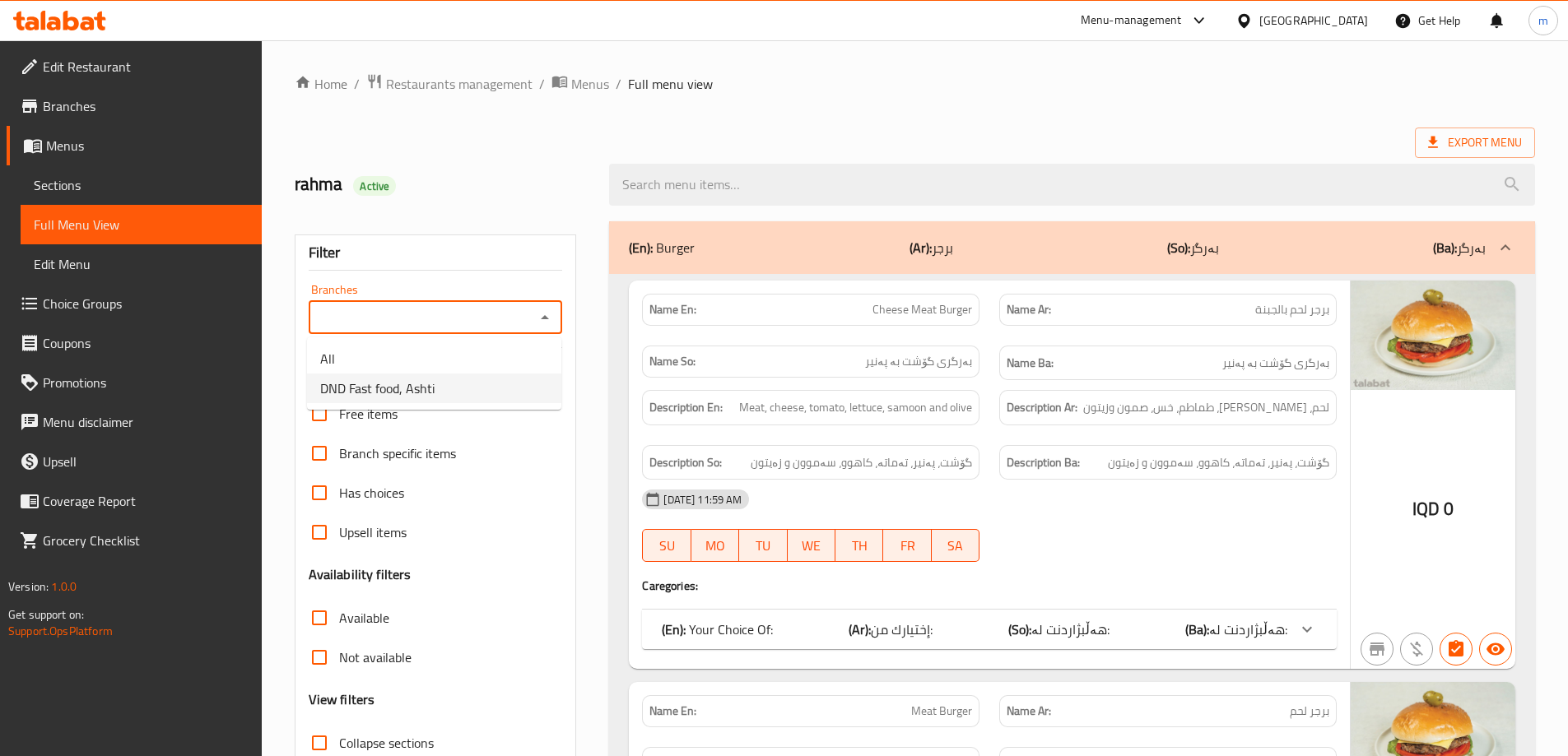
click at [432, 386] on span "DND Fast food, Ashti" at bounding box center [377, 389] width 114 height 20
type input "DND Fast food, Ashti"
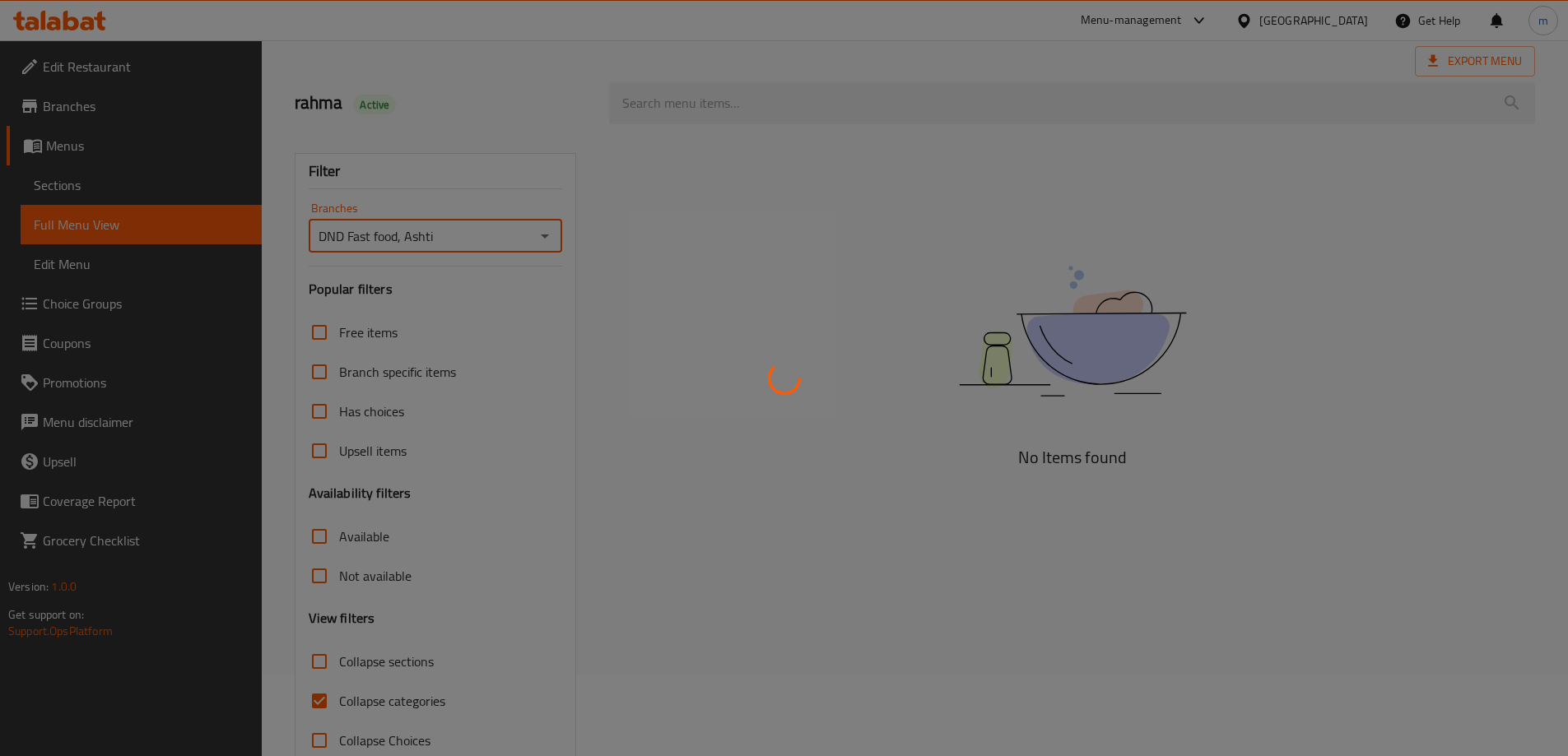
scroll to position [120, 0]
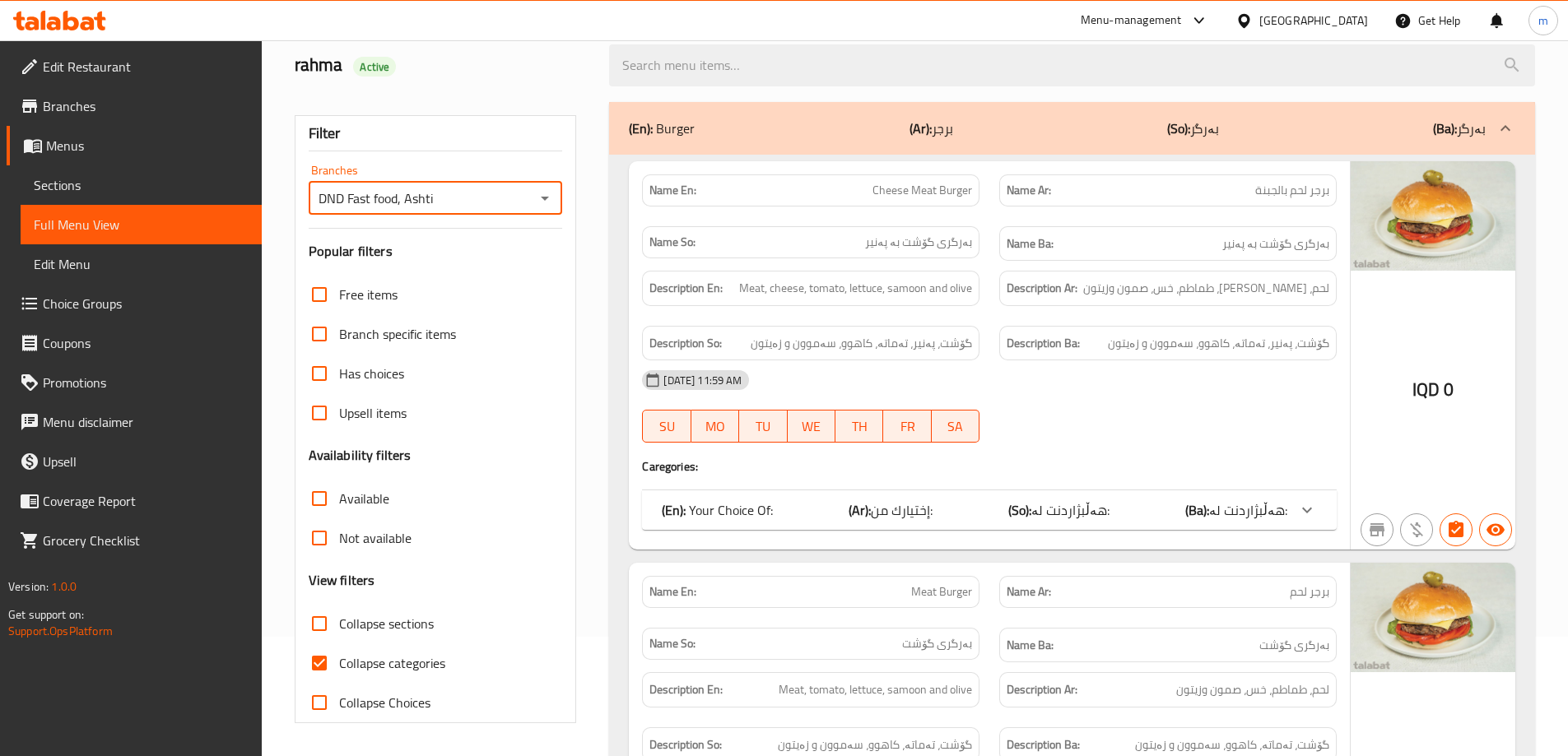
click at [308, 670] on input "Collapse categories" at bounding box center [319, 663] width 39 height 39
checkbox input "false"
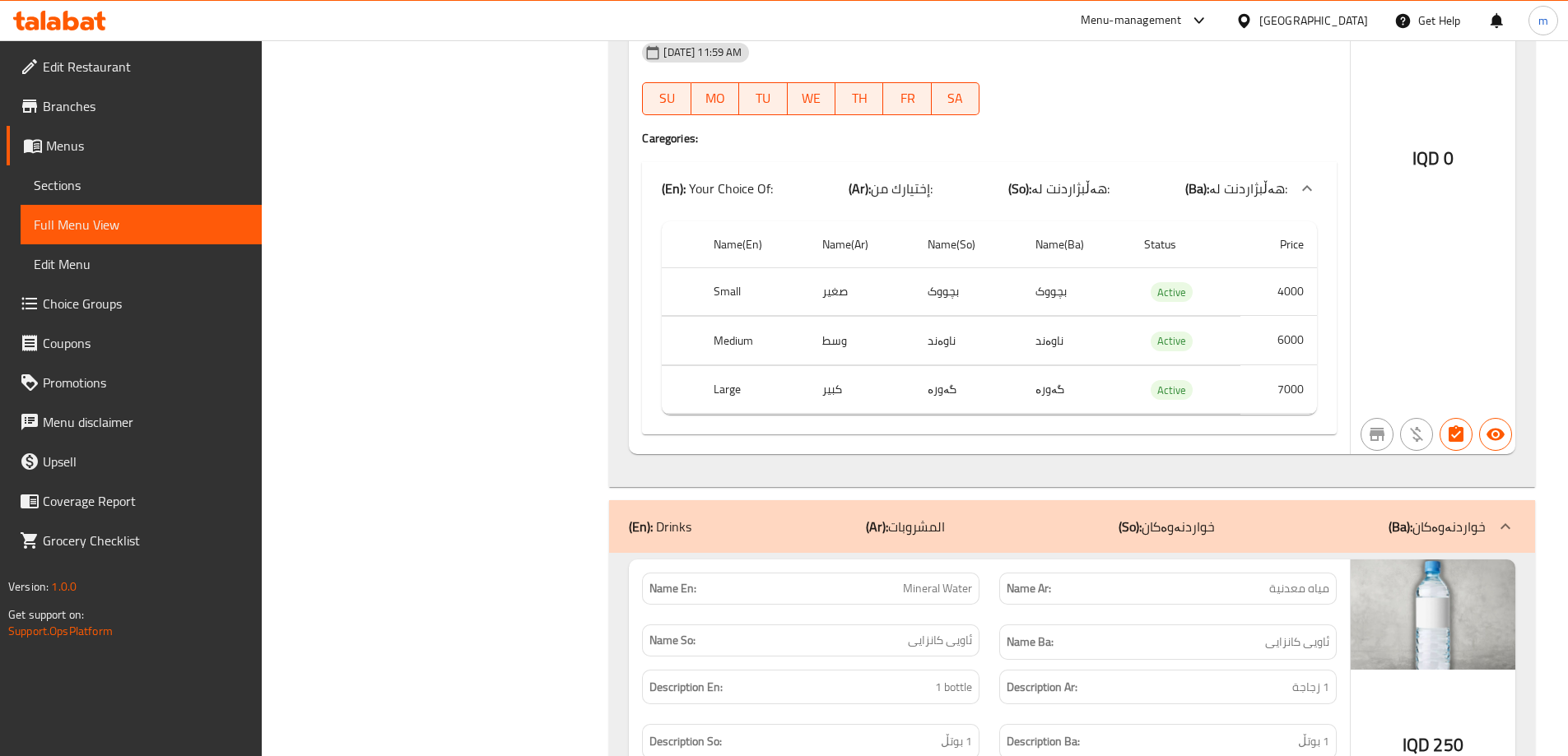
scroll to position [6744, 0]
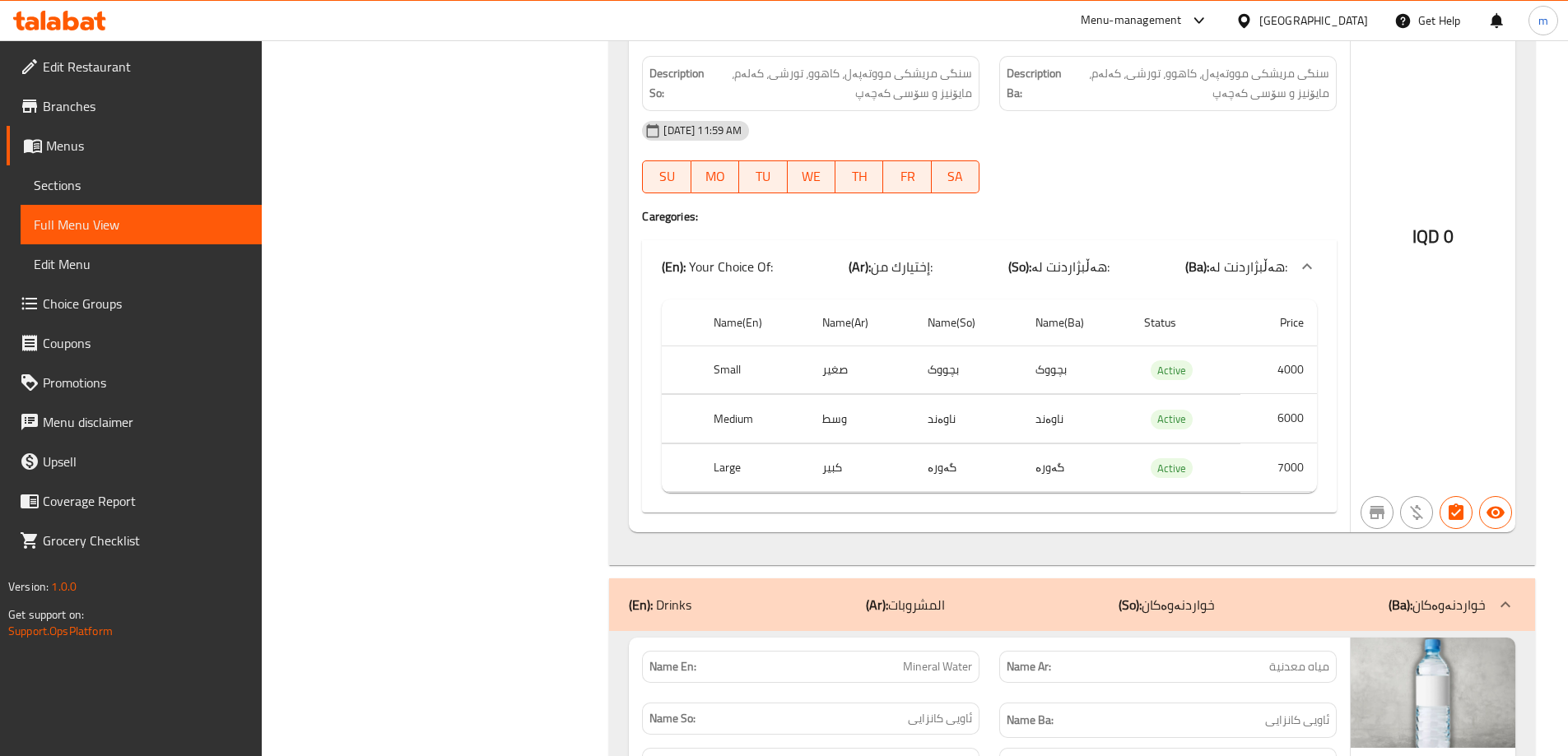
click at [995, 604] on div "(En): Drinks (Ar): المشروبات (So): خواردنەوەکان (Ba): خواردنەوەکان" at bounding box center [1057, 604] width 857 height 20
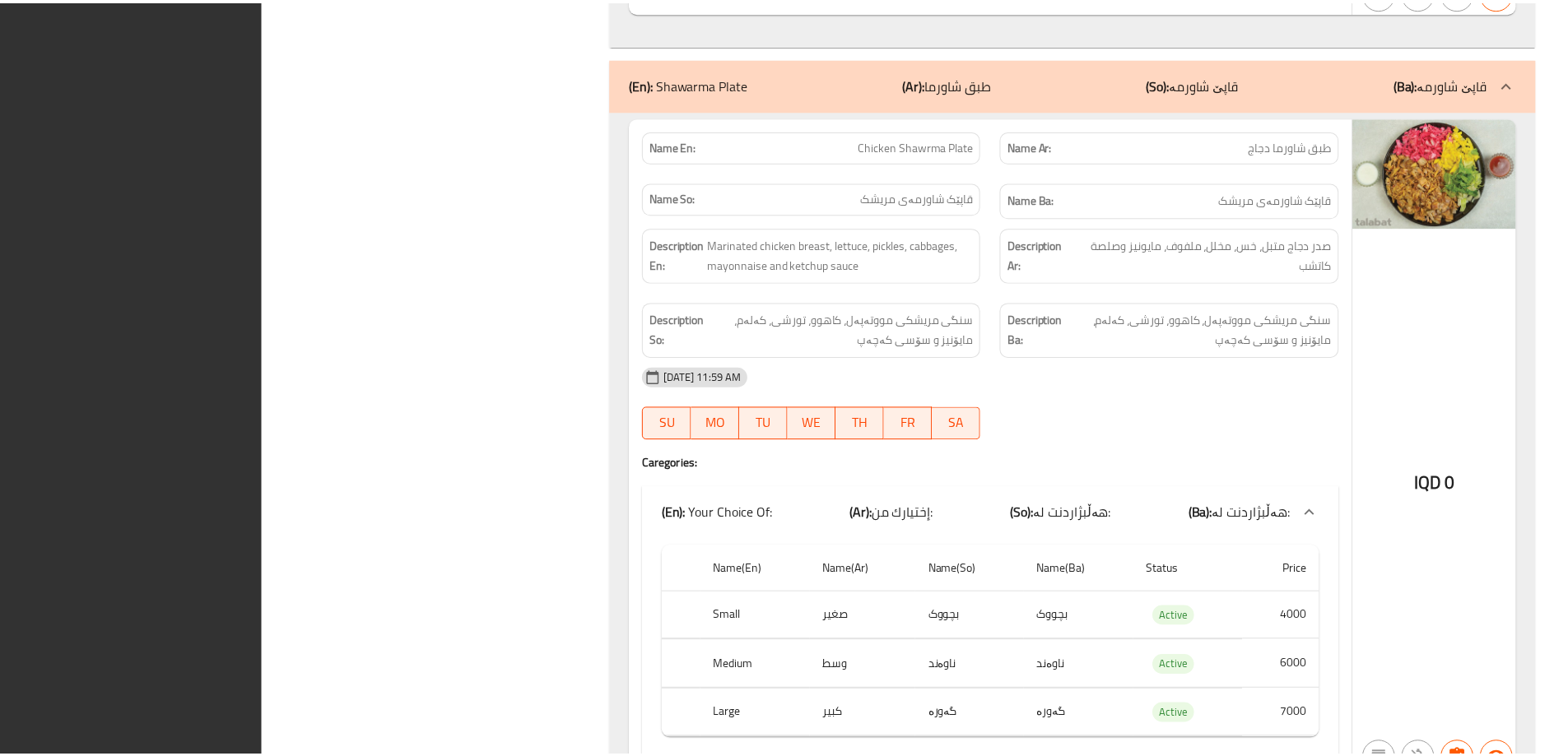
scroll to position [6639, 0]
